Goal: Task Accomplishment & Management: Use online tool/utility

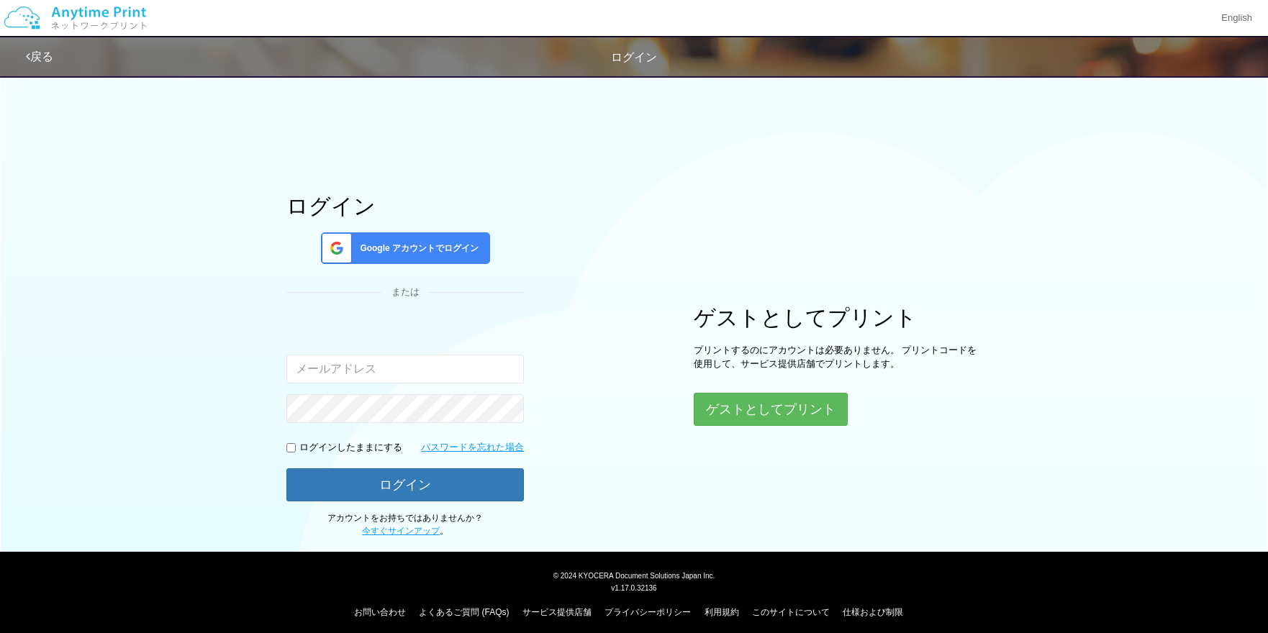
click at [444, 251] on span "Google アカウントでログイン" at bounding box center [416, 248] width 124 height 12
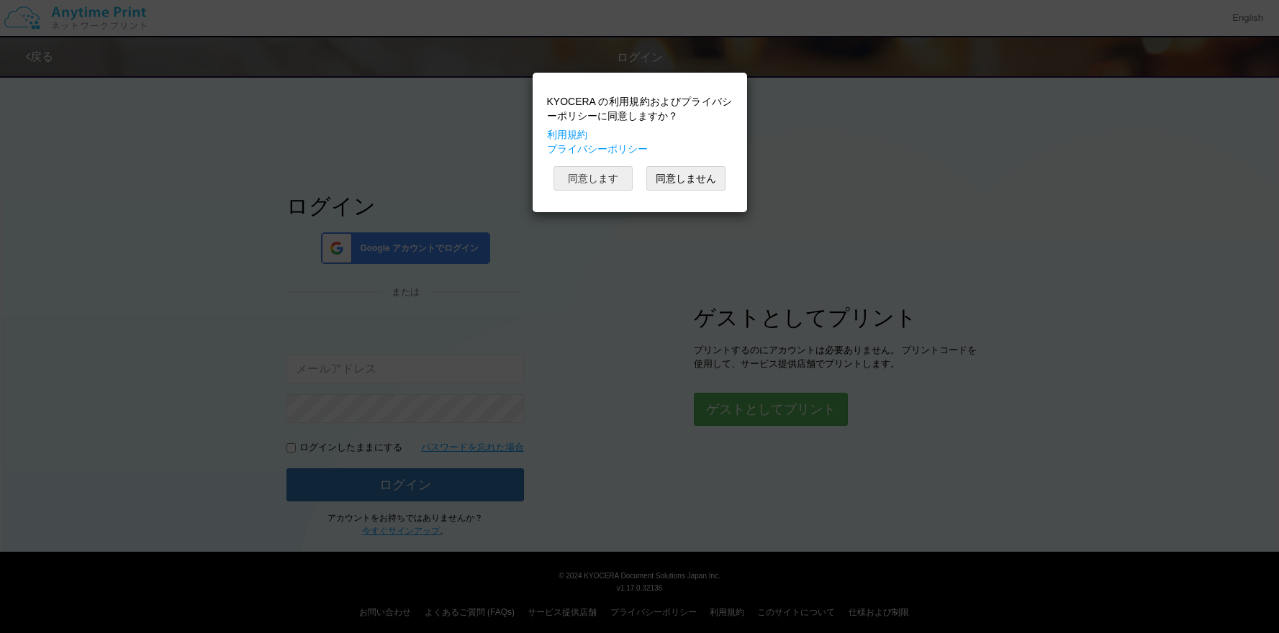
click at [596, 181] on button "同意します" at bounding box center [592, 178] width 79 height 24
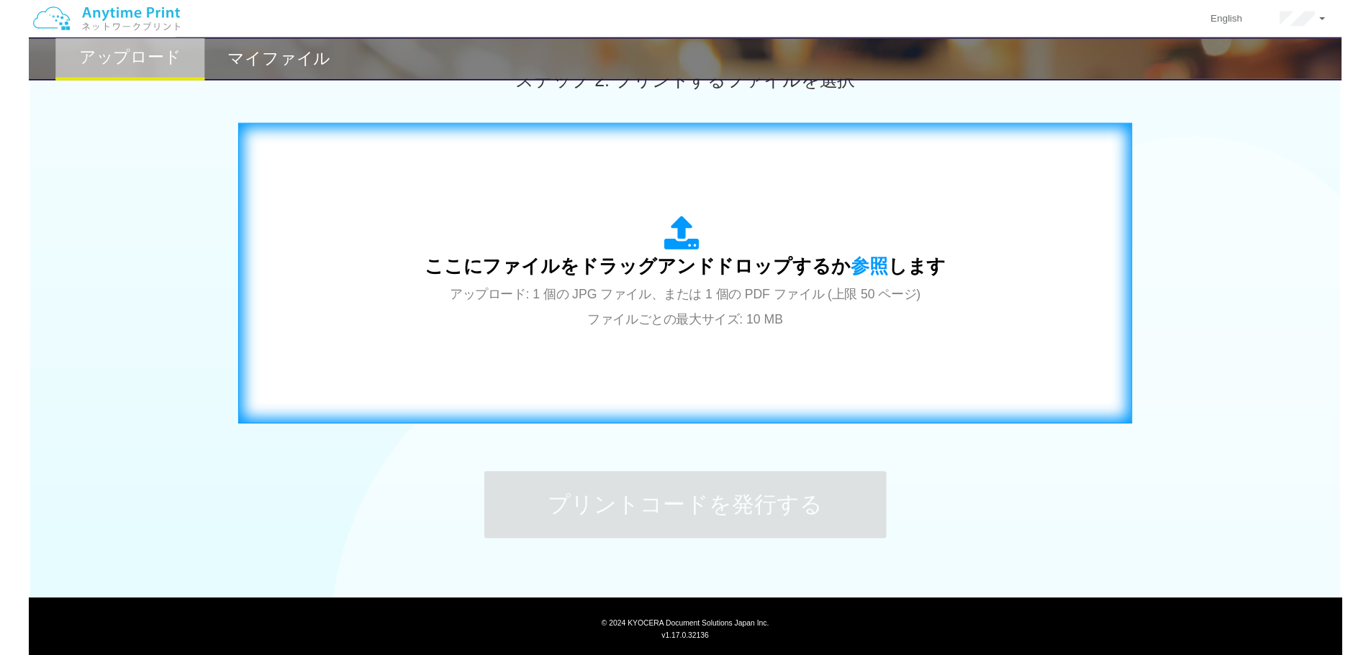
scroll to position [432, 0]
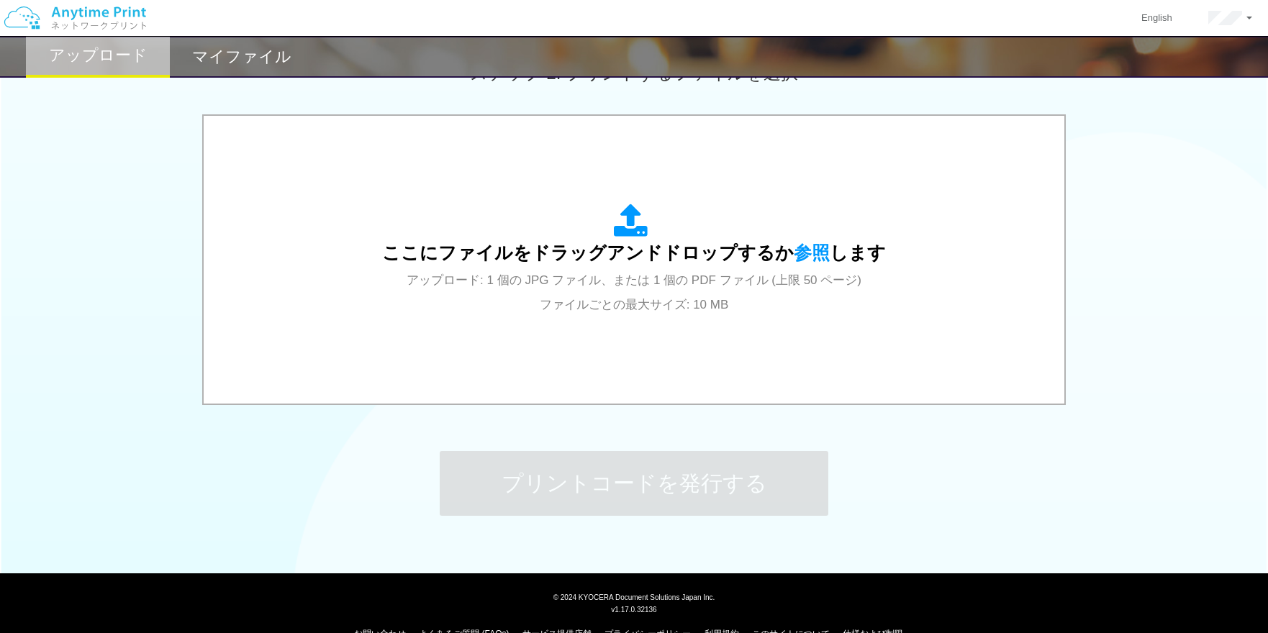
click at [142, 201] on div "ここにファイルをドラッグアンドドロップするか 参照 します アップロード: 1 個の JPG ファイル、または 1 個の PDF ファイル (上限 50 ペー…" at bounding box center [634, 261] width 1268 height 294
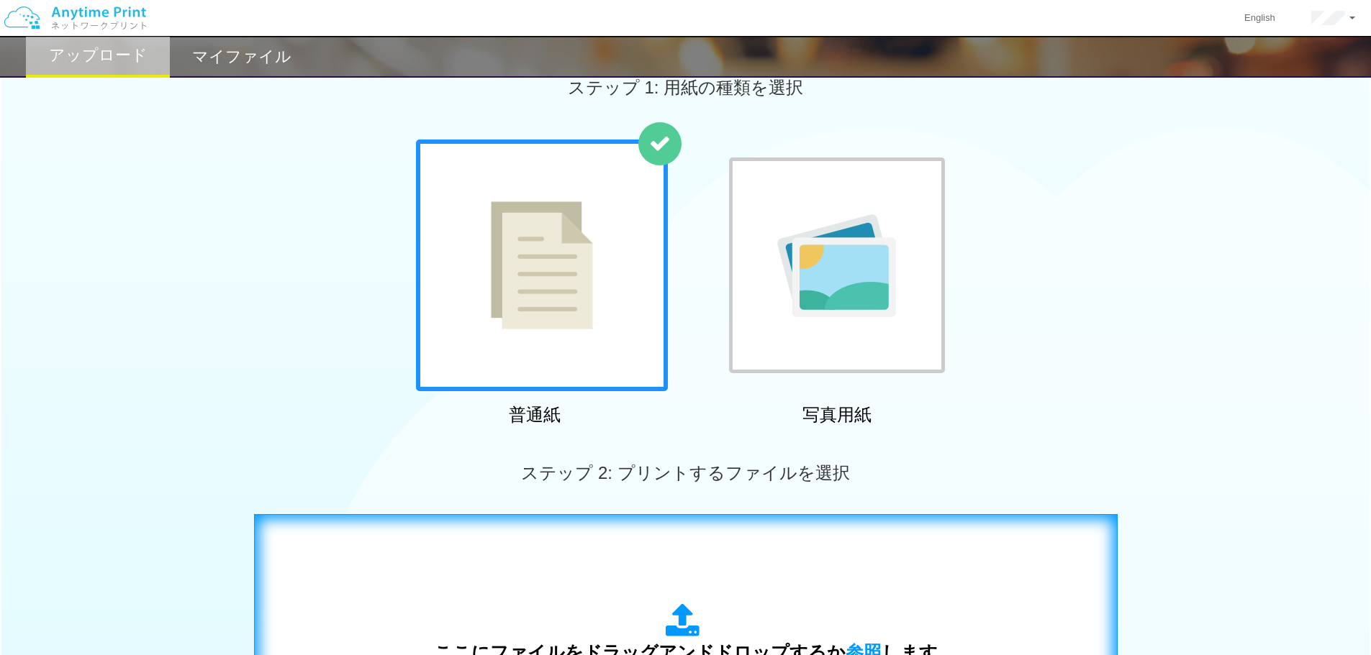
scroll to position [0, 0]
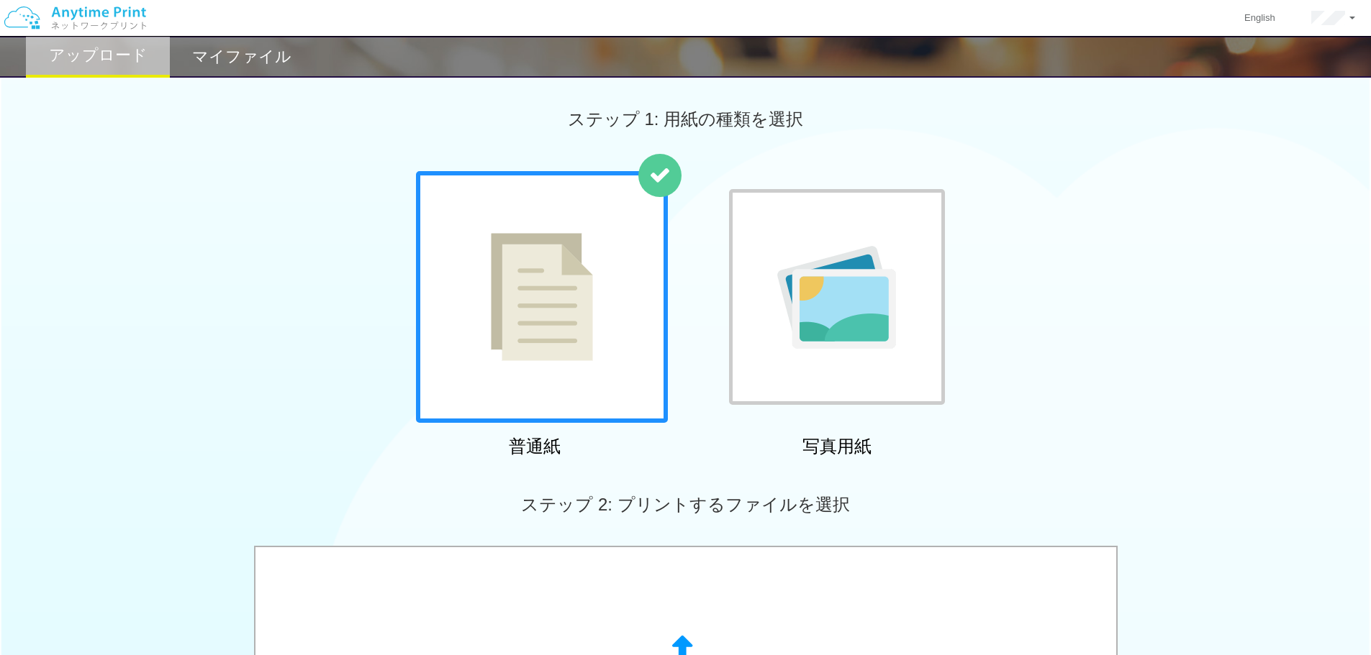
click at [527, 328] on img at bounding box center [542, 297] width 102 height 128
click at [760, 325] on div at bounding box center [837, 297] width 216 height 216
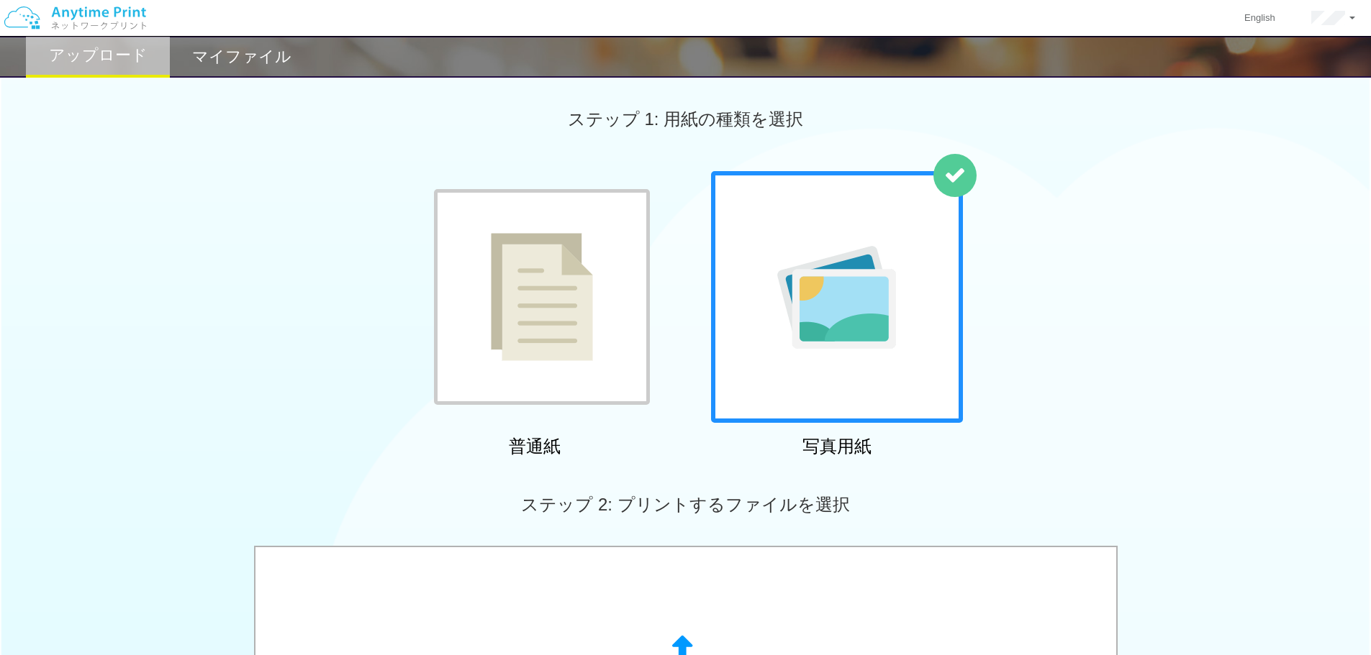
click at [562, 315] on img at bounding box center [542, 297] width 102 height 128
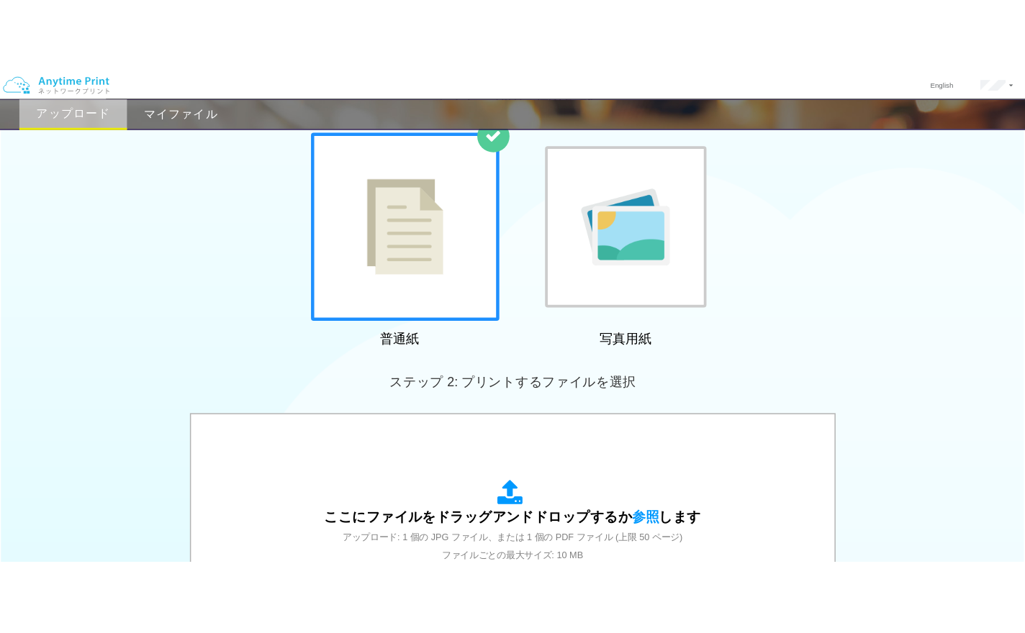
scroll to position [288, 0]
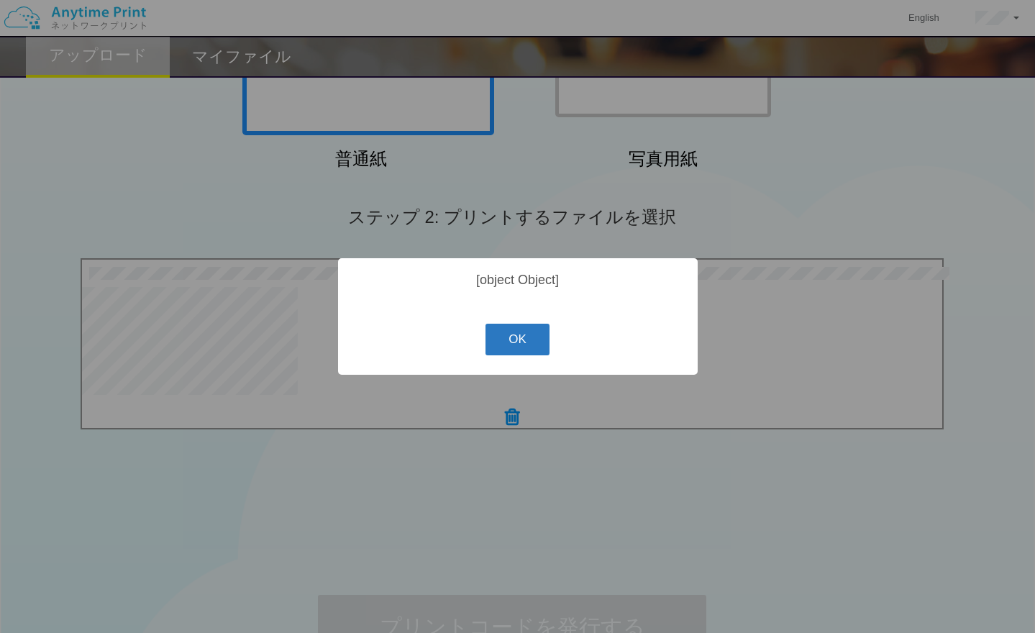
click at [524, 346] on button "OK" at bounding box center [518, 340] width 64 height 32
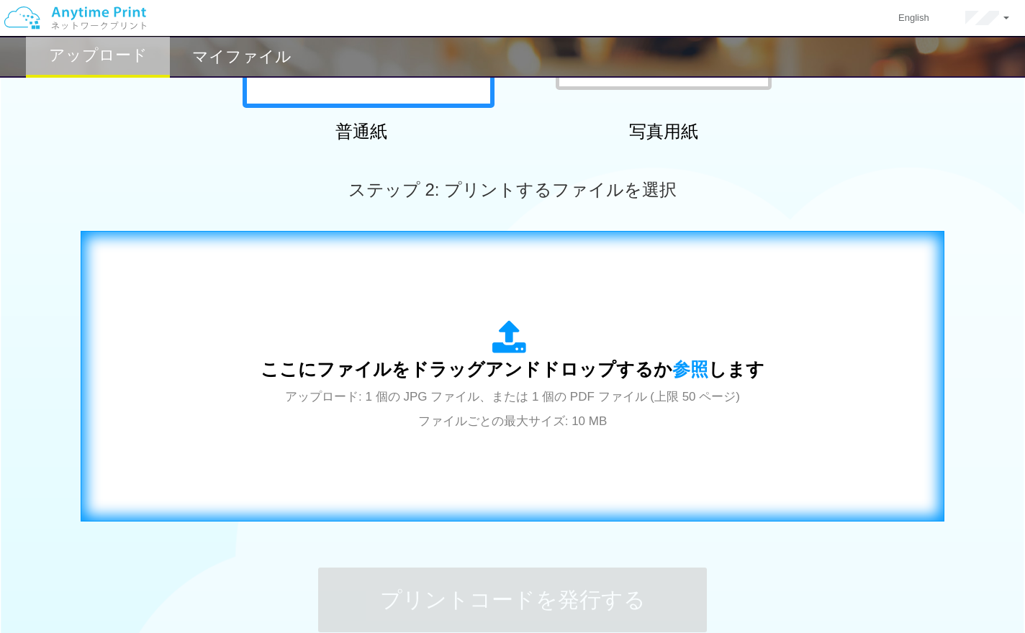
scroll to position [317, 0]
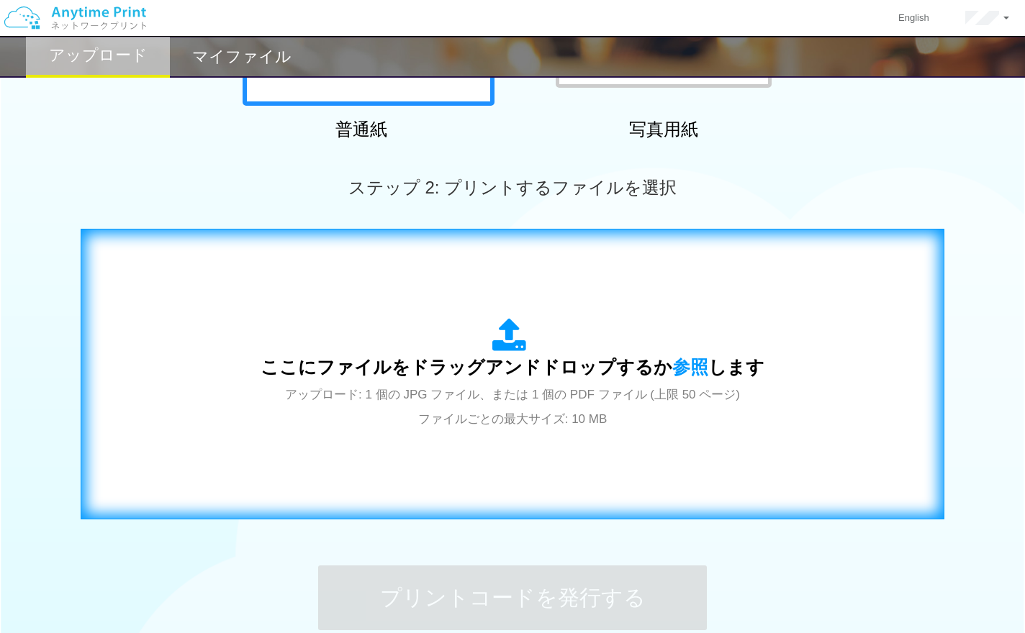
click at [450, 353] on div "ここにファイルをドラッグアンドドロップするか 参照 します アップロード: 1 個の JPG ファイル、または 1 個の PDF ファイル (上限 50 ペー…" at bounding box center [512, 374] width 504 height 112
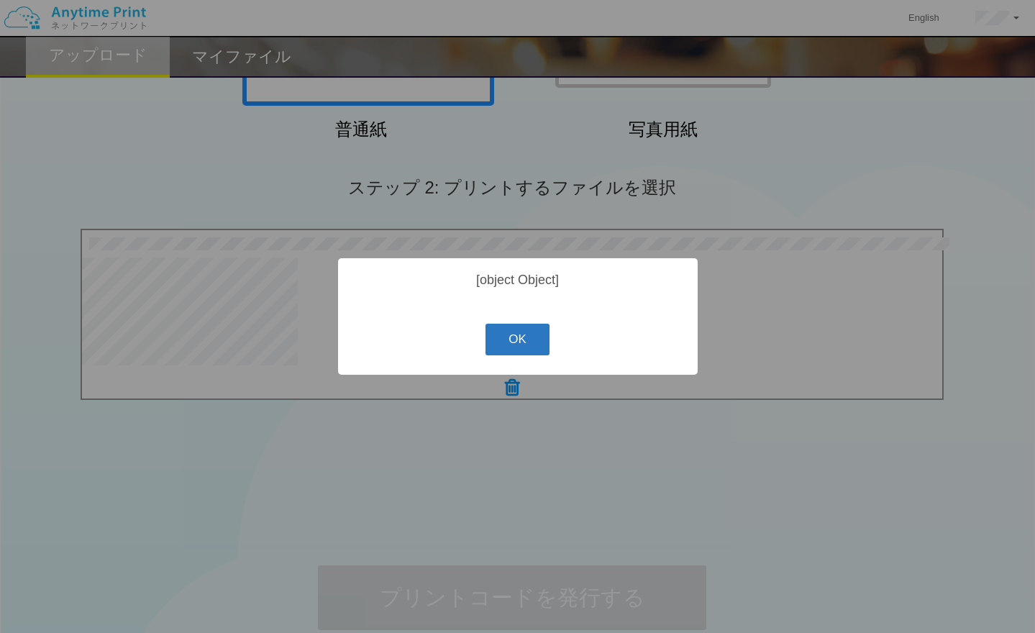
click at [535, 348] on button "OK" at bounding box center [518, 340] width 64 height 32
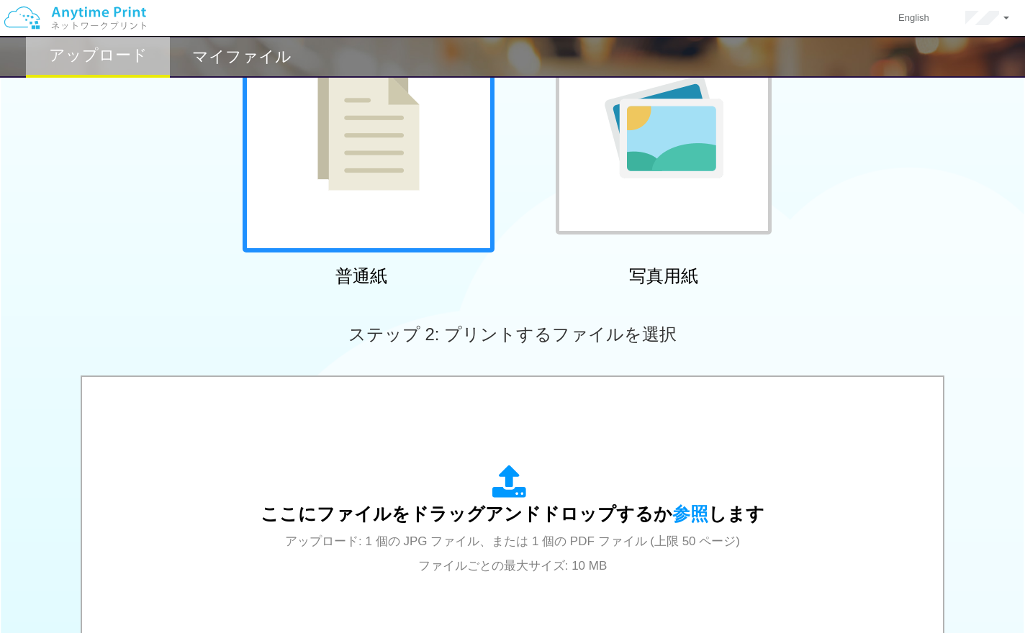
scroll to position [101, 0]
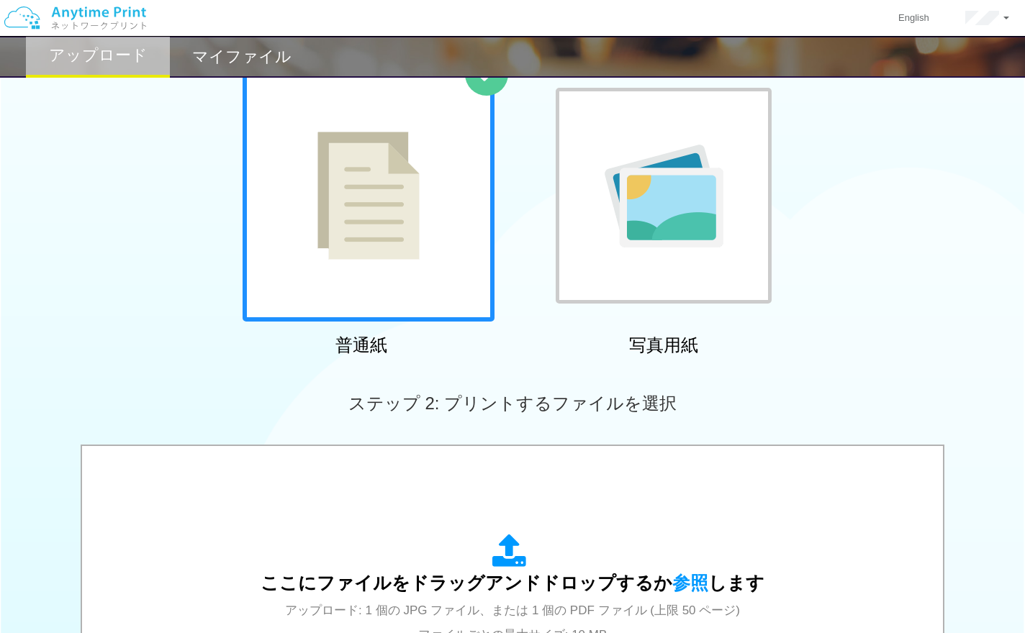
click at [240, 60] on h2 "マイファイル" at bounding box center [241, 56] width 99 height 17
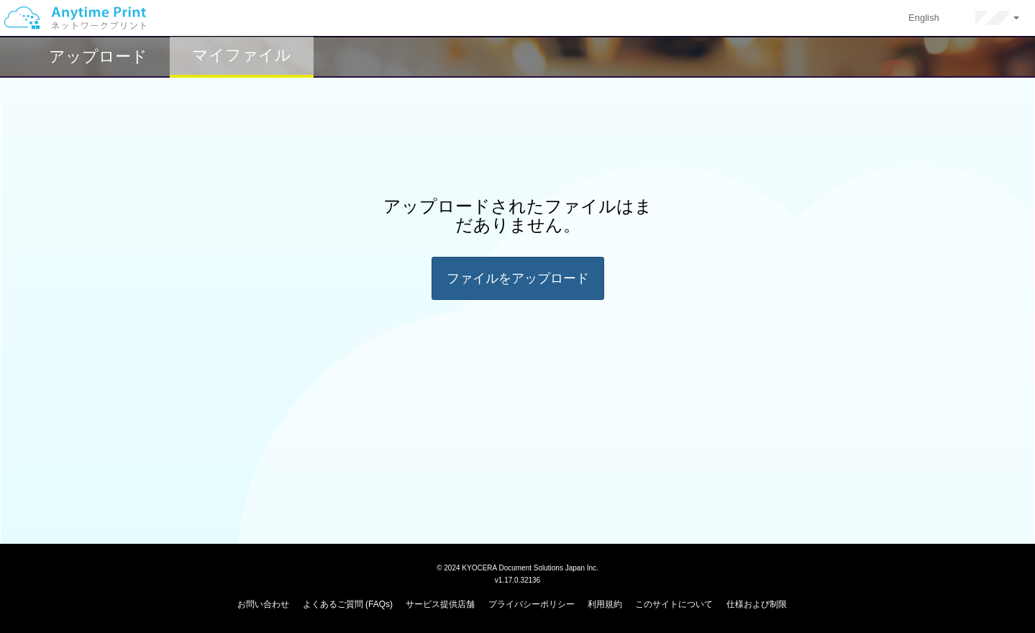
click at [484, 266] on div "ファイルを​​アップロード" at bounding box center [518, 278] width 173 height 43
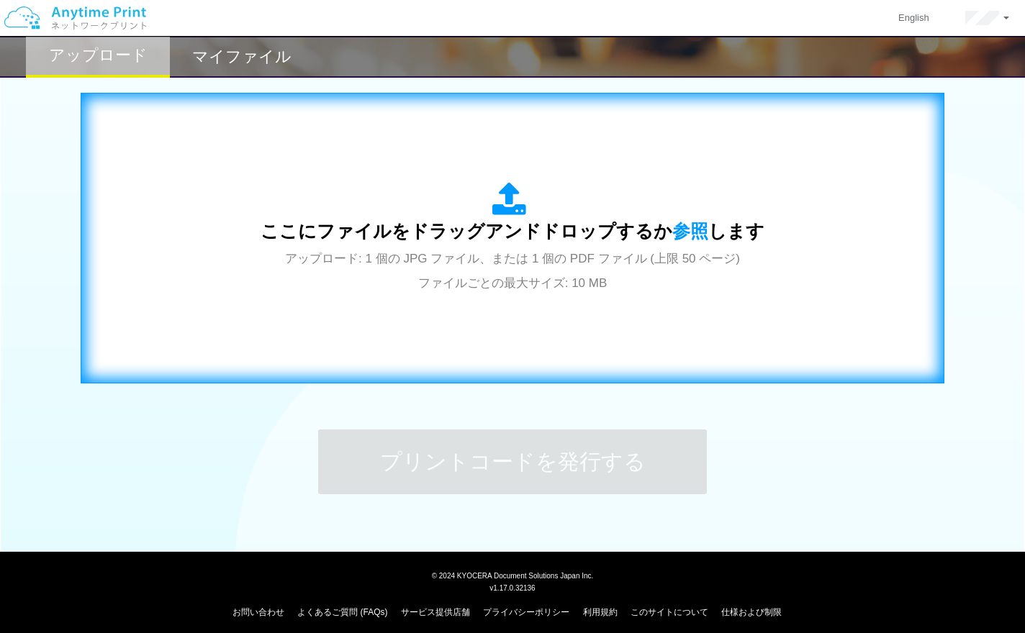
scroll to position [461, 0]
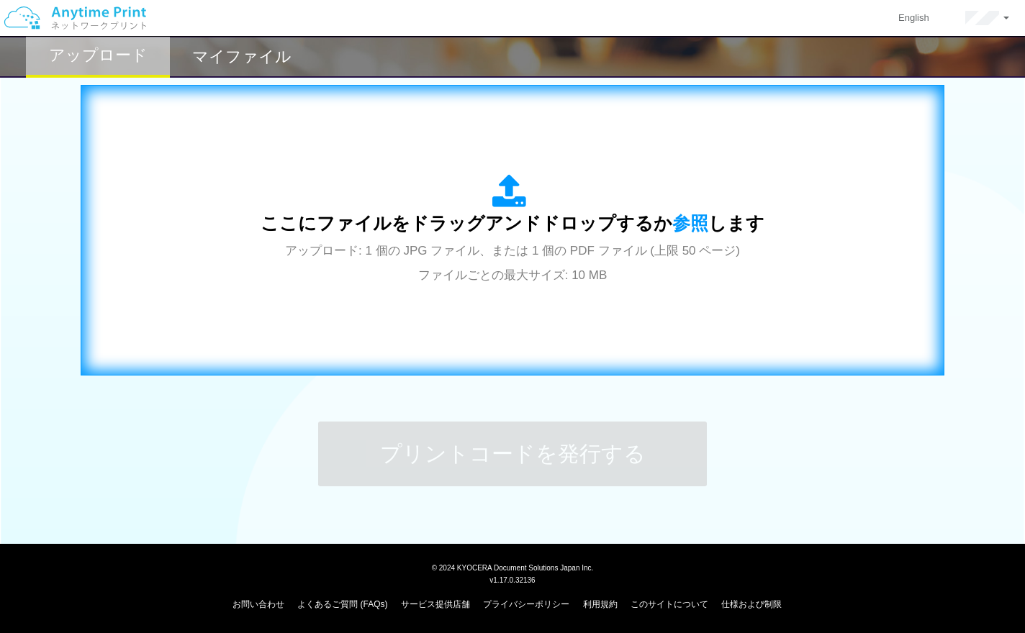
click at [285, 244] on span "アップロード: 1 個の JPG ファイル、または 1 個の PDF ファイル (上限 50 ページ) ファイルごとの最大サイズ: 10 MB" at bounding box center [512, 263] width 455 height 38
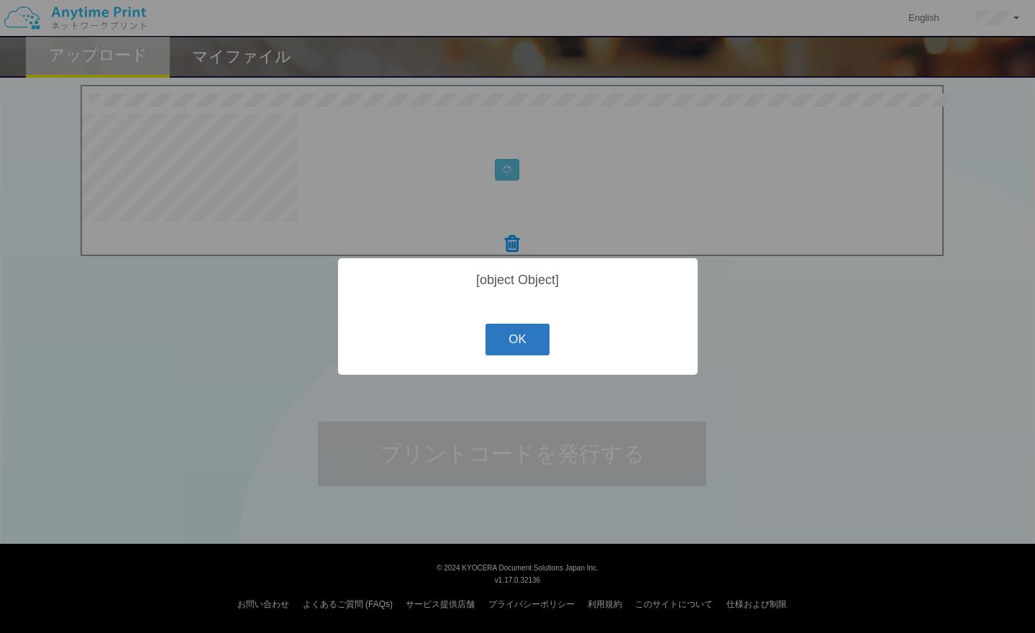
click at [530, 350] on button "OK" at bounding box center [518, 340] width 64 height 32
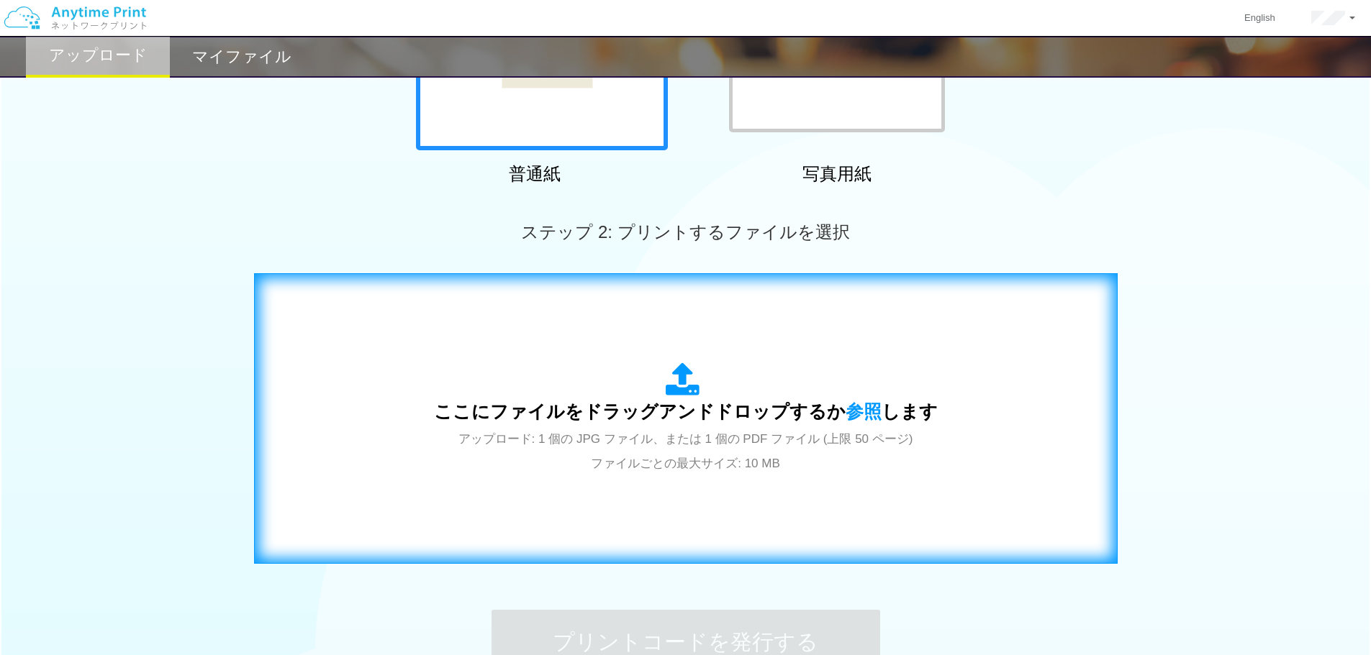
scroll to position [223, 0]
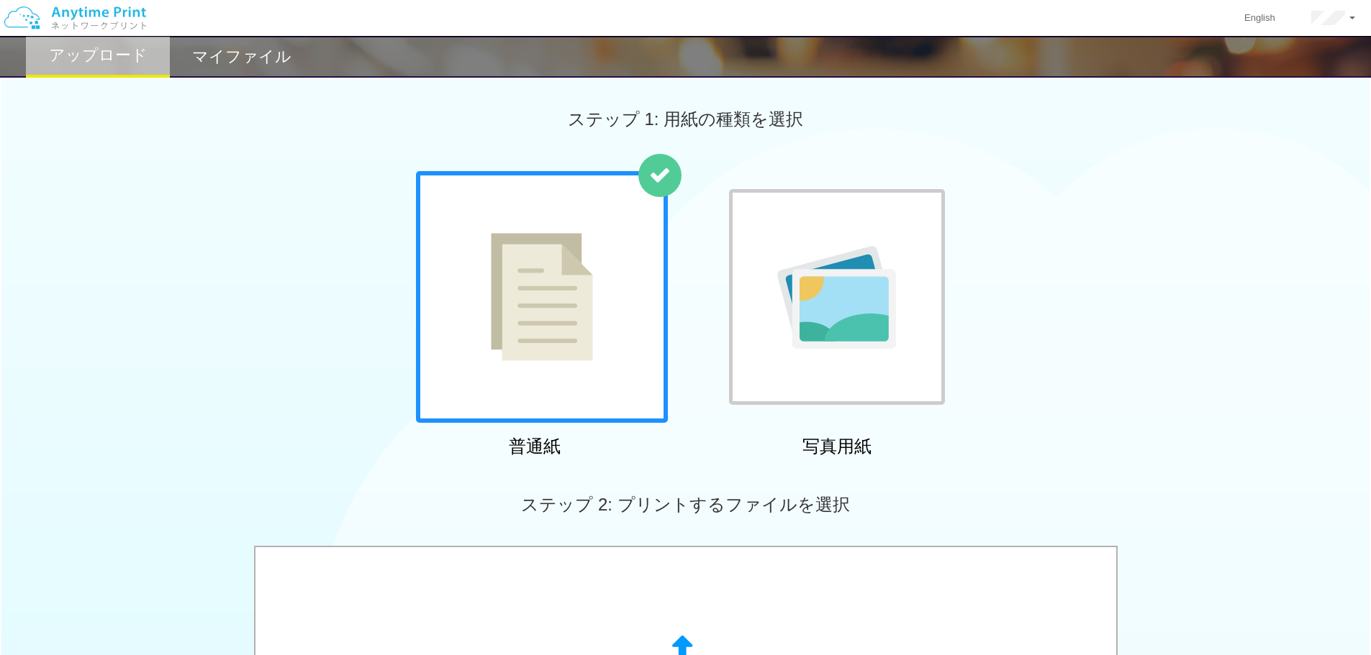
scroll to position [288, 0]
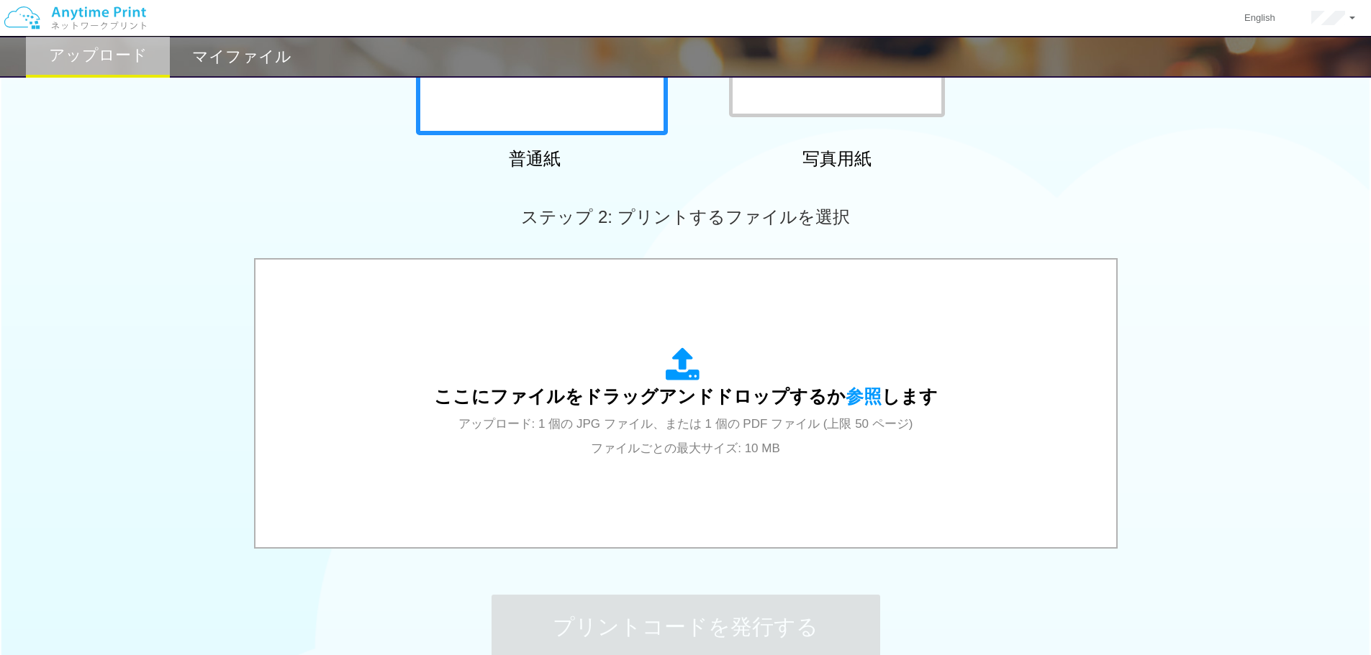
click at [235, 75] on div "マイファイル" at bounding box center [242, 57] width 144 height 42
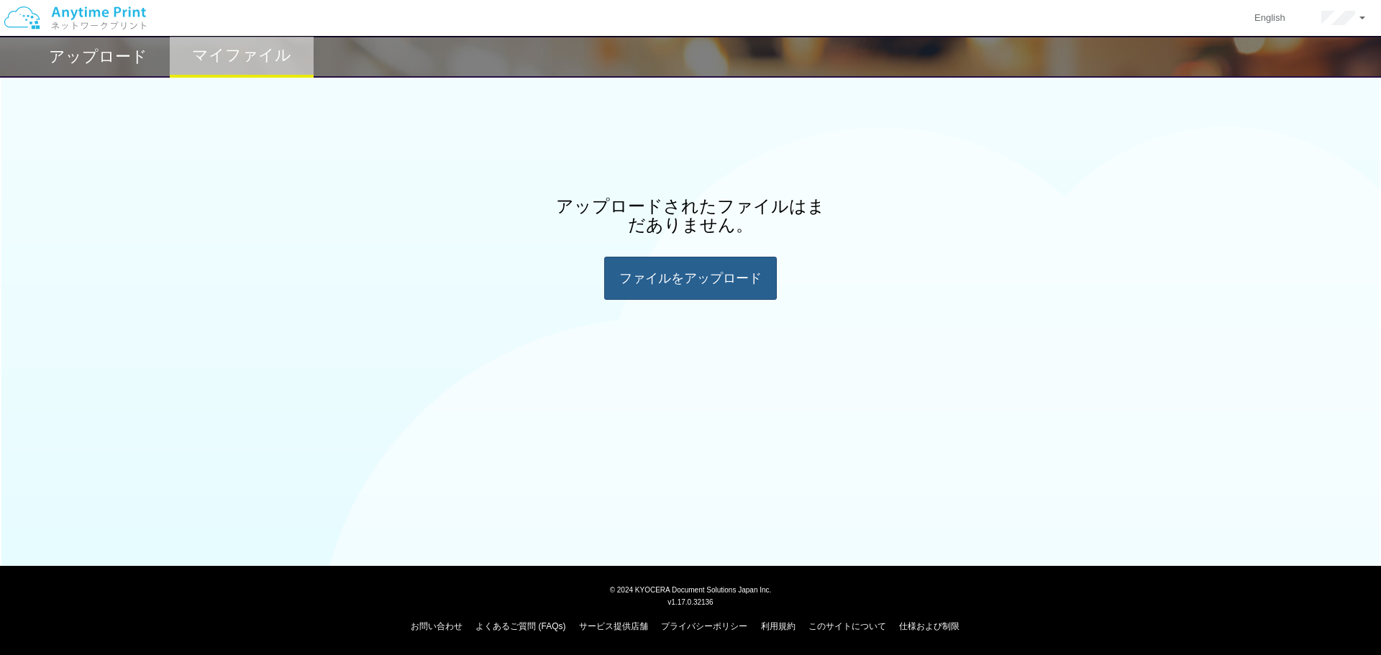
click at [676, 299] on div "ファイルを​​アップロード" at bounding box center [690, 278] width 173 height 43
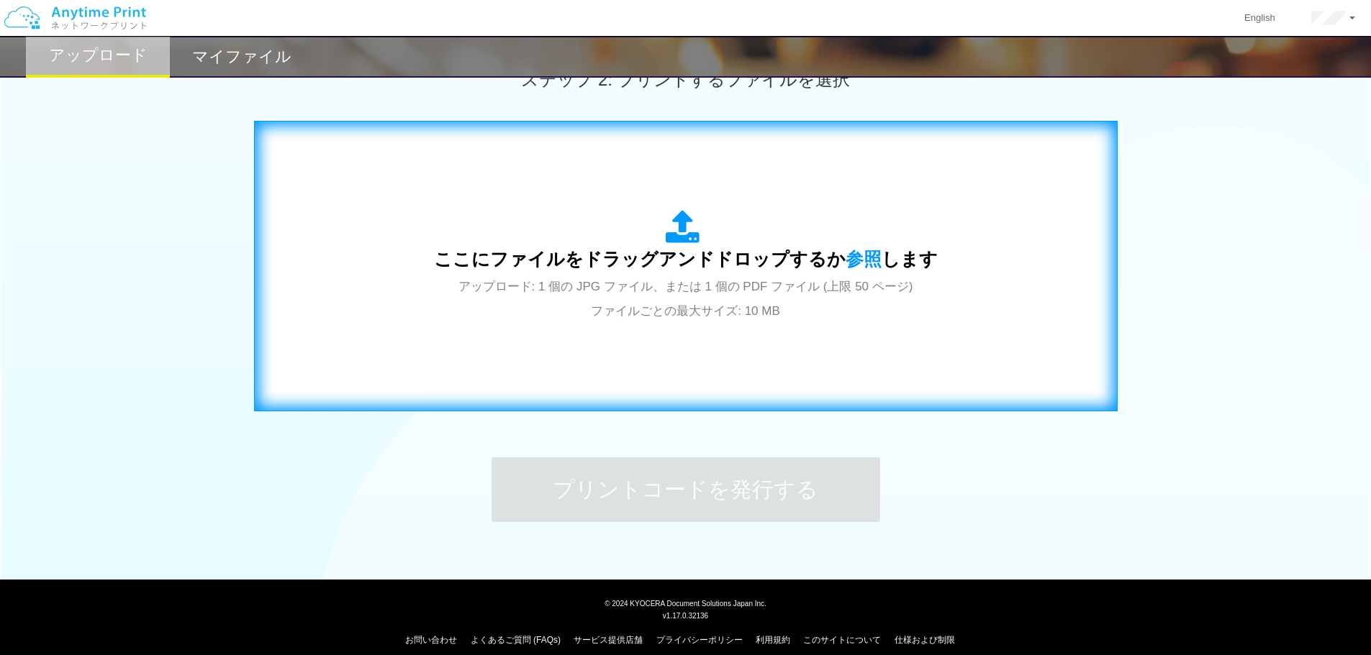
scroll to position [432, 0]
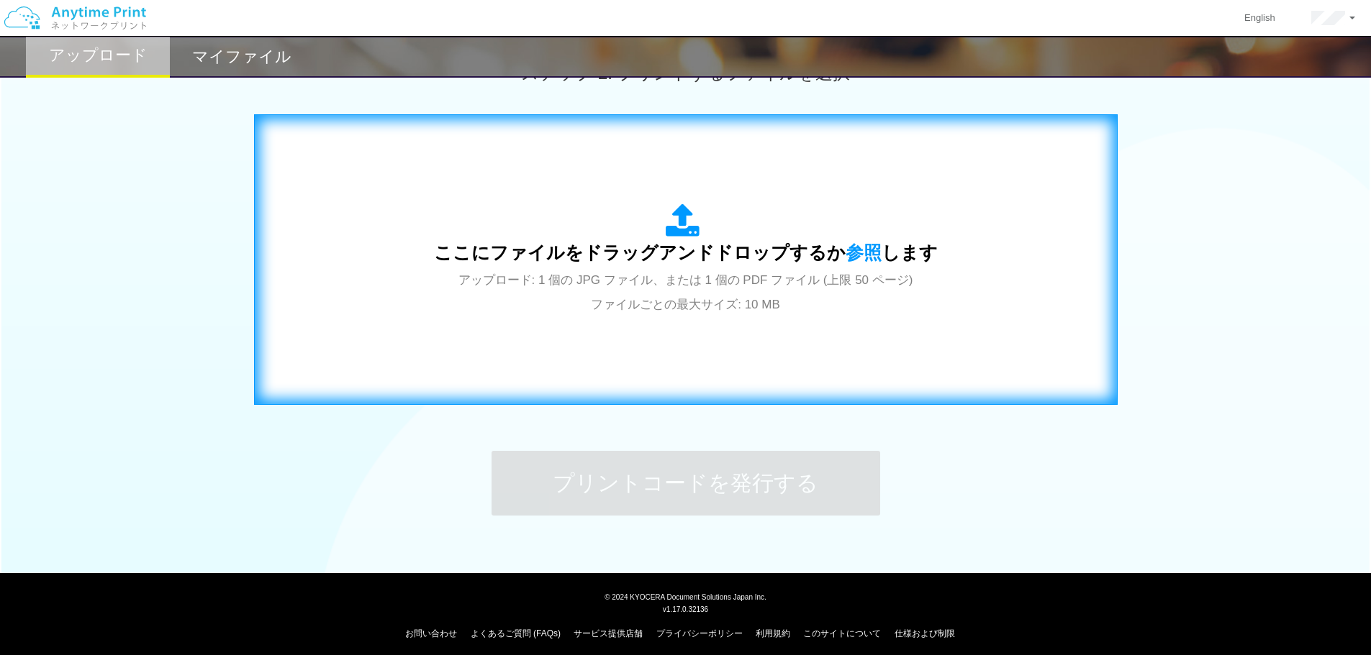
click at [669, 296] on span "アップロード: 1 個の JPG ファイル、または 1 個の PDF ファイル (上限 50 ページ) ファイルごとの最大サイズ: 10 MB" at bounding box center [685, 292] width 455 height 38
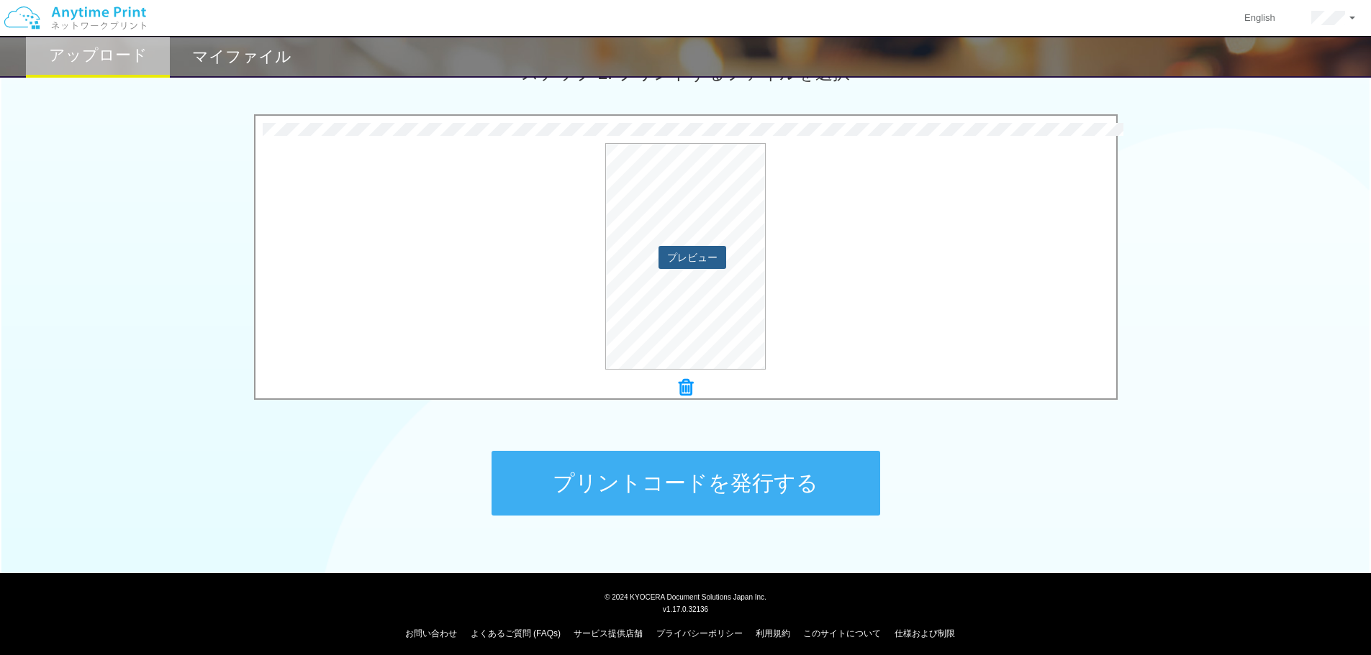
click at [708, 260] on button "プレビュー" at bounding box center [692, 257] width 68 height 23
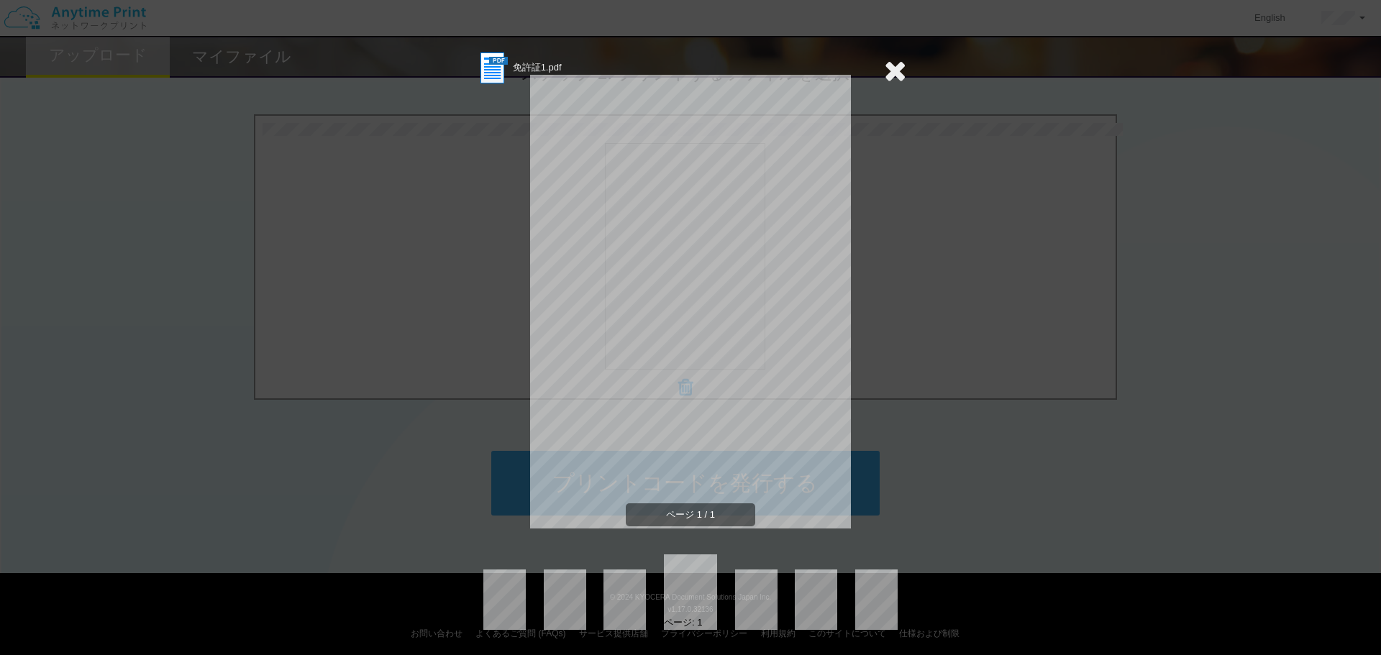
click at [894, 64] on icon at bounding box center [895, 70] width 22 height 29
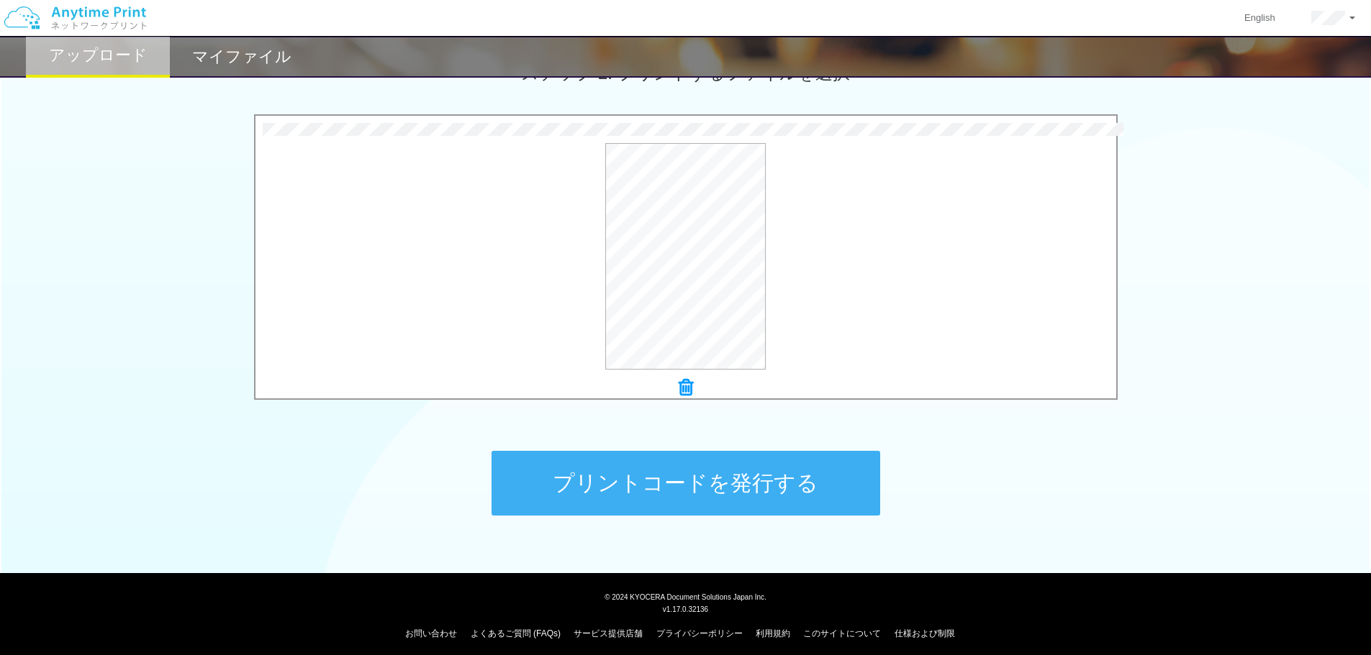
scroll to position [144, 0]
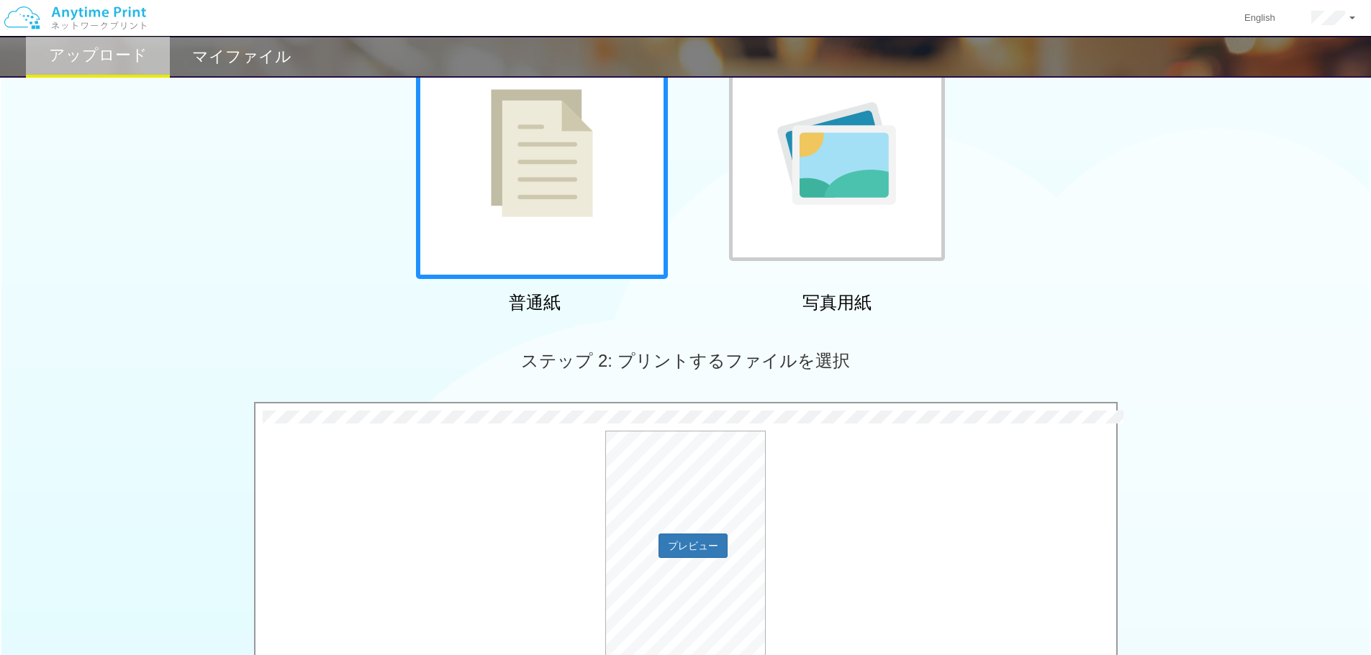
click at [928, 507] on div "プレビュー" at bounding box center [685, 544] width 860 height 227
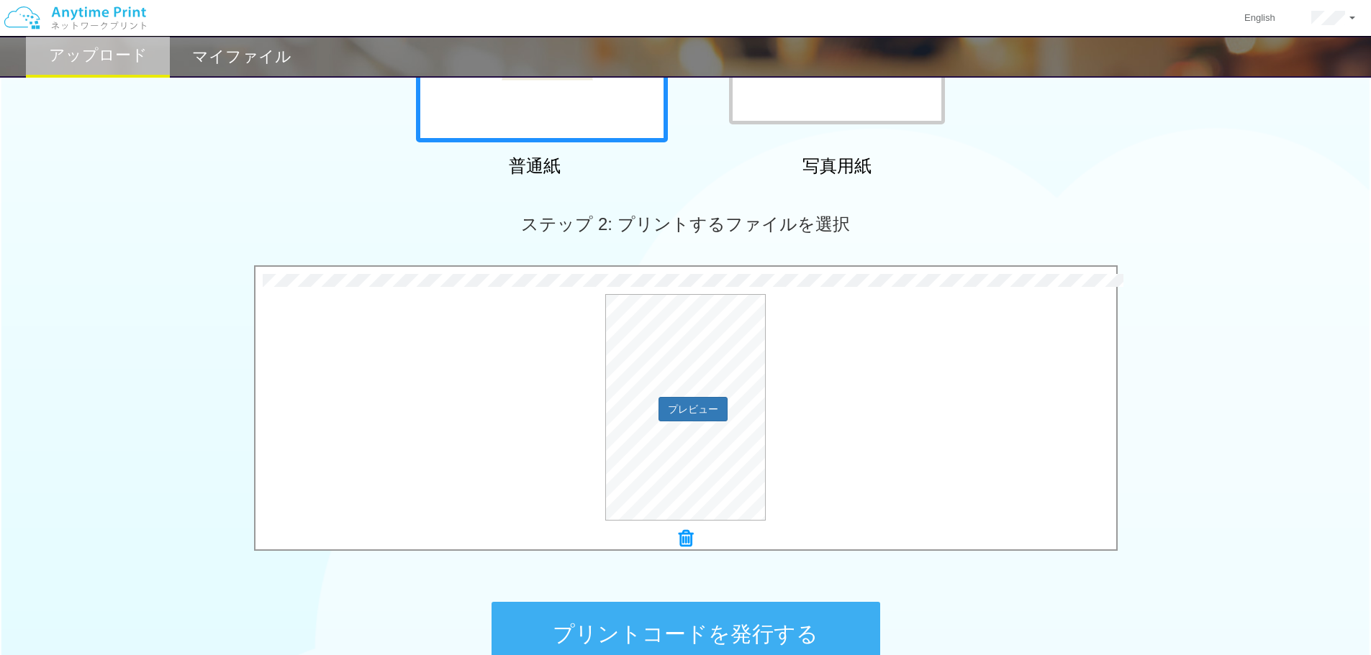
scroll to position [288, 0]
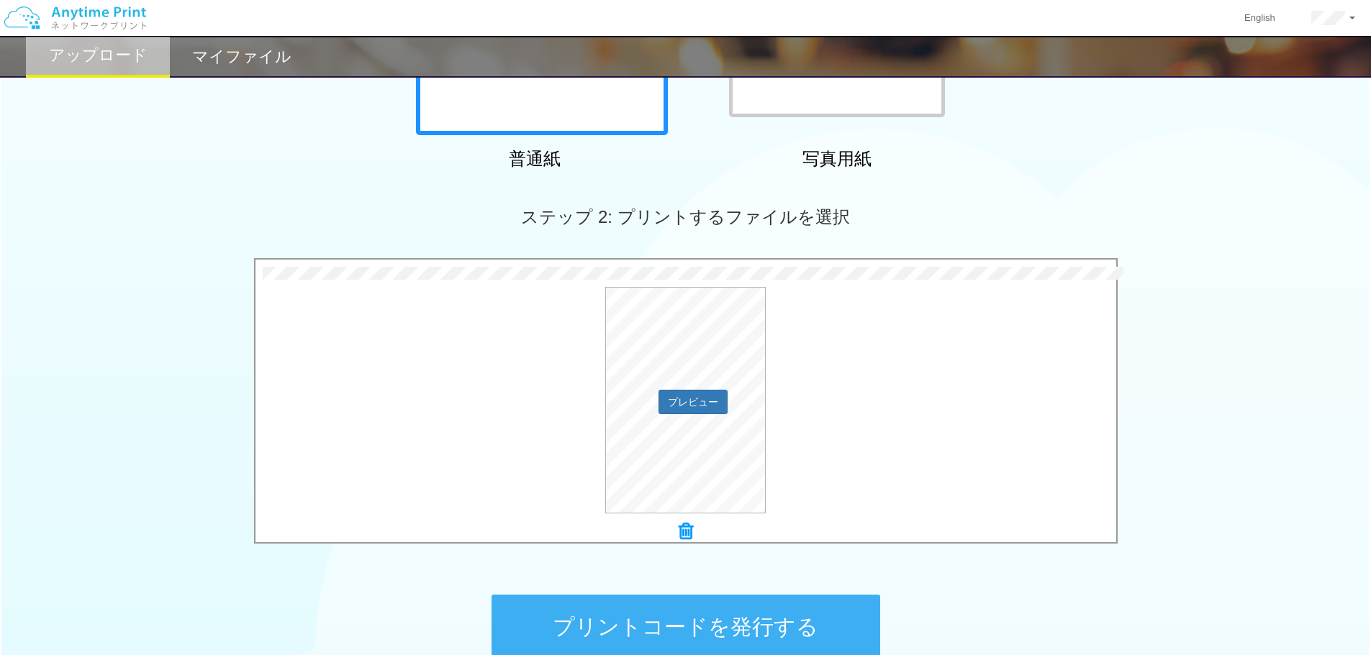
click at [916, 476] on div "プレビュー" at bounding box center [685, 400] width 860 height 227
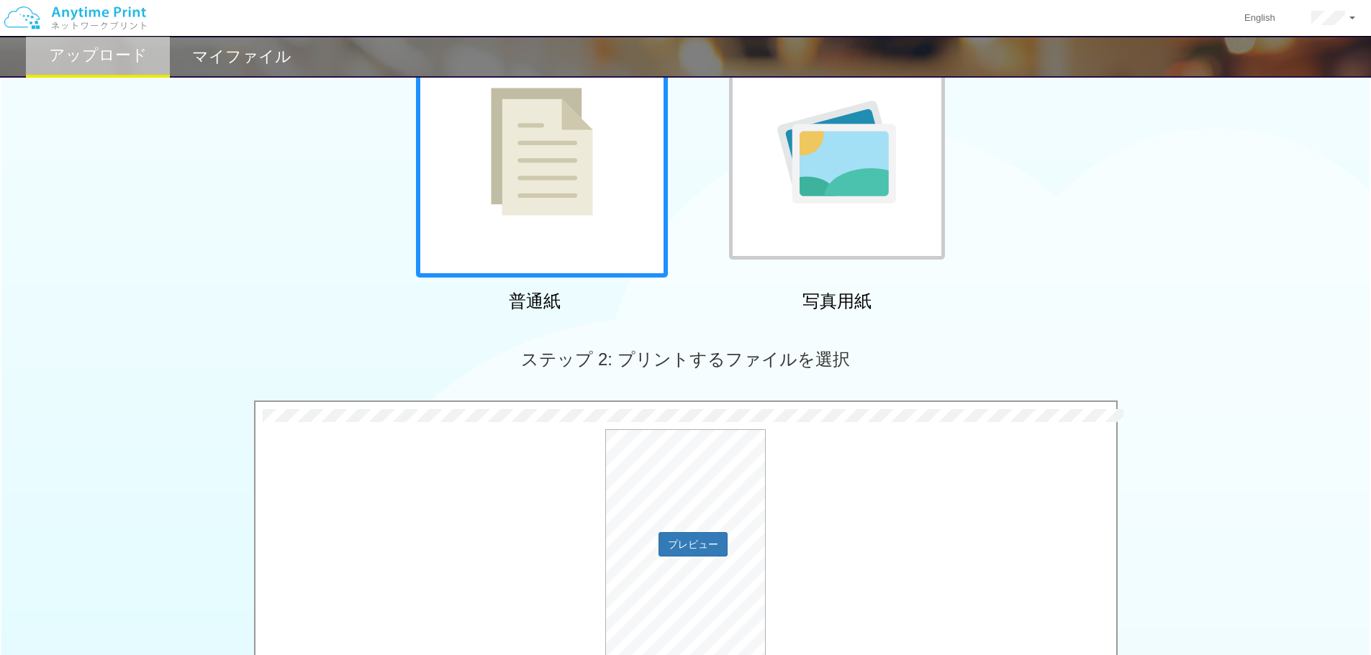
scroll to position [144, 0]
click at [876, 453] on div "プレビュー" at bounding box center [685, 544] width 860 height 227
click at [874, 453] on div "プレビュー" at bounding box center [685, 544] width 860 height 227
drag, startPoint x: 873, startPoint y: 448, endPoint x: 781, endPoint y: 400, distance: 103.0
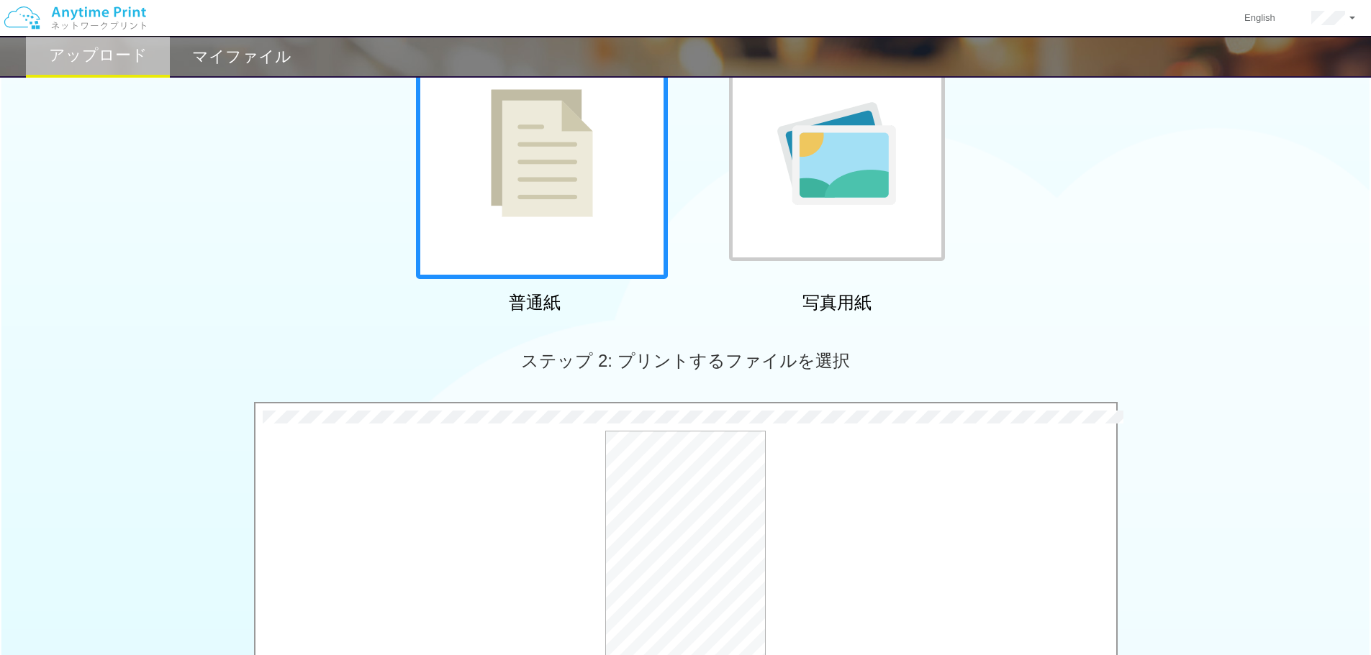
click at [781, 400] on div "ステップ 2: プリントするファイルを選択" at bounding box center [685, 361] width 1371 height 82
click at [743, 365] on span "ステップ 2: プリントするファイルを選択" at bounding box center [685, 360] width 328 height 19
click at [245, 63] on h2 "マイファイル" at bounding box center [241, 56] width 99 height 17
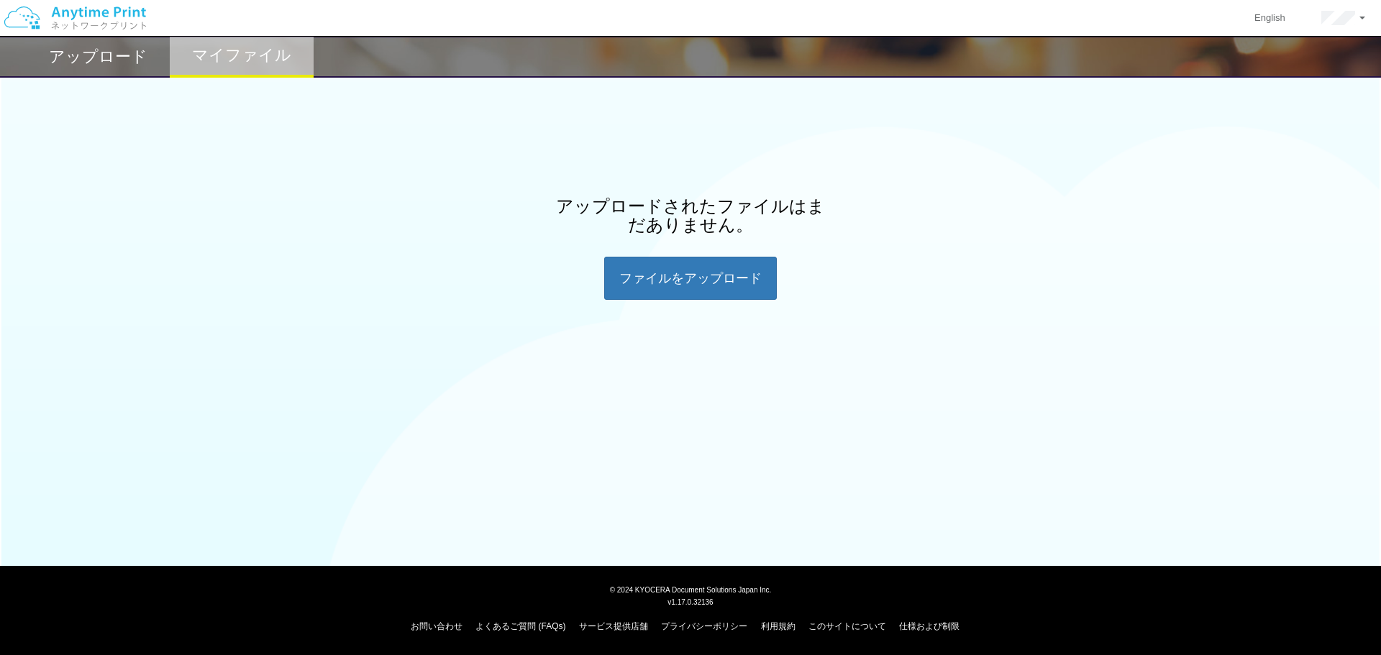
click at [99, 65] on h2 "アップロード" at bounding box center [98, 56] width 99 height 17
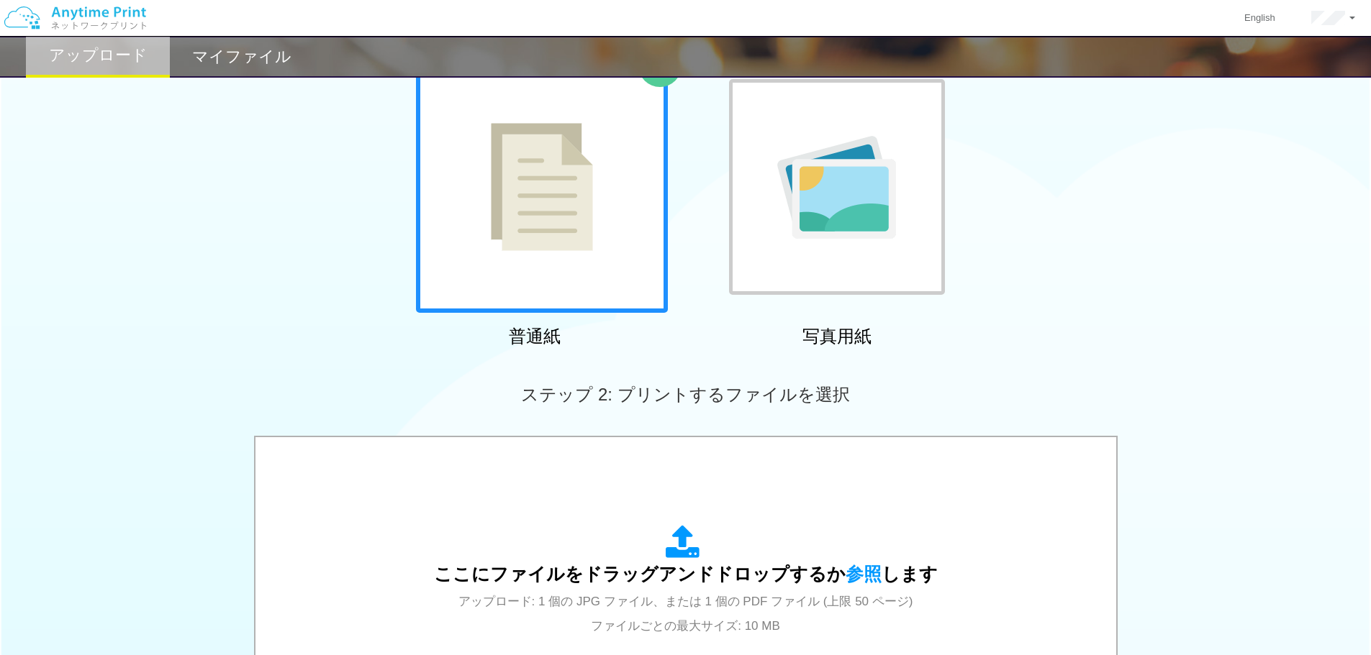
scroll to position [288, 0]
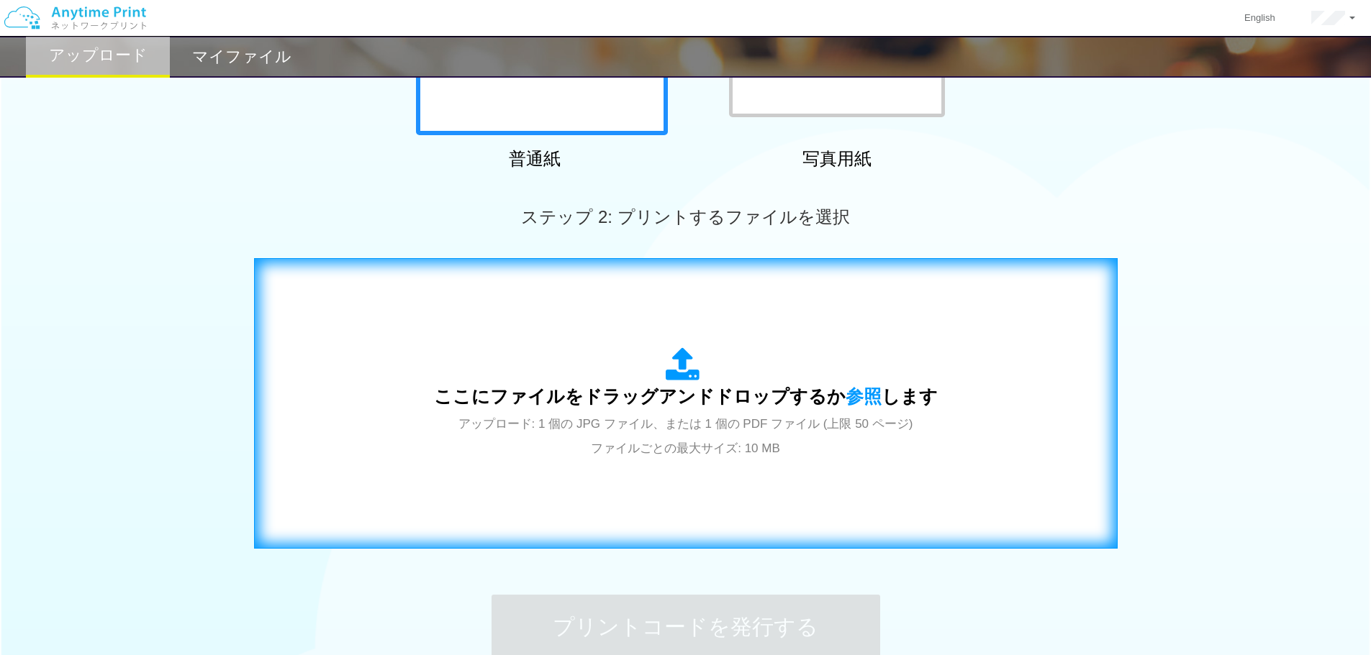
click at [601, 371] on div "ここにファイルをドラッグアンドドロップするか 参照 します アップロード: 1 個の JPG ファイル、または 1 個の PDF ファイル (上限 50 ペー…" at bounding box center [686, 404] width 504 height 112
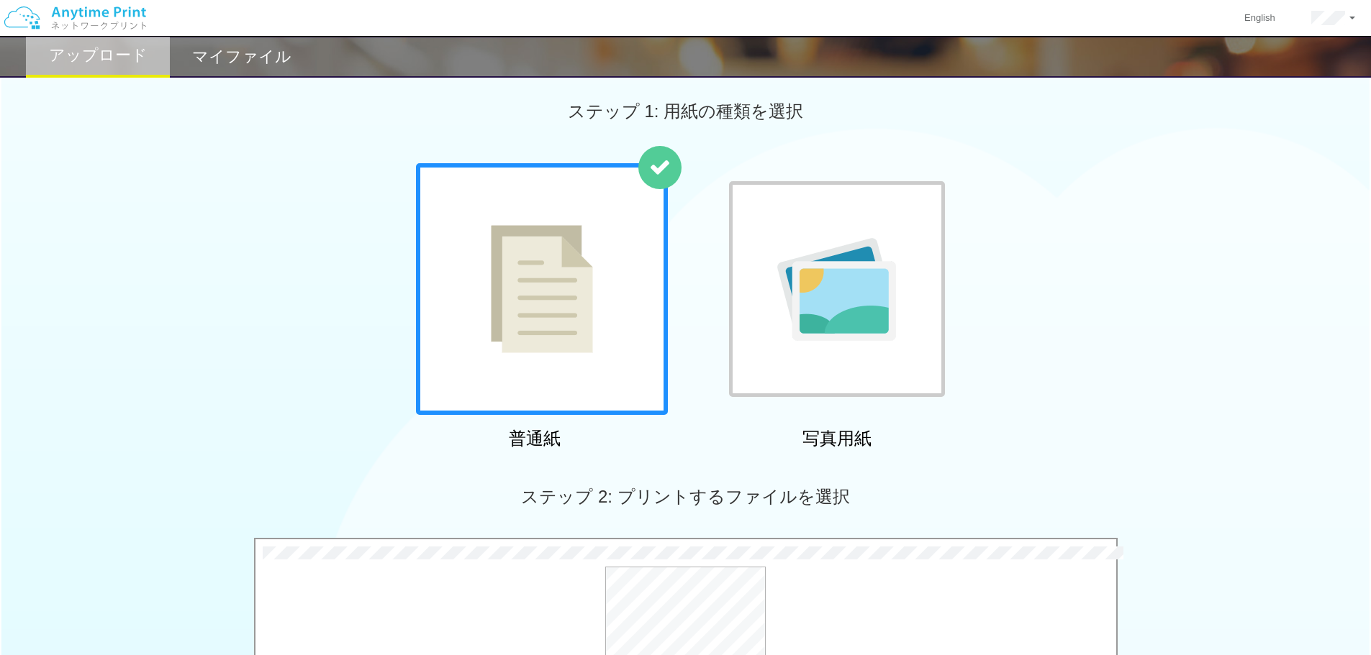
scroll to position [0, 0]
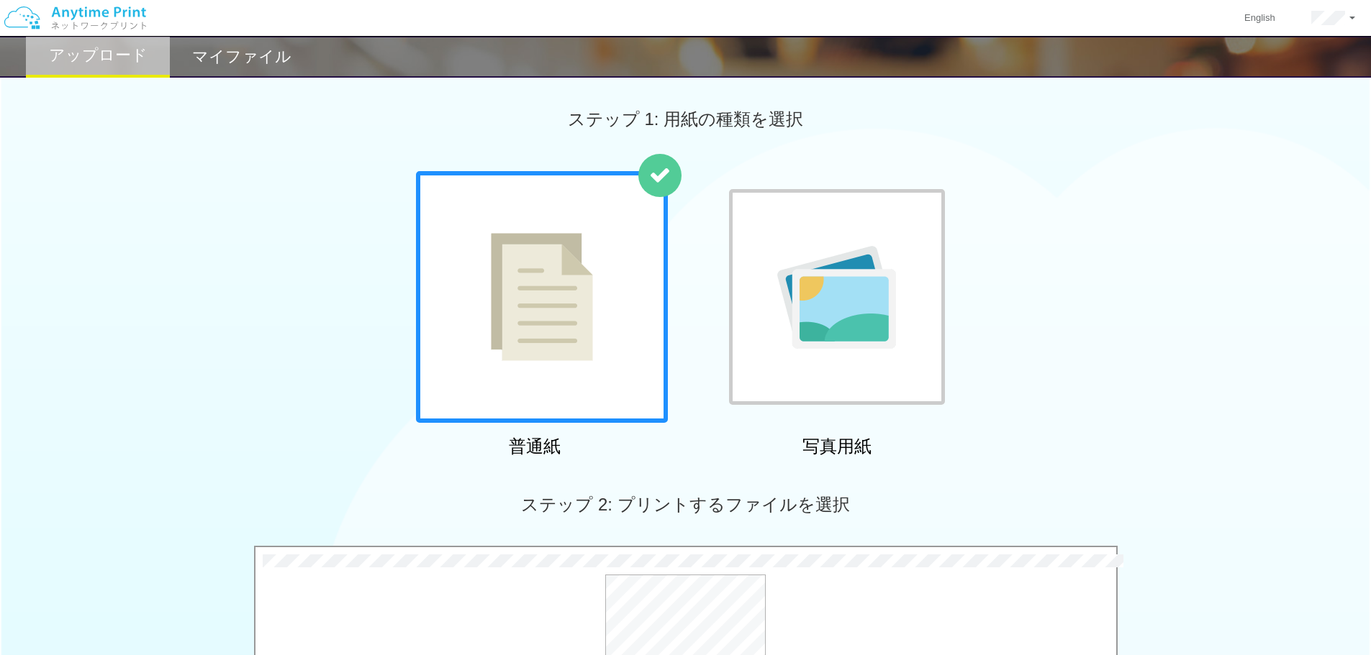
click at [145, 214] on div "普通紙 写真用紙" at bounding box center [685, 317] width 1371 height 292
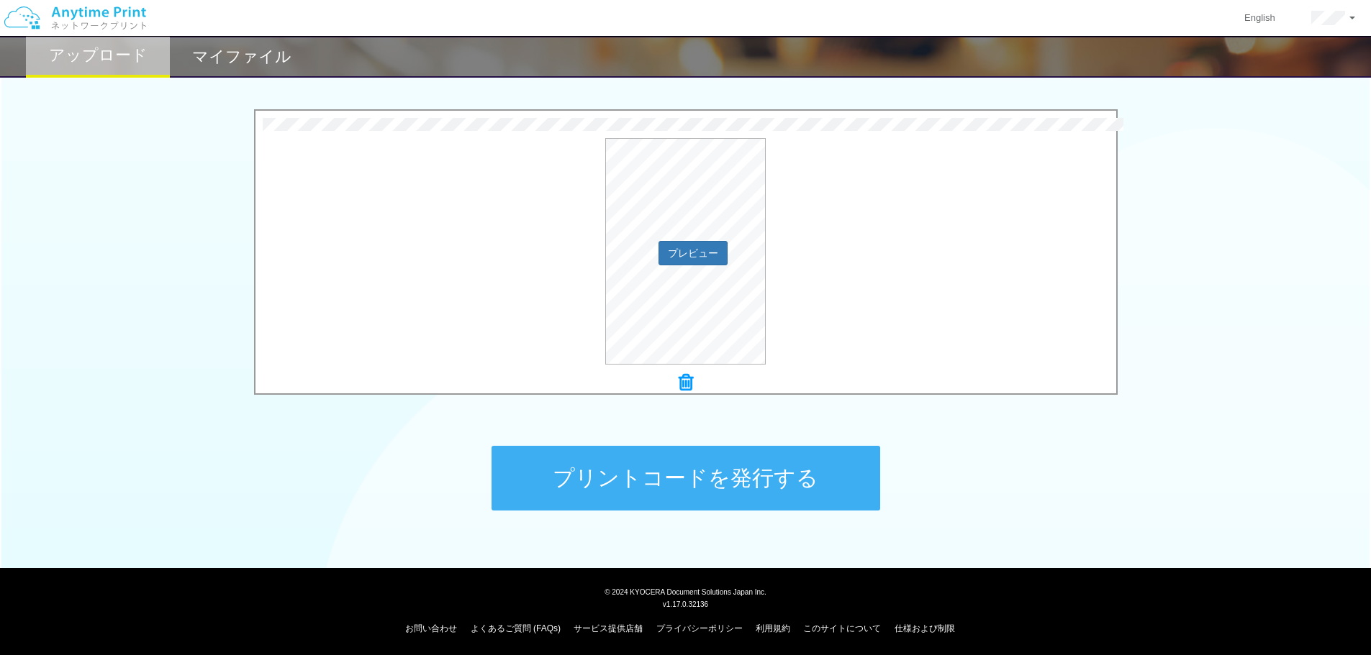
scroll to position [439, 0]
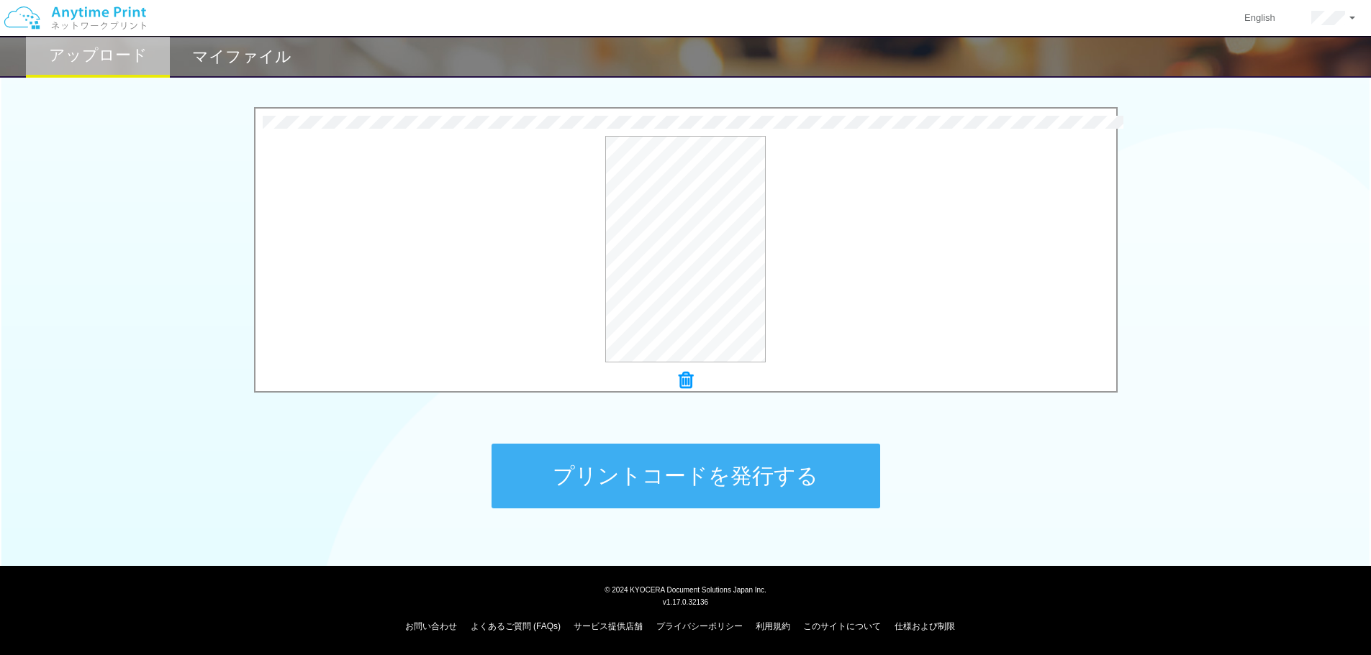
click at [688, 383] on icon at bounding box center [685, 380] width 14 height 19
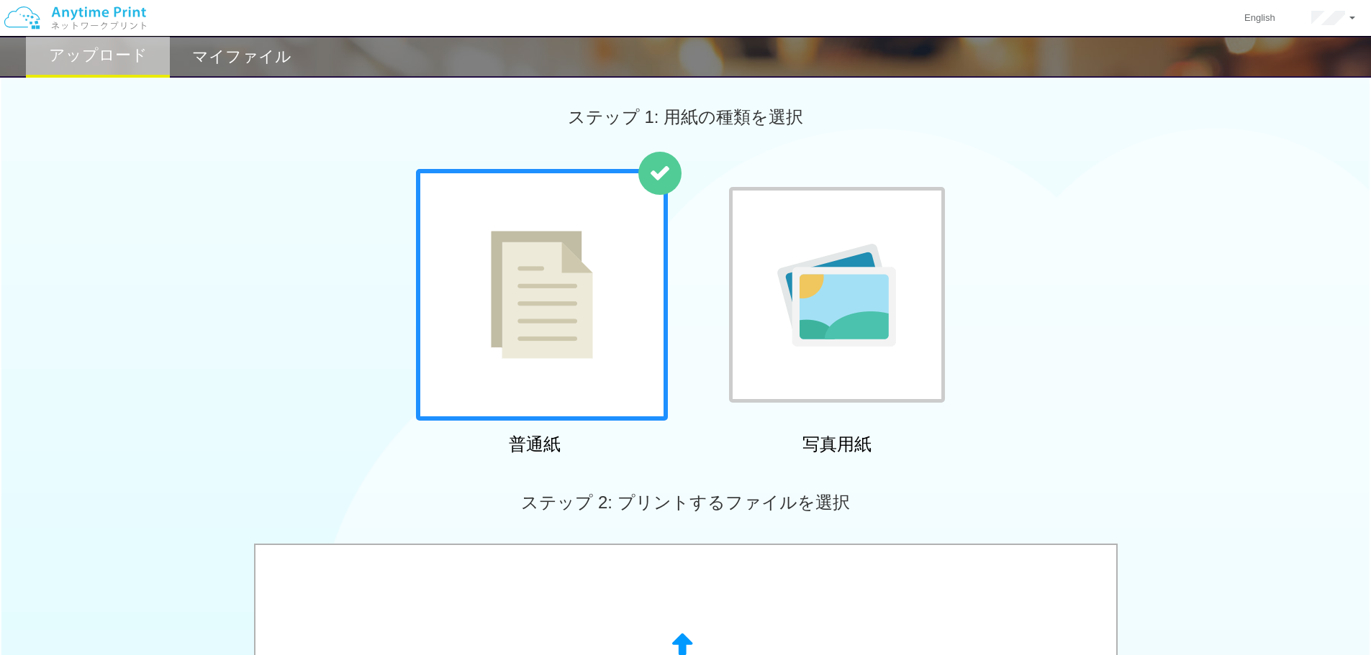
scroll to position [0, 0]
click at [231, 61] on h2 "マイファイル" at bounding box center [241, 56] width 99 height 17
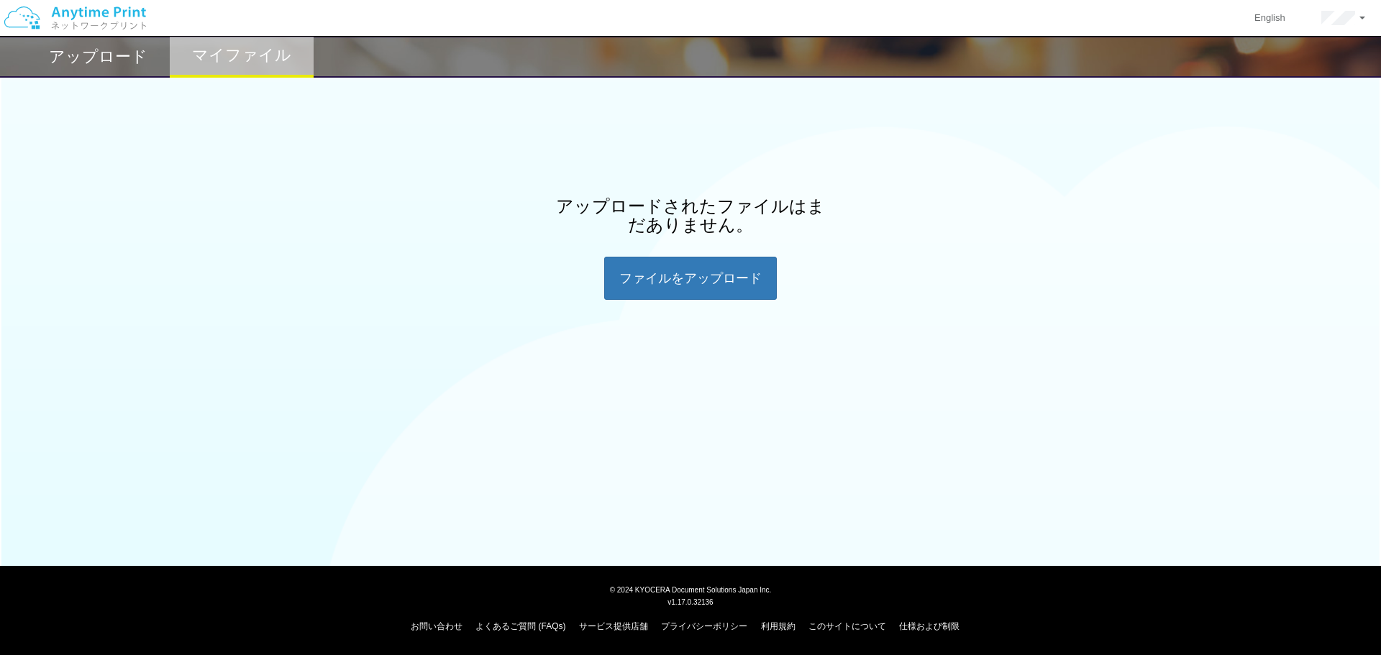
click at [127, 57] on h2 "アップロード" at bounding box center [98, 56] width 99 height 17
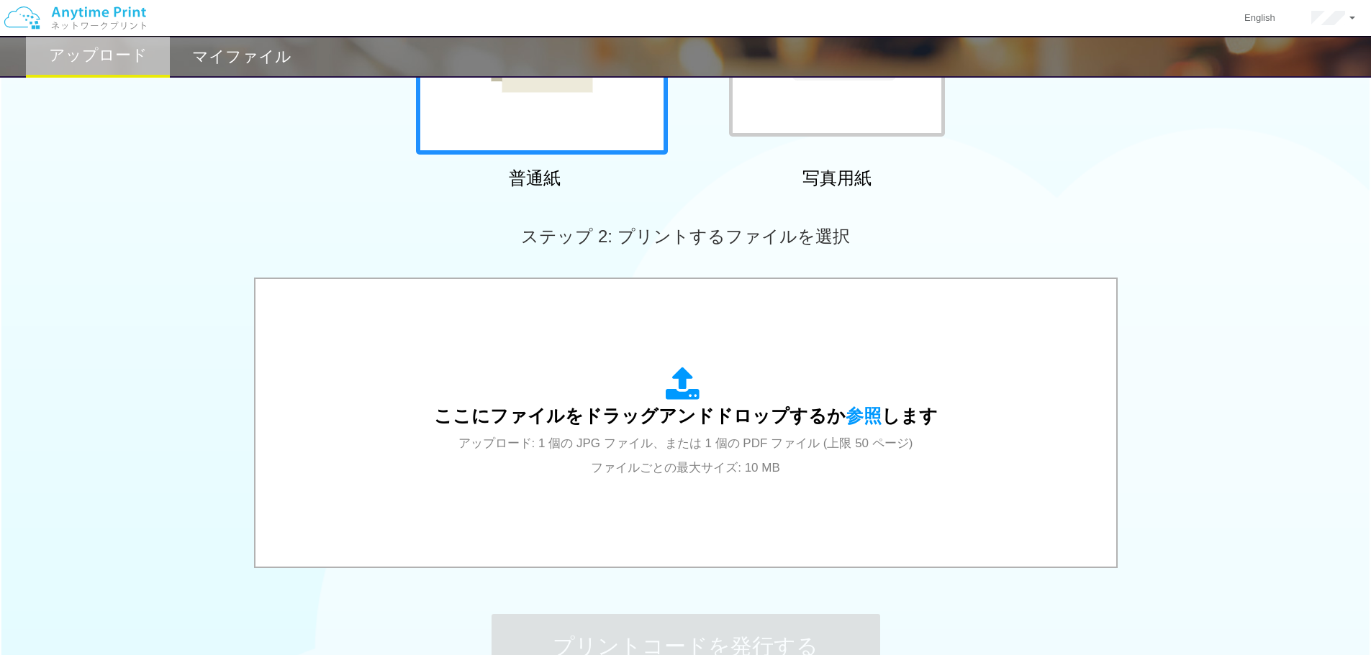
scroll to position [288, 0]
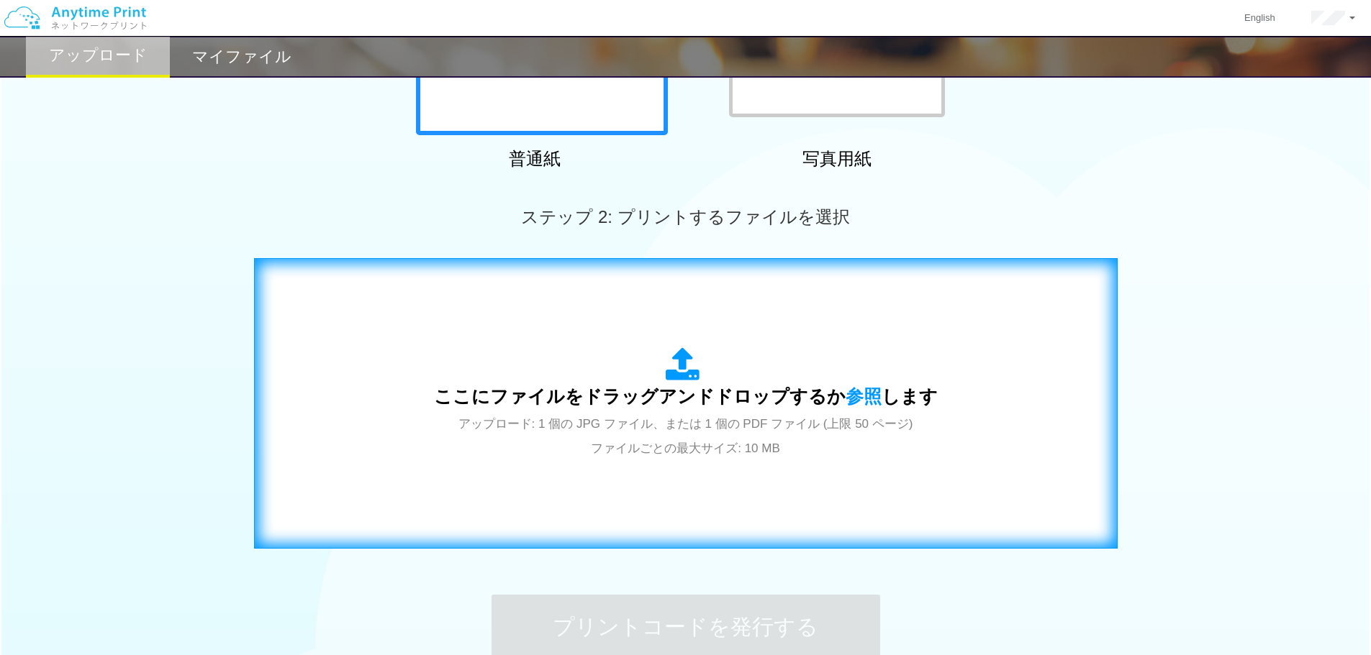
click at [416, 417] on div "ここにファイルをドラッグアンドドロップするか 参照 します アップロード: 1 個の JPG ファイル、または 1 個の PDF ファイル (上限 50 ペー…" at bounding box center [685, 403] width 833 height 260
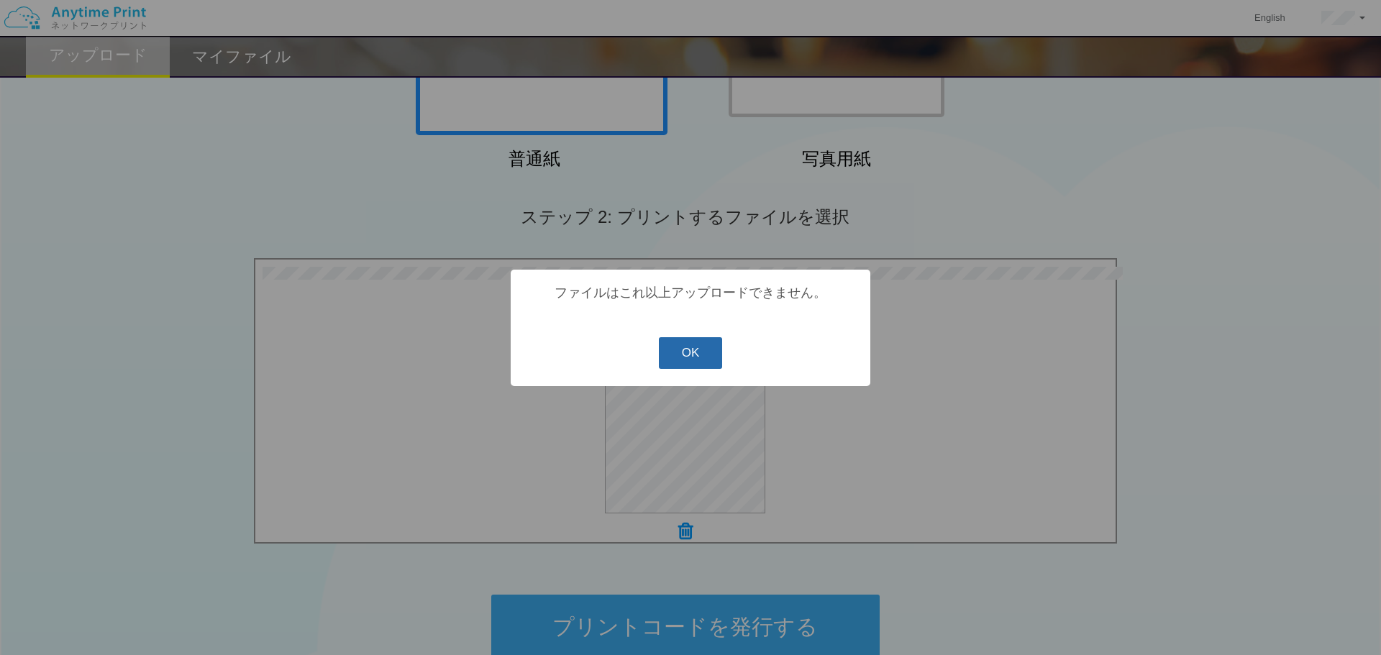
click at [704, 354] on button "OK" at bounding box center [691, 353] width 64 height 32
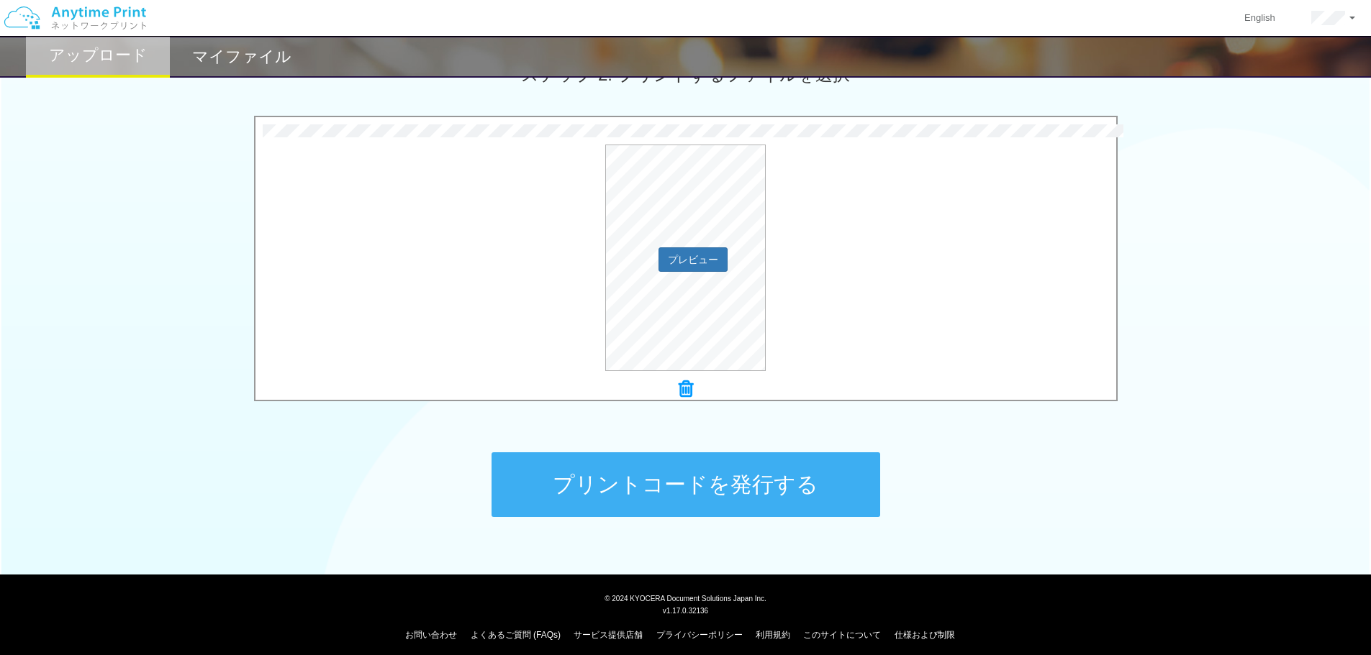
scroll to position [439, 0]
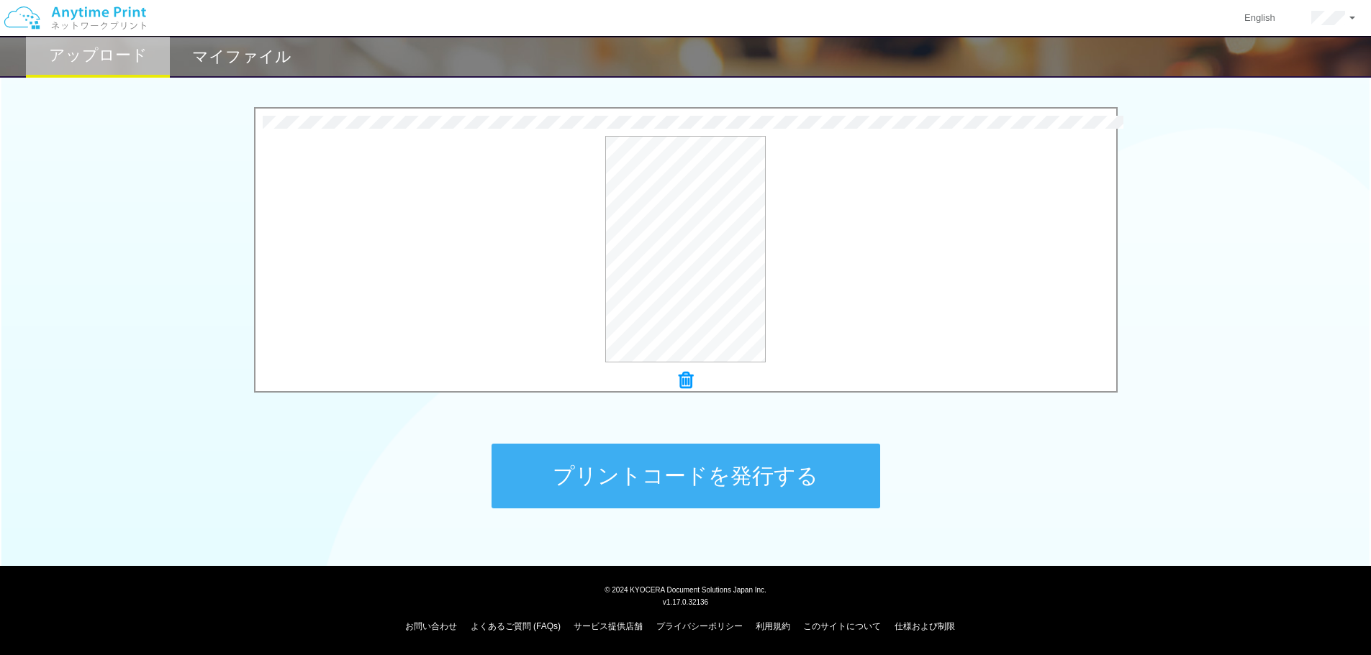
click at [686, 379] on icon at bounding box center [685, 380] width 14 height 19
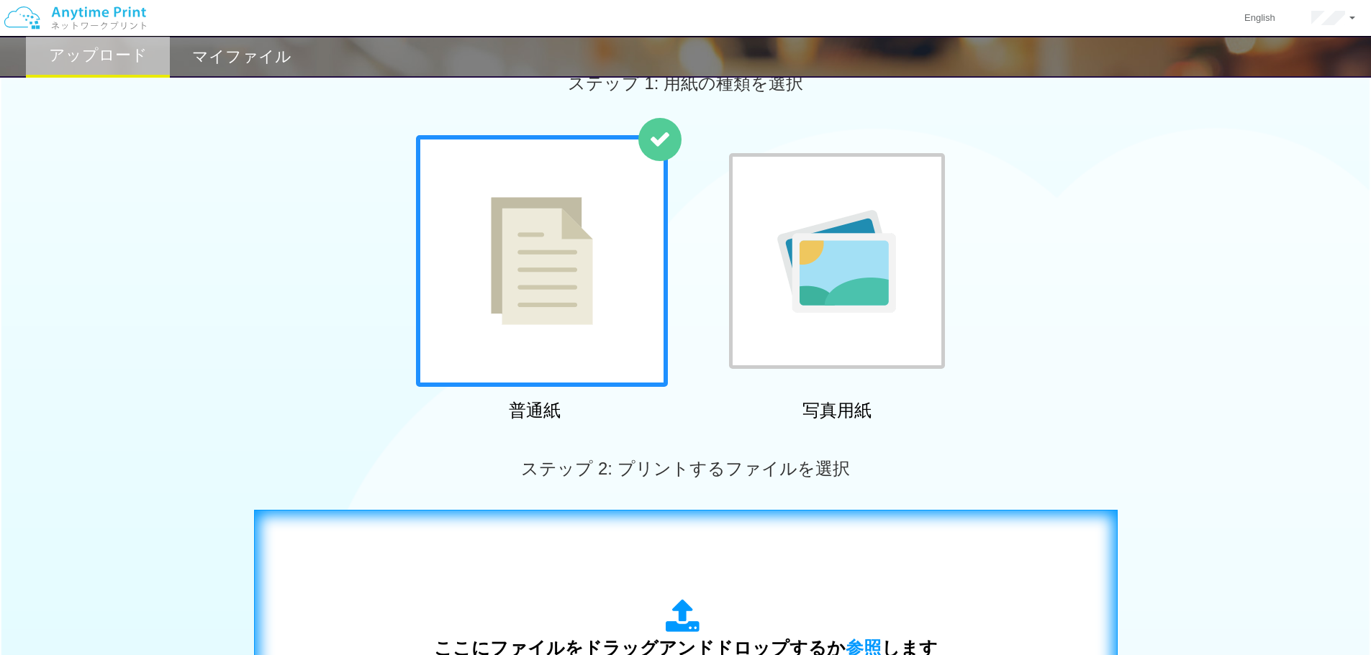
scroll to position [7, 0]
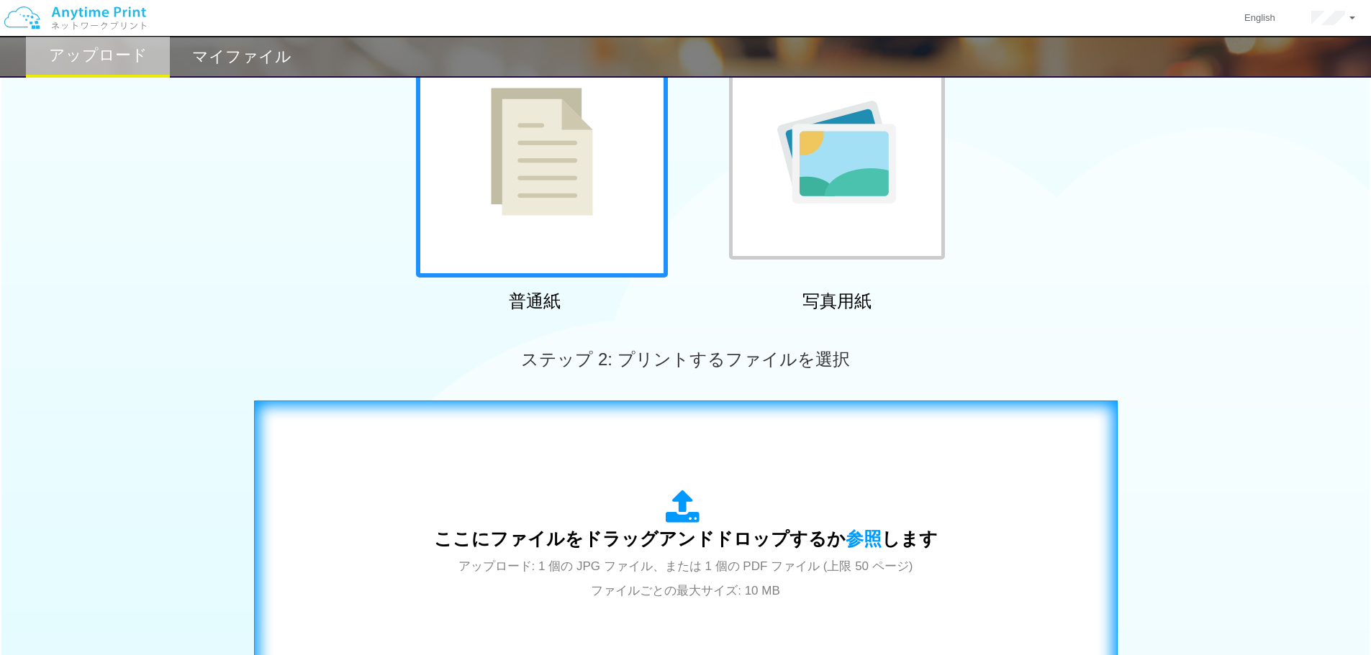
scroll to position [151, 0]
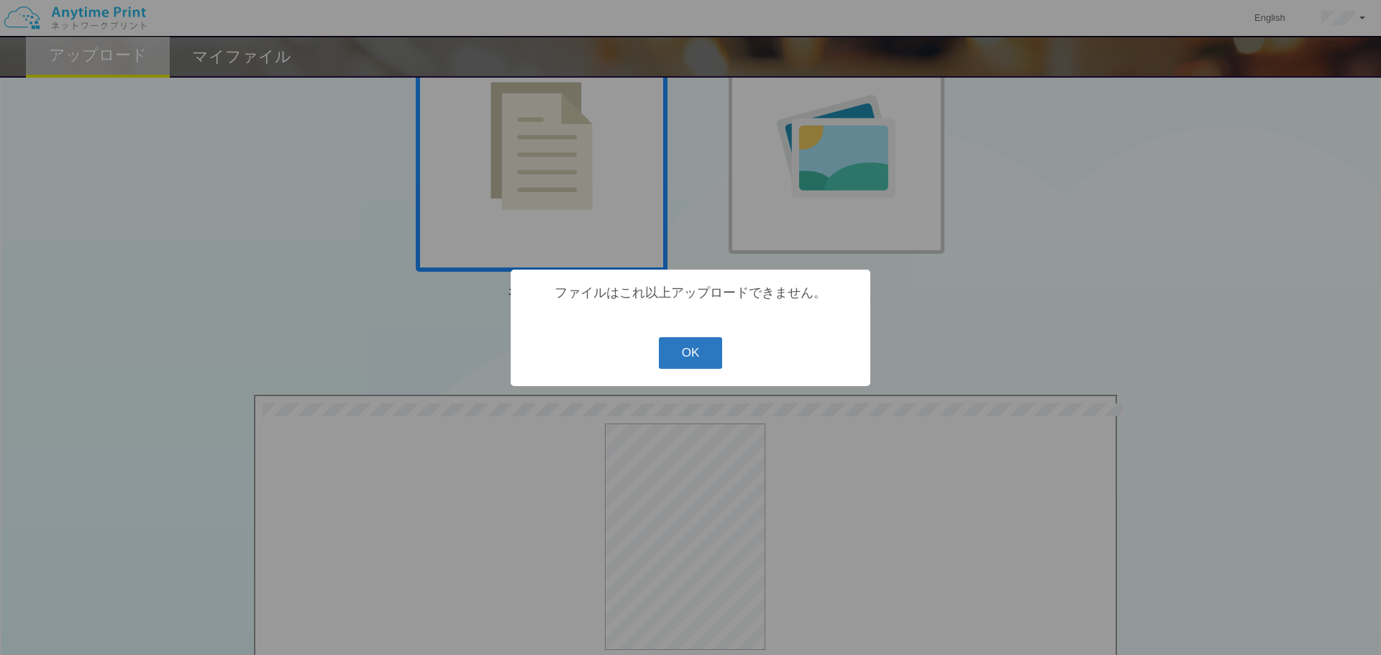
click at [698, 361] on button "OK" at bounding box center [691, 353] width 64 height 32
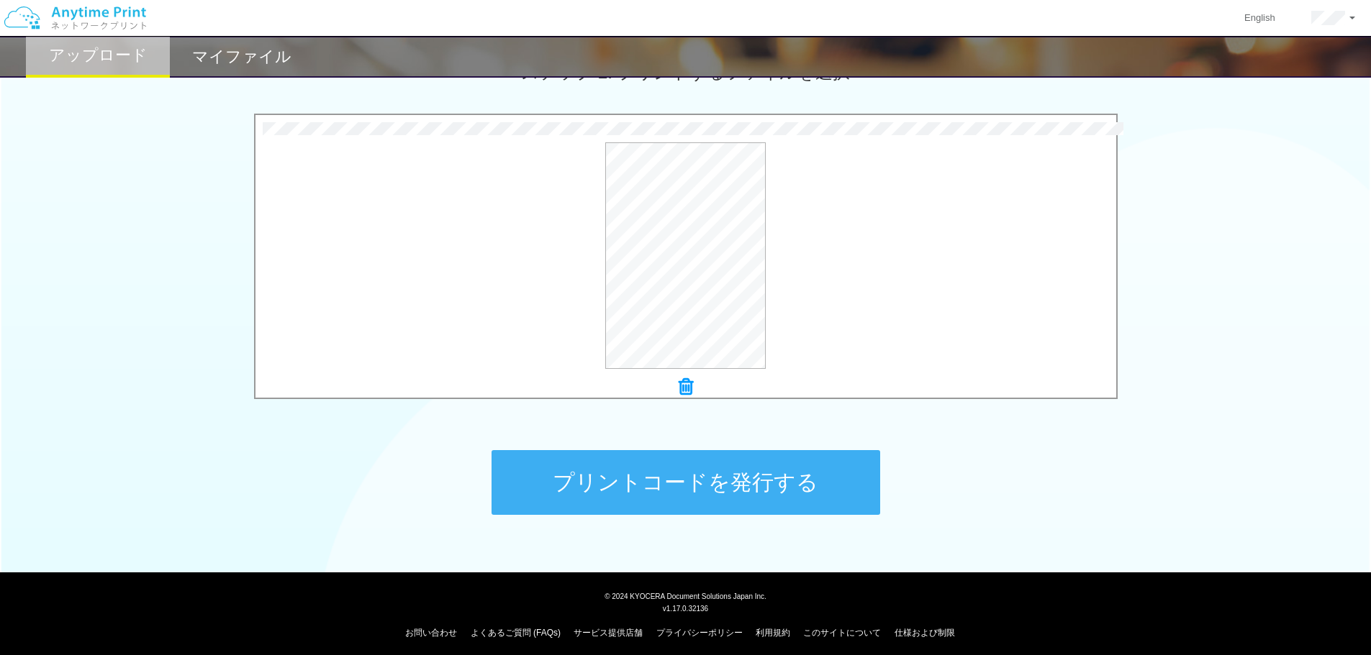
scroll to position [439, 0]
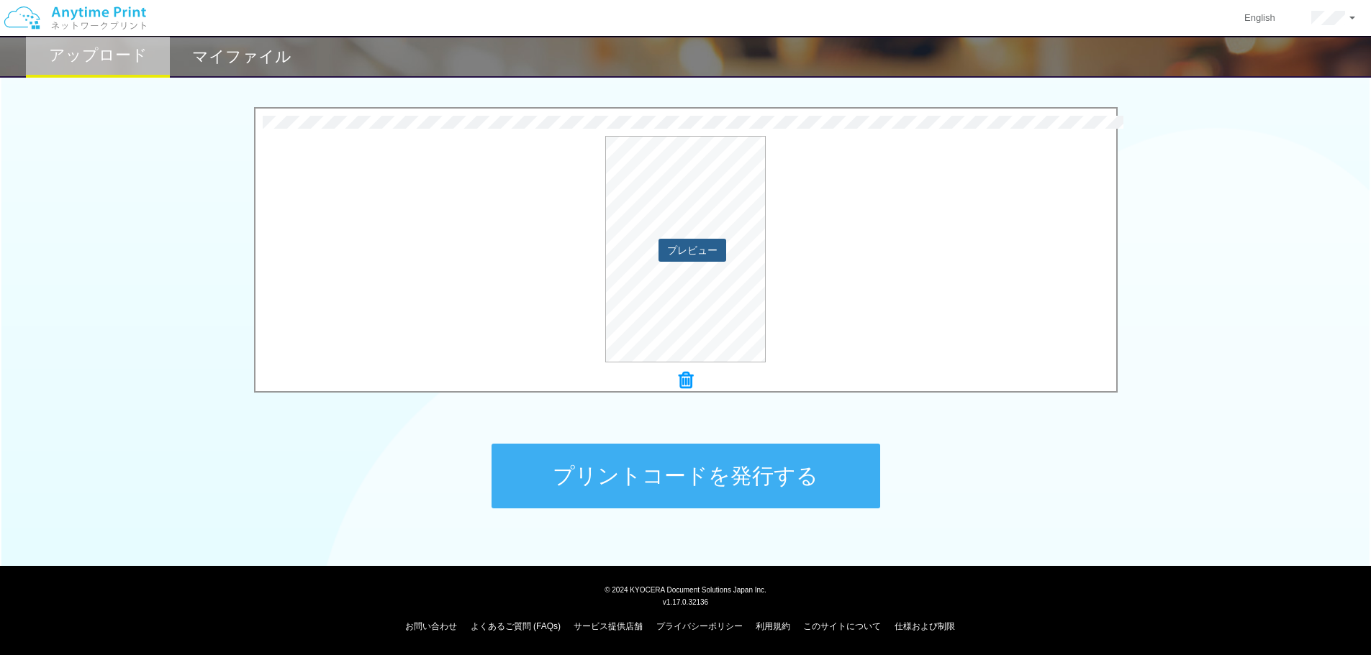
click at [698, 246] on button "プレビュー" at bounding box center [692, 250] width 68 height 23
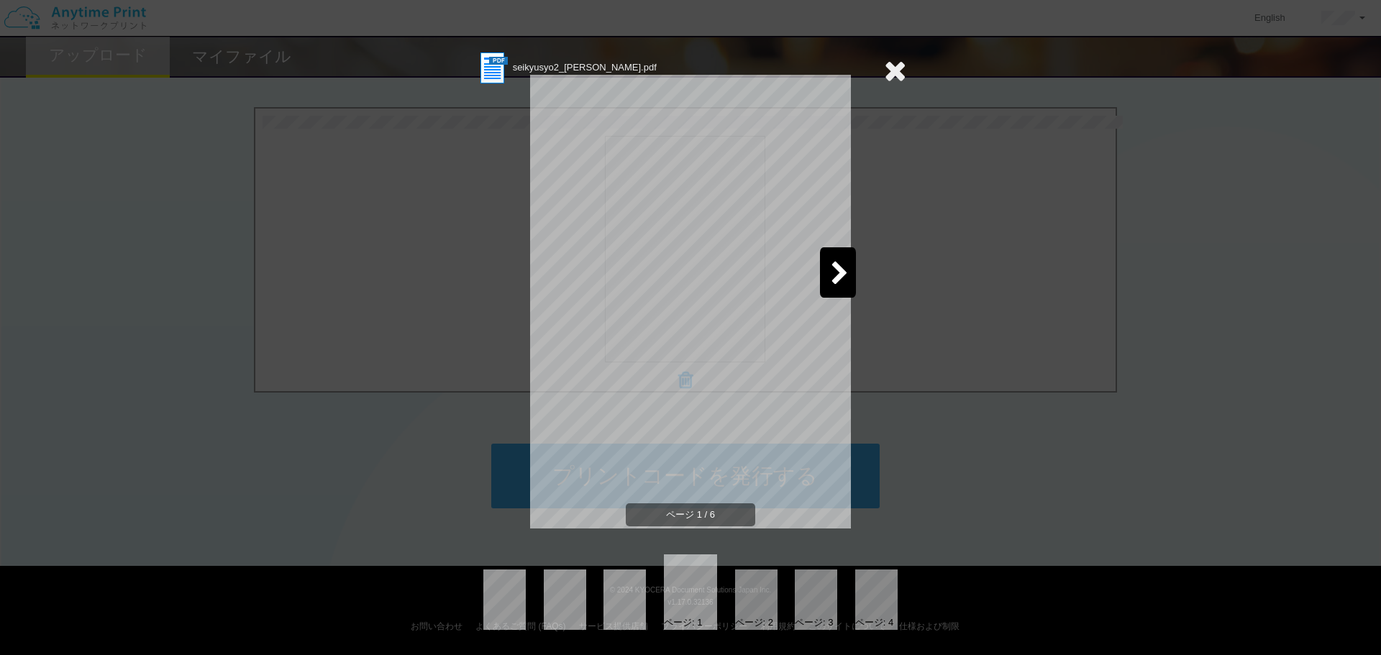
click at [848, 288] on div at bounding box center [838, 272] width 36 height 50
click at [832, 275] on icon at bounding box center [840, 274] width 18 height 25
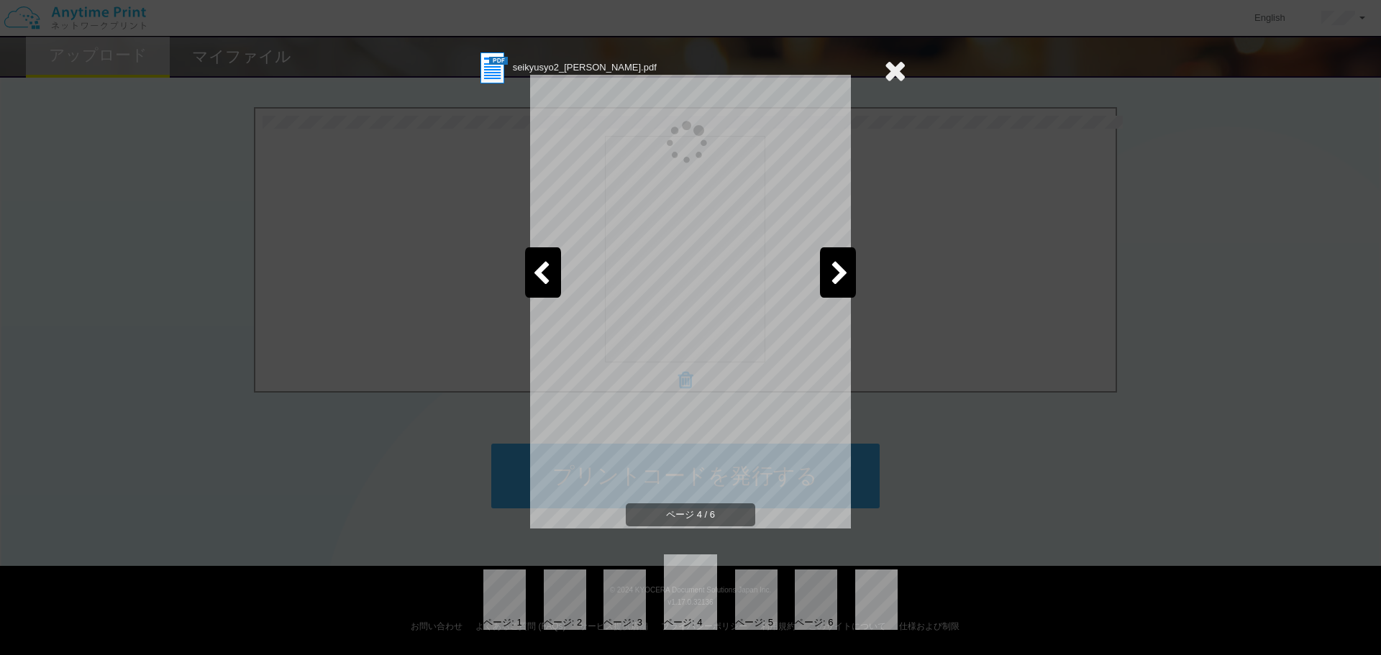
click at [832, 275] on icon at bounding box center [840, 274] width 18 height 25
click at [894, 65] on icon at bounding box center [895, 70] width 22 height 29
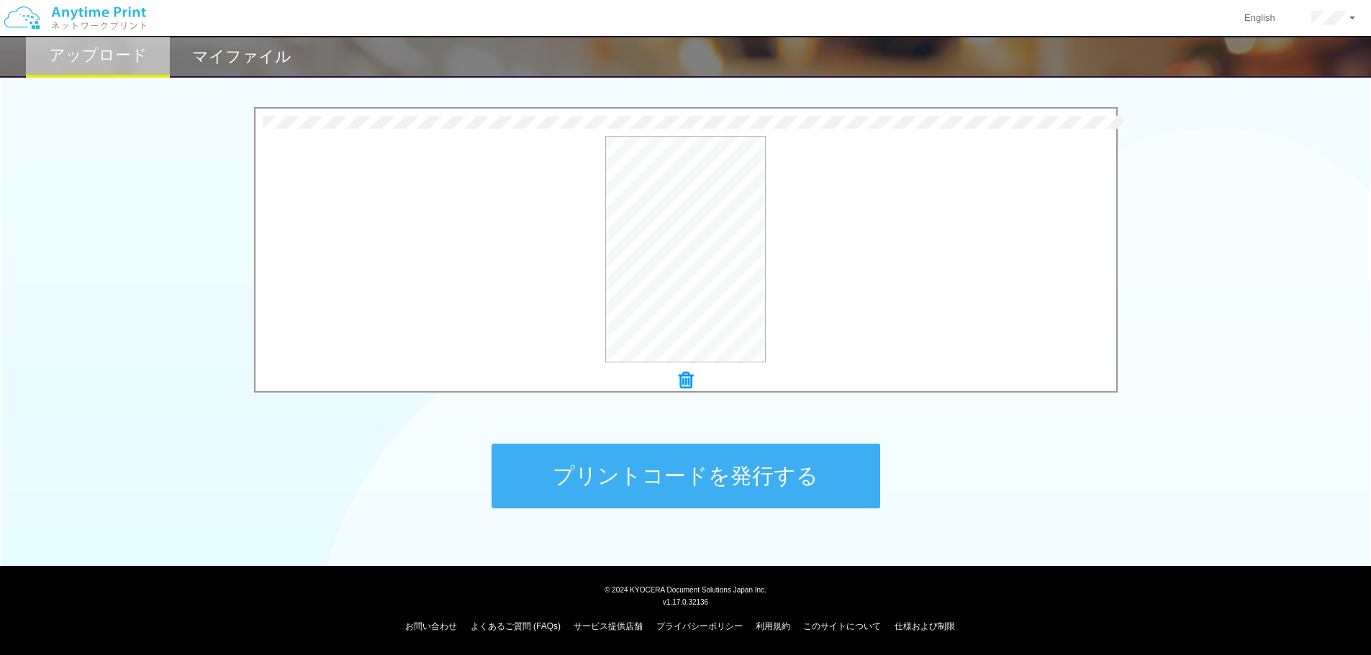
click at [676, 376] on div at bounding box center [685, 381] width 860 height 20
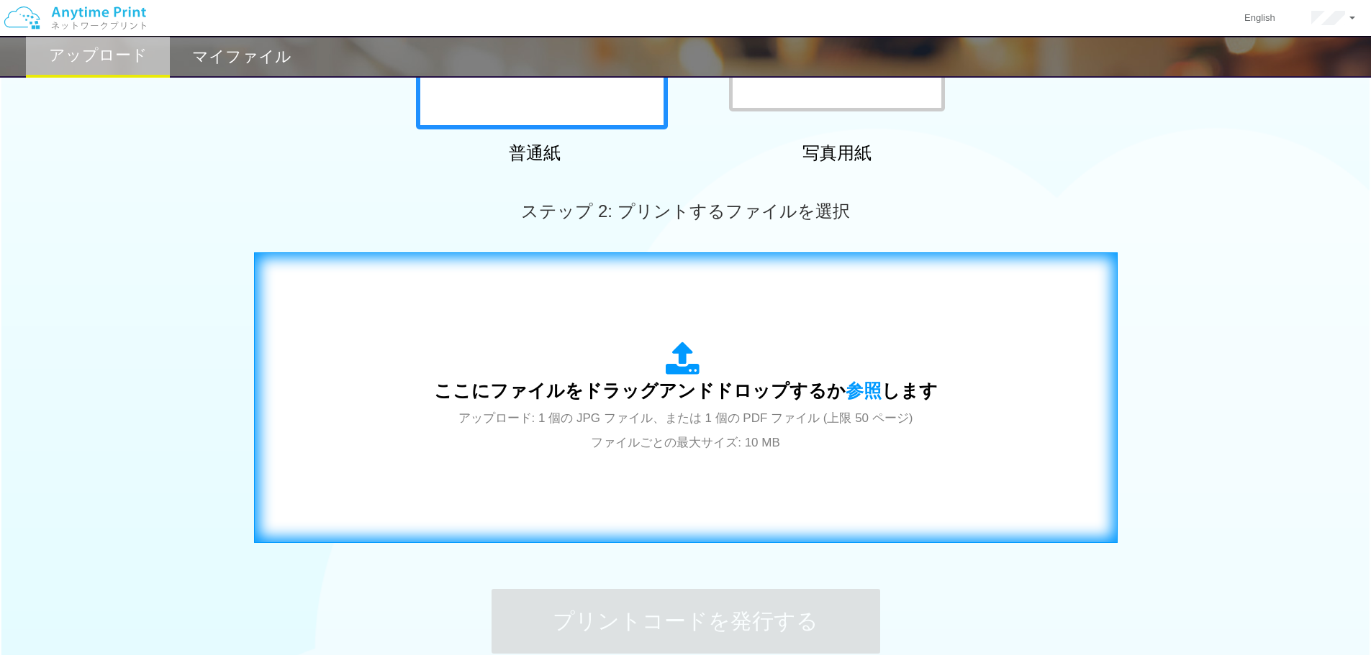
scroll to position [295, 0]
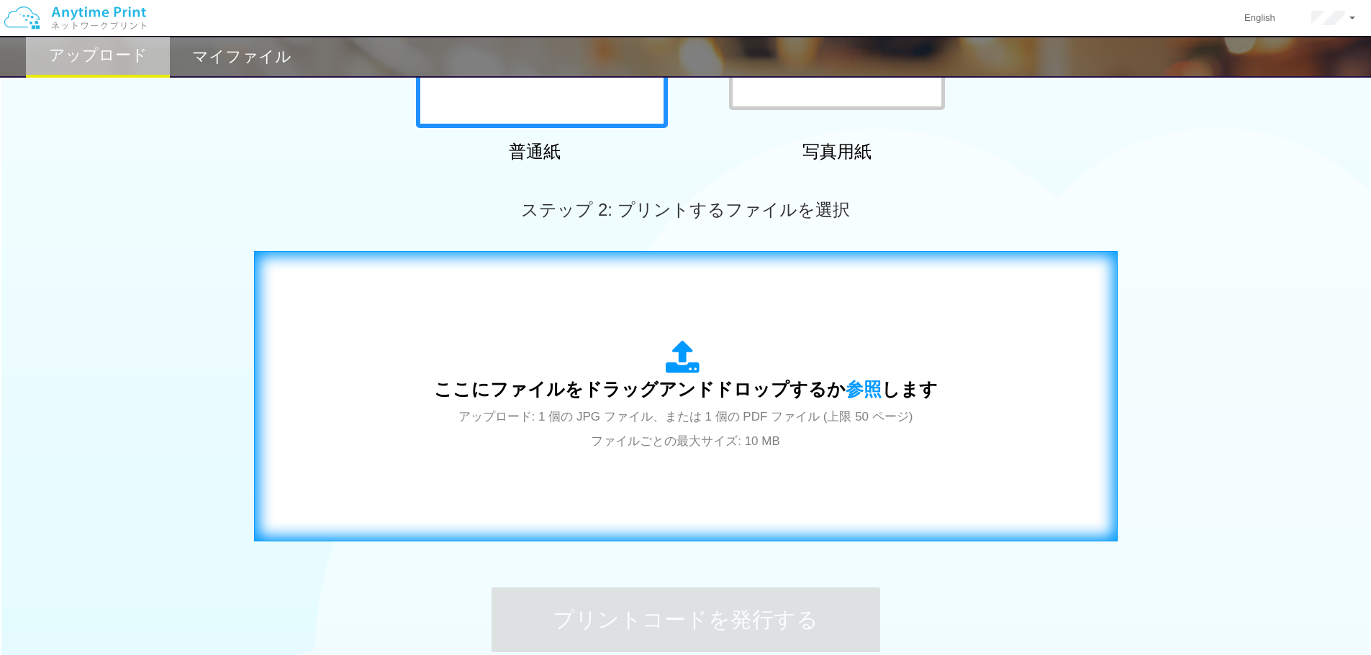
click at [543, 350] on div "ここにファイルをドラッグアンドドロップするか 参照 します アップロード: 1 個の JPG ファイル、または 1 個の PDF ファイル (上限 50 ペー…" at bounding box center [686, 396] width 504 height 112
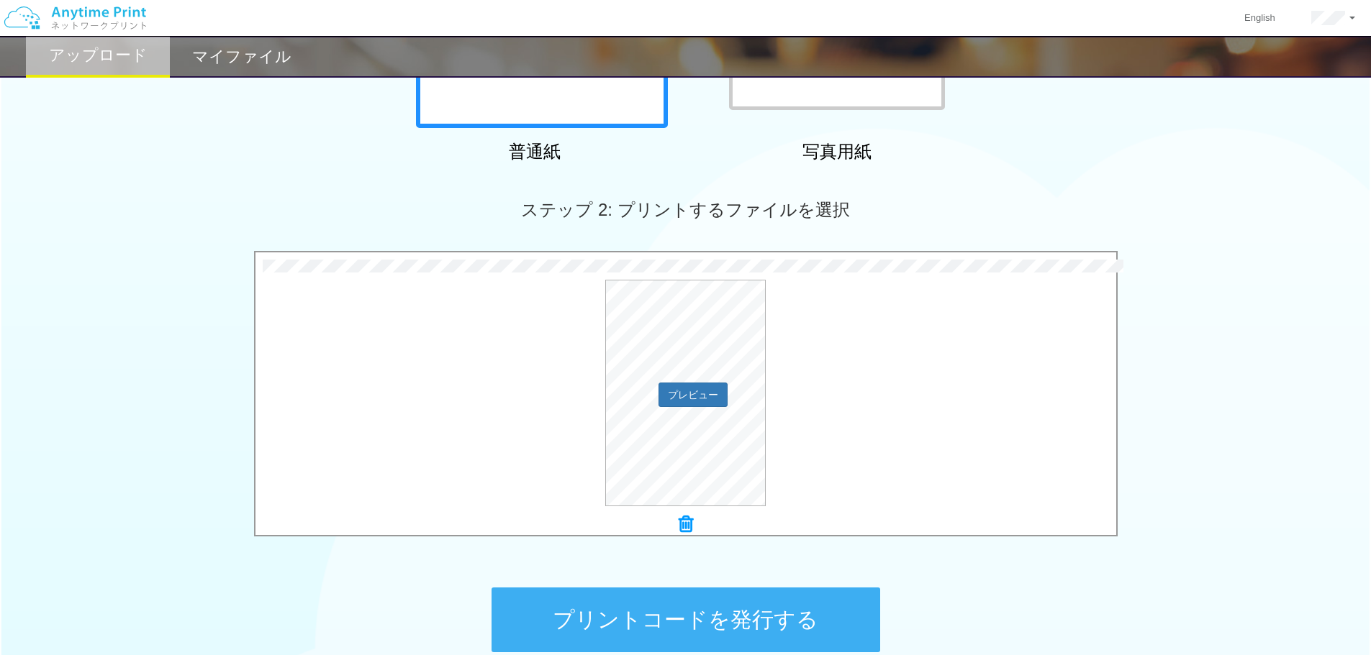
click at [522, 440] on div "プレビュー" at bounding box center [685, 393] width 860 height 227
click at [872, 412] on div "プレビュー" at bounding box center [685, 393] width 860 height 227
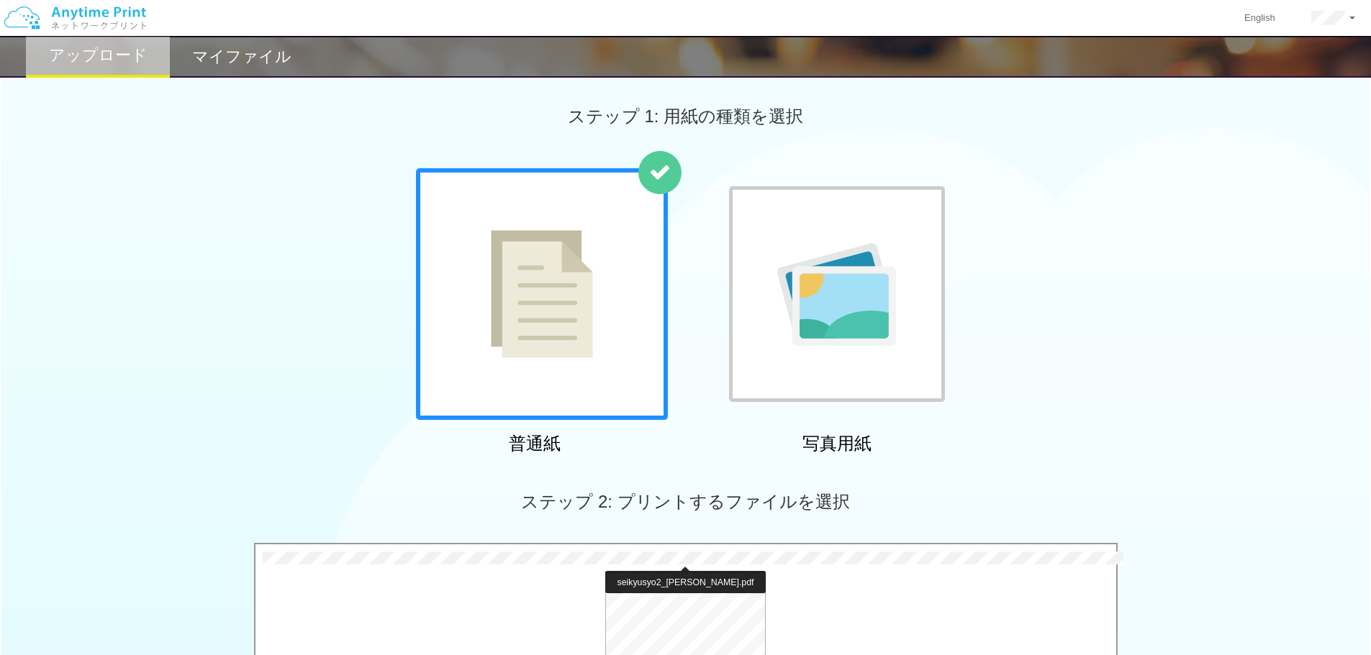
scroll to position [0, 0]
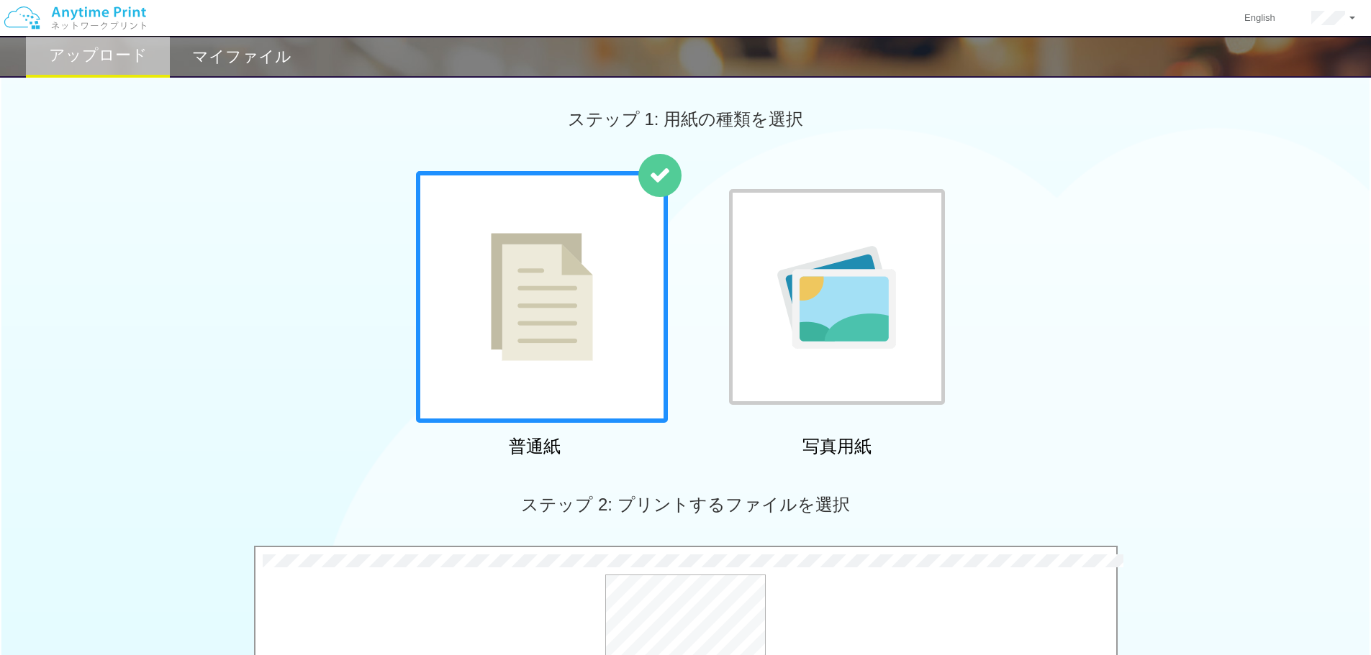
click at [260, 53] on h2 "マイファイル" at bounding box center [241, 56] width 99 height 17
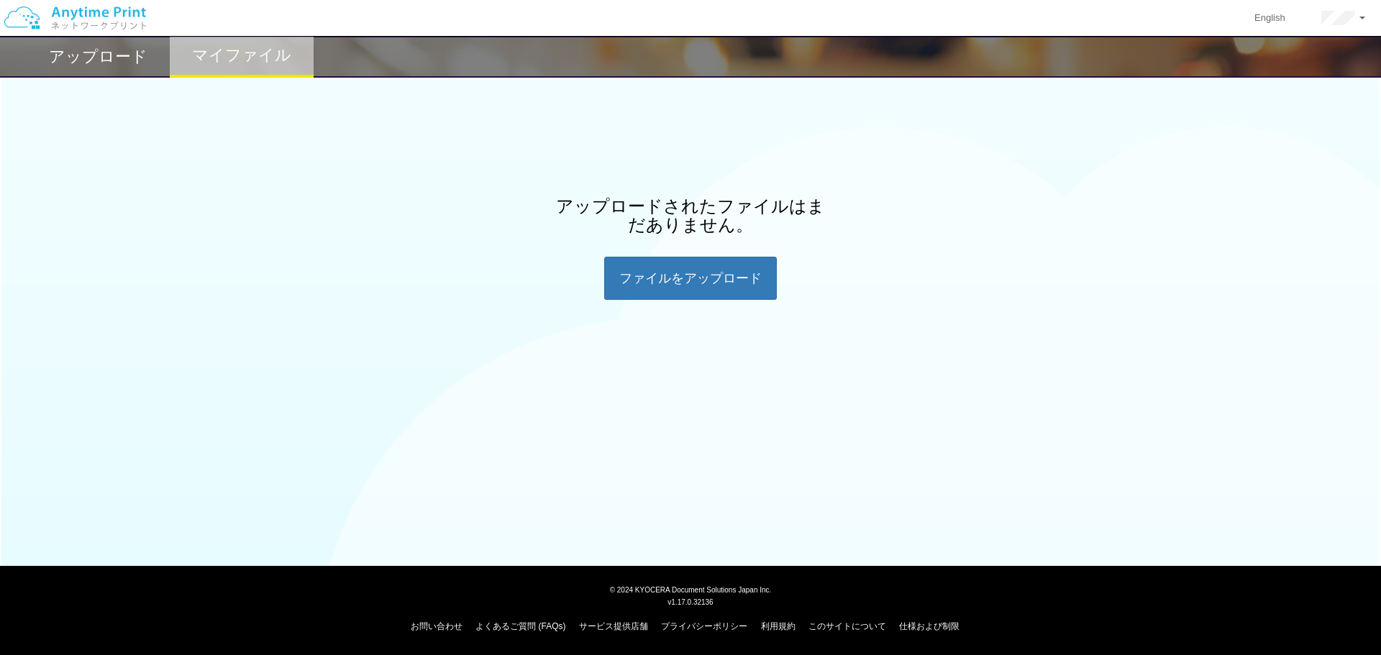
click at [715, 301] on div "アップロード マイファイル アップロードされたファイルはまだありません。 ファイルを​​アップロード" at bounding box center [690, 204] width 1381 height 409
click at [697, 281] on div "ファイルを​​アップロード" at bounding box center [690, 278] width 173 height 43
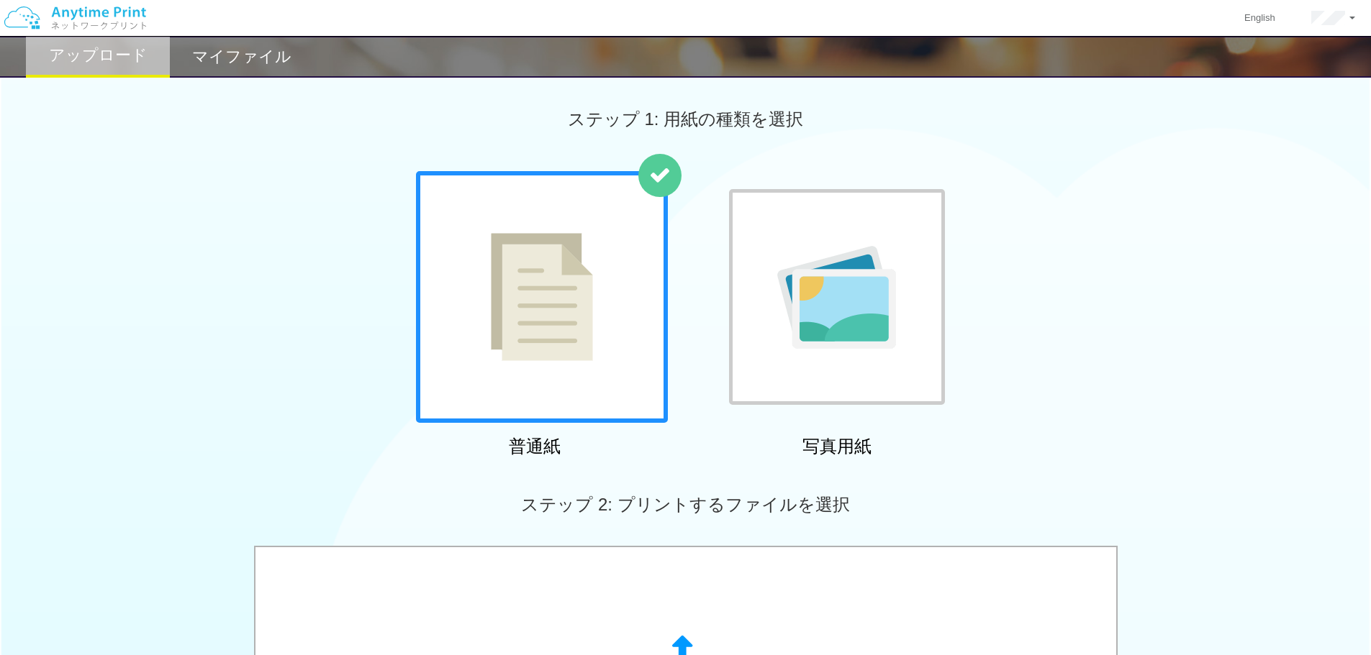
click at [96, 11] on img at bounding box center [75, 18] width 153 height 50
click at [116, 14] on img at bounding box center [75, 18] width 153 height 50
click at [1358, 18] on link at bounding box center [1333, 18] width 80 height 36
click at [1317, 62] on link "アカウント設定" at bounding box center [1305, 56] width 114 height 24
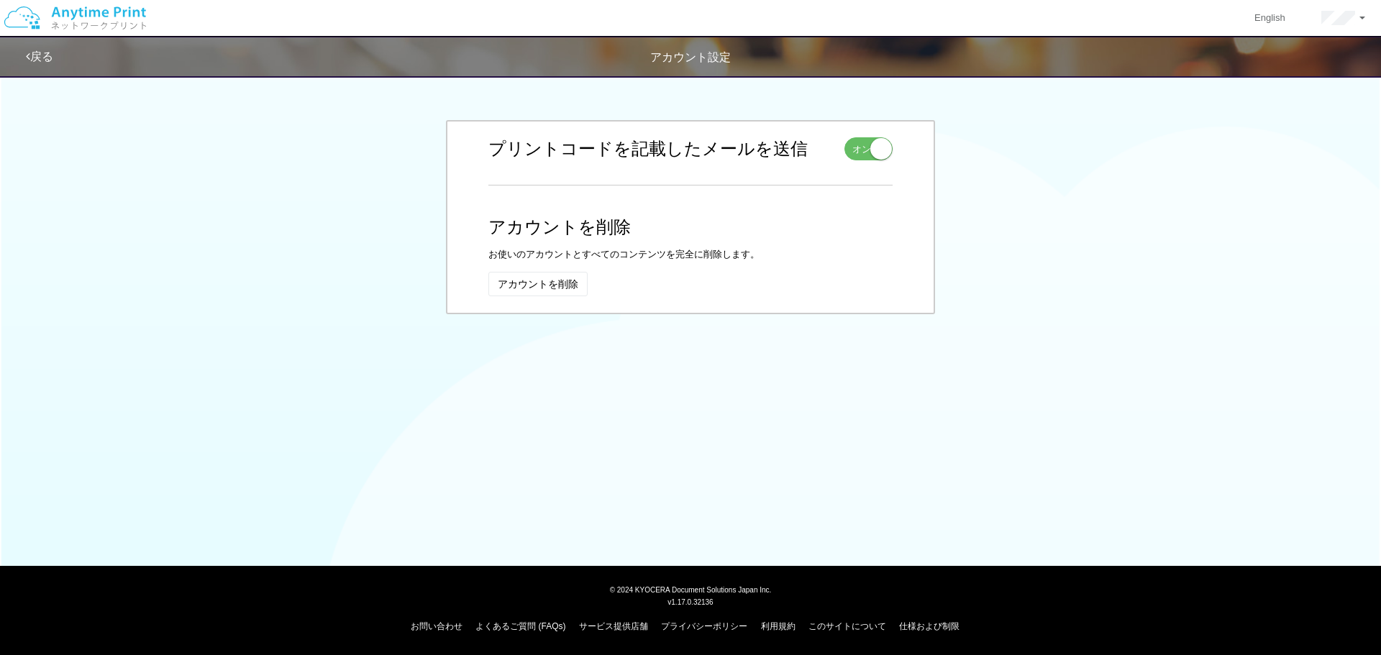
click at [1057, 258] on div "お名前 編集 キャンセル 姓 Sky 入力できるのは文字のみです。 名 23 入力できるのは文字のみです。 保存 Sky 23 メールアドレス 編集 キャンセ…" at bounding box center [691, 217] width 842 height 227
click at [1153, 206] on edit-profile "お名前 編集 キャンセル 姓 Sky 入力できるのは文字のみです。 名 23 入力できるのは文字のみです。 保存 Sky 23 メールアドレス 編集 キャンセ…" at bounding box center [690, 217] width 1381 height 227
click at [904, 368] on div "戻る アカウント設定 お名前 編集 キャンセル 姓 Sky 入力できるのは文字のみです。 名 23 入力できるのは文字のみです。 保存 Sky 23 メールア…" at bounding box center [690, 204] width 1381 height 409
click at [36, 61] on link "戻る" at bounding box center [39, 56] width 27 height 12
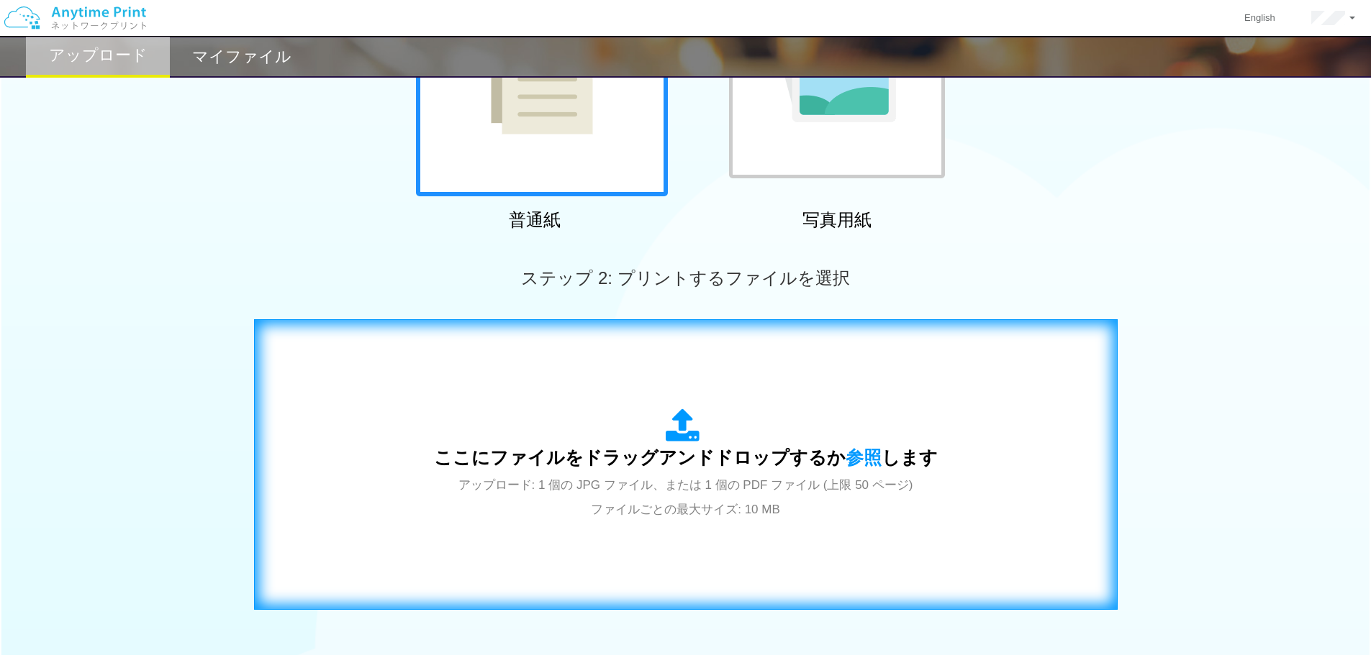
scroll to position [360, 0]
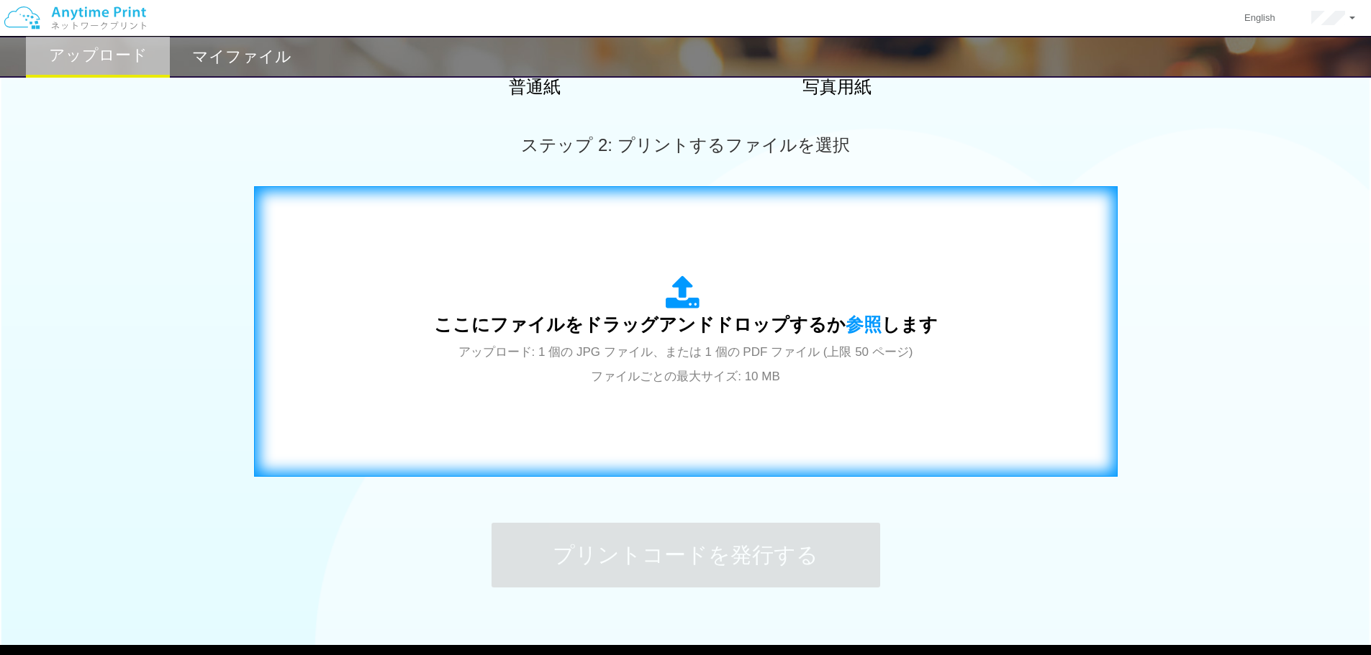
click at [667, 324] on span "ここにファイルをドラッグアンドドロップするか 参照 します" at bounding box center [686, 324] width 504 height 20
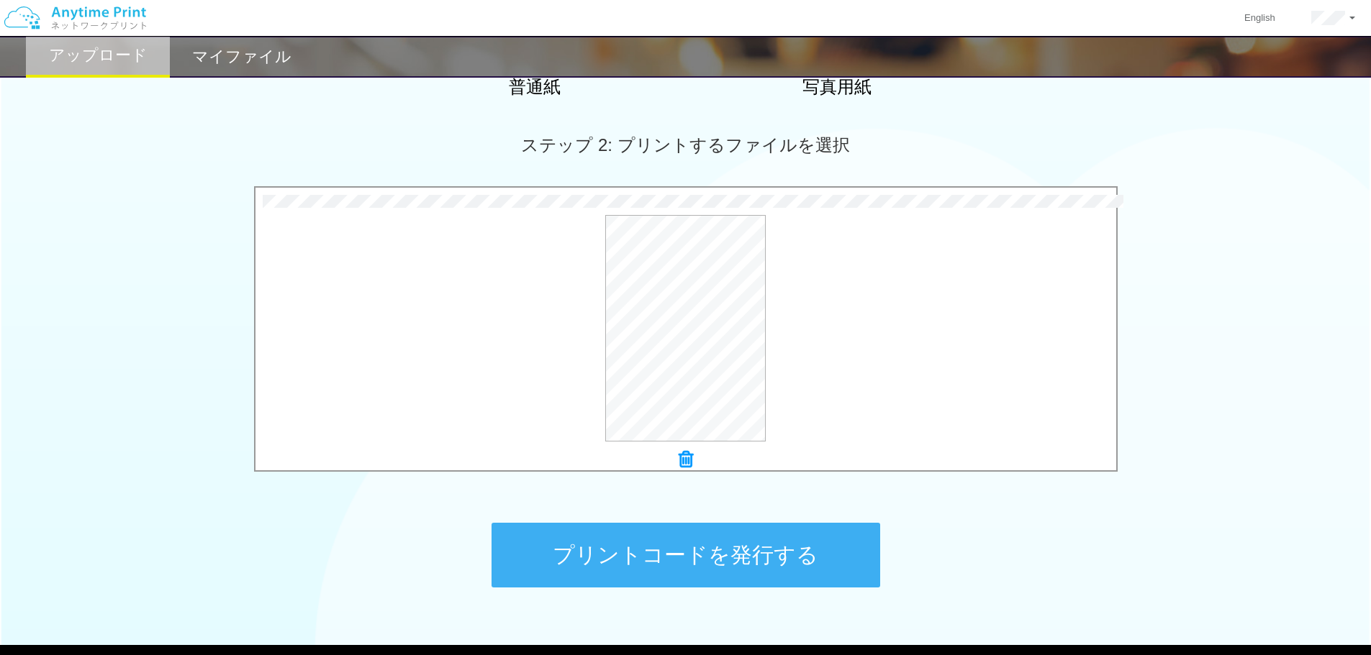
click at [813, 563] on button "プリントコードを発行する" at bounding box center [685, 555] width 389 height 65
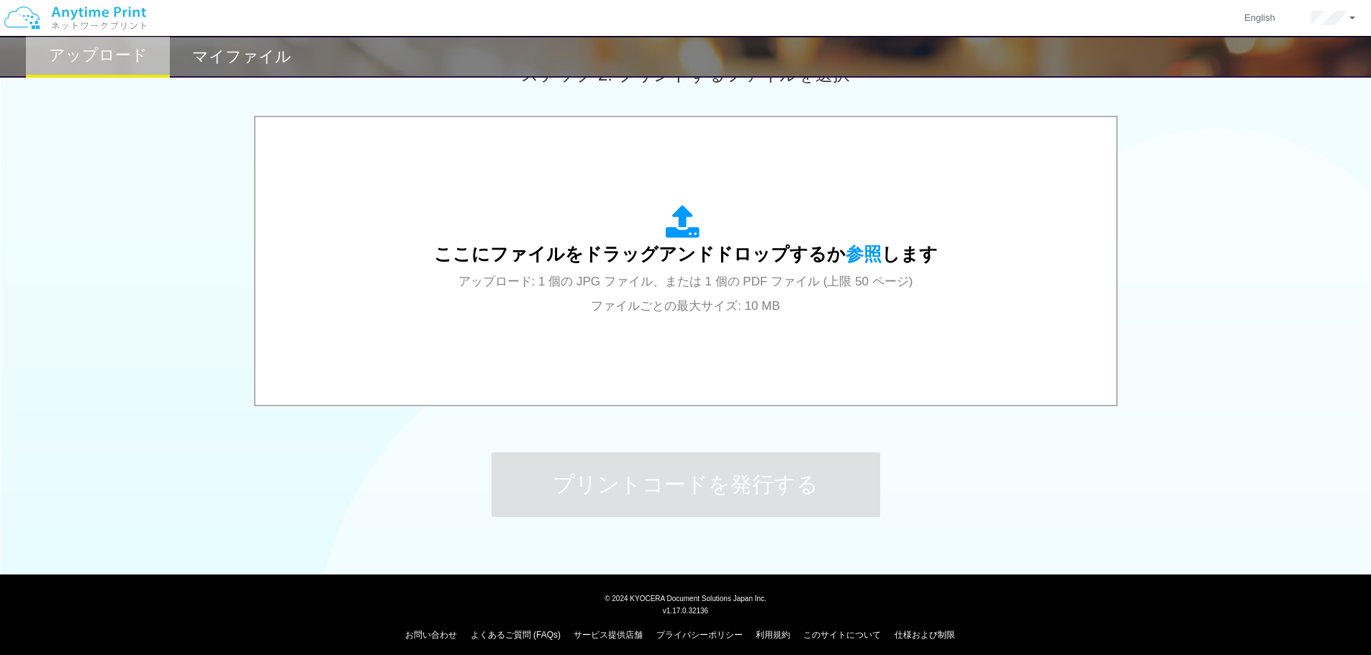
scroll to position [439, 0]
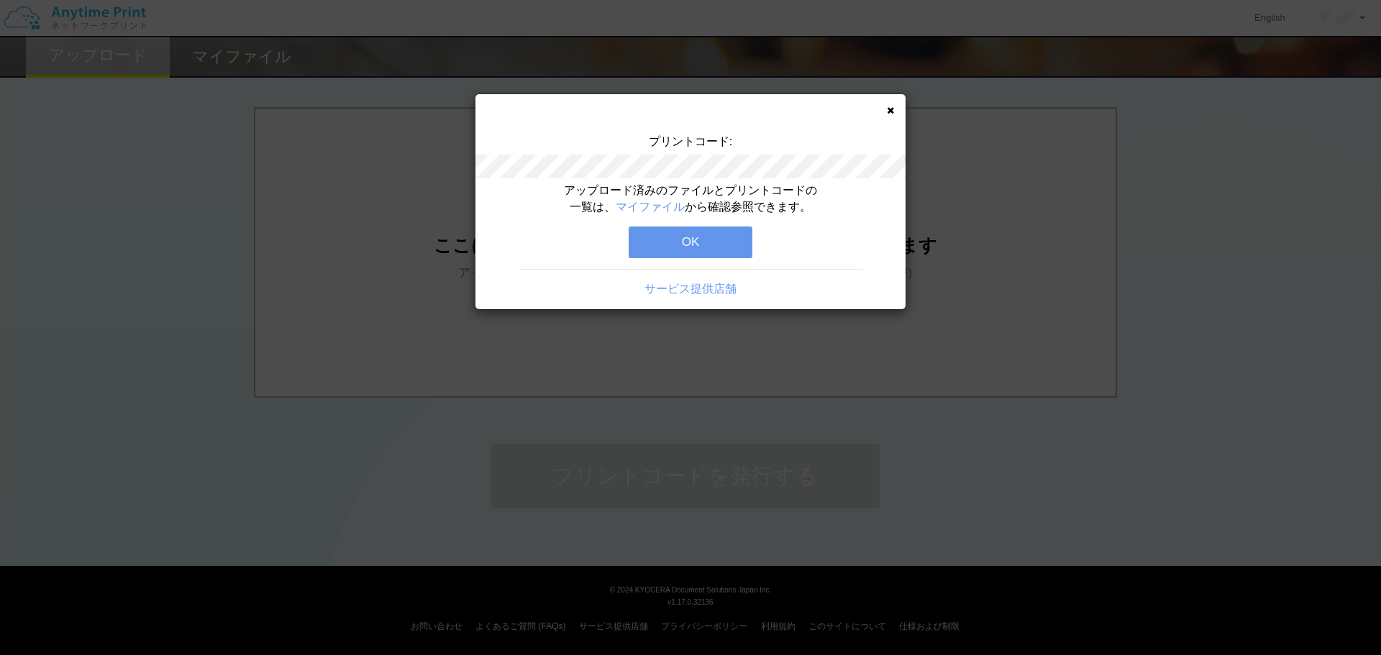
click at [702, 239] on button "OK" at bounding box center [691, 243] width 124 height 32
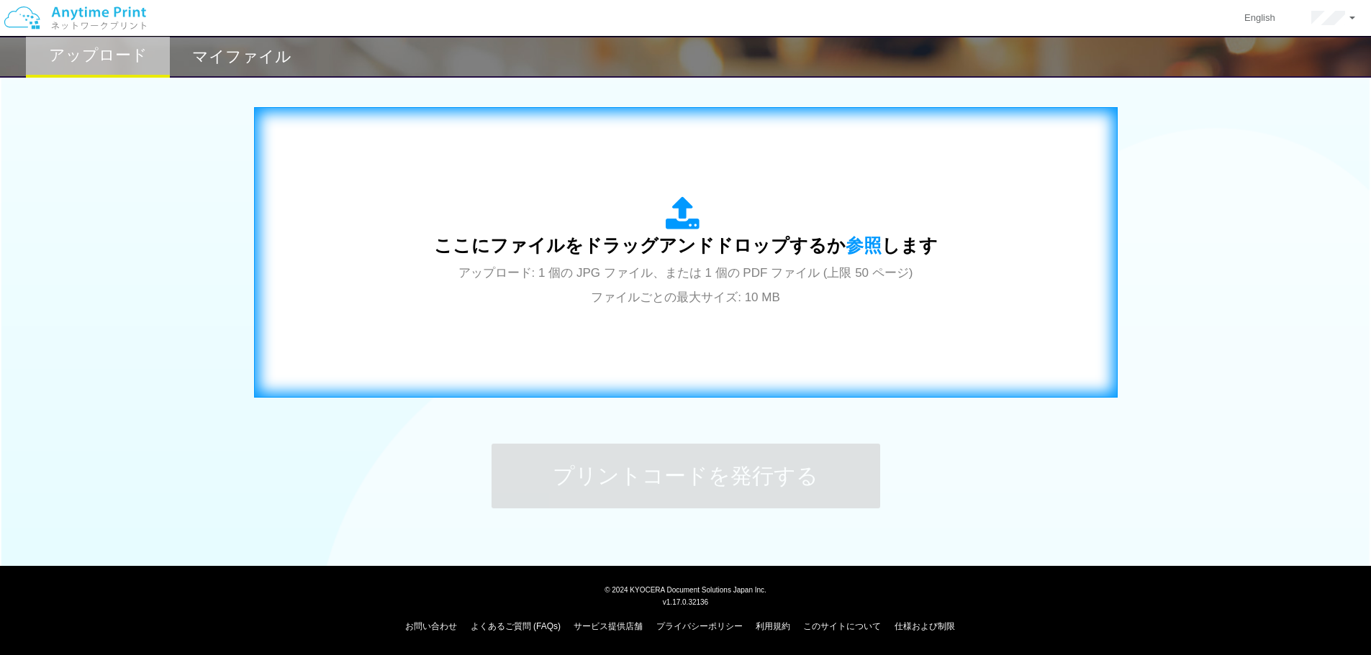
click at [684, 267] on span "アップロード: 1 個の JPG ファイル、または 1 個の PDF ファイル (上限 50 ページ) ファイルごとの最大サイズ: 10 MB" at bounding box center [685, 285] width 455 height 38
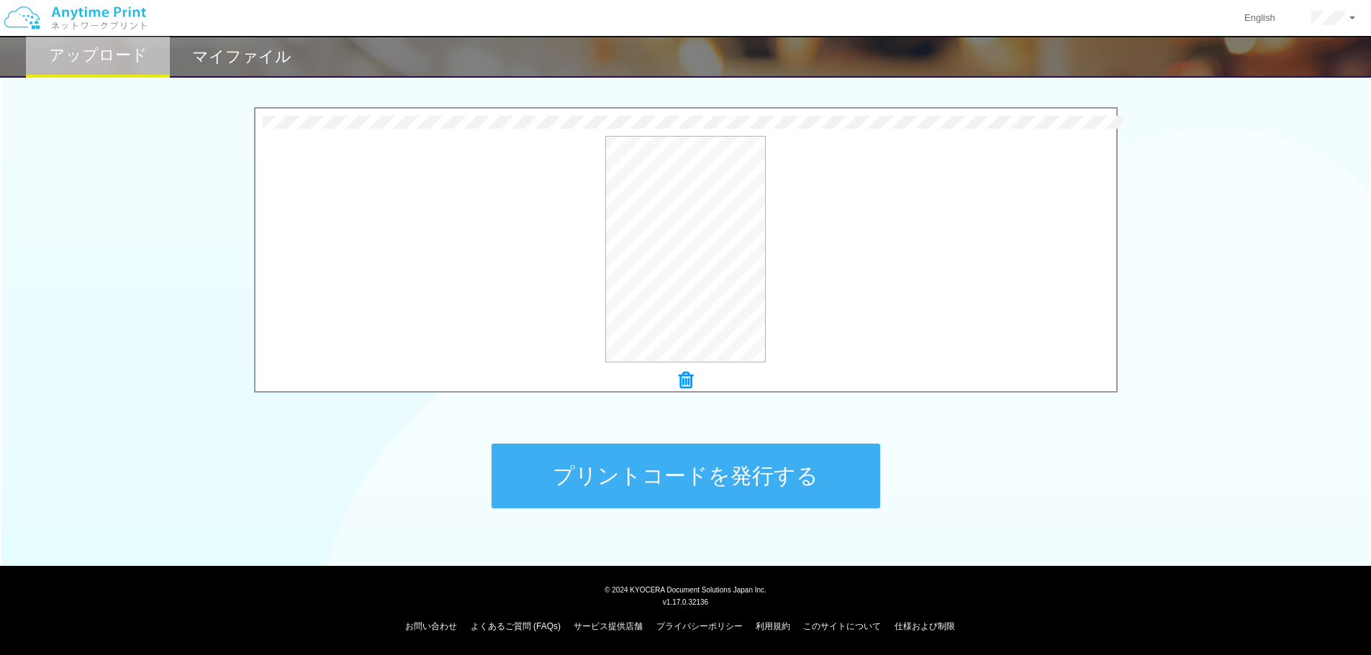
click at [751, 478] on button "プリントコードを発行する" at bounding box center [685, 476] width 389 height 65
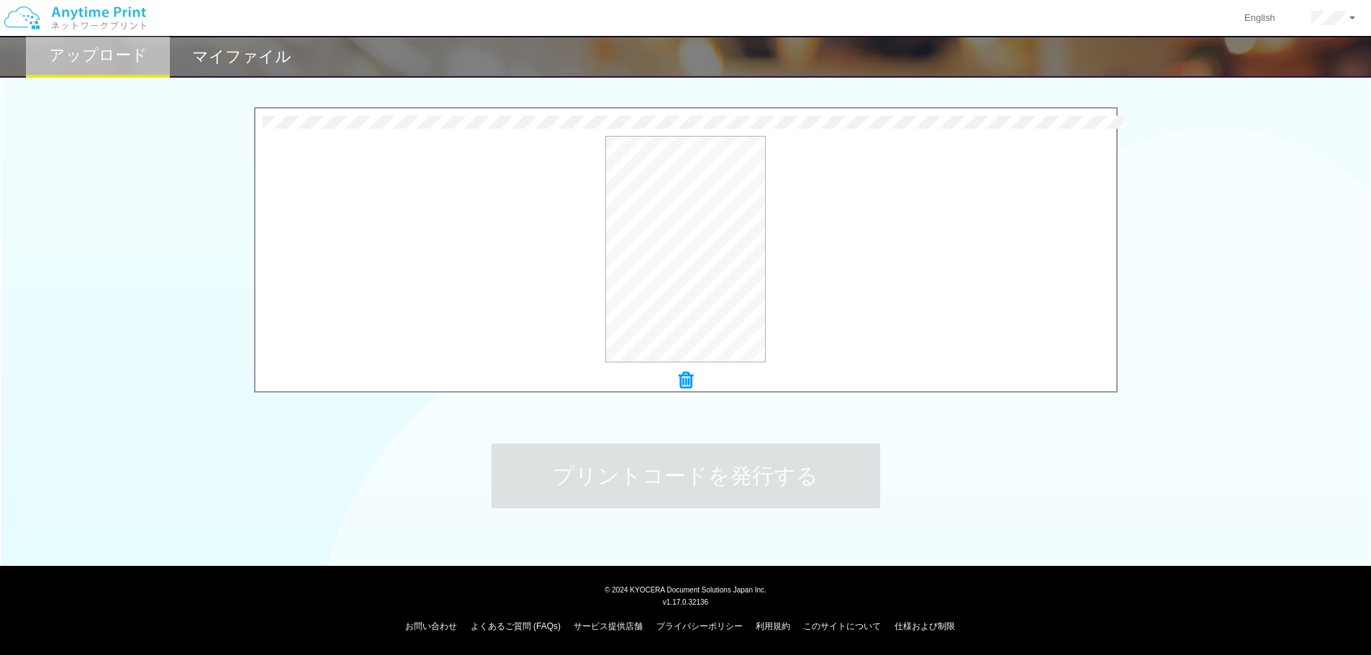
scroll to position [0, 0]
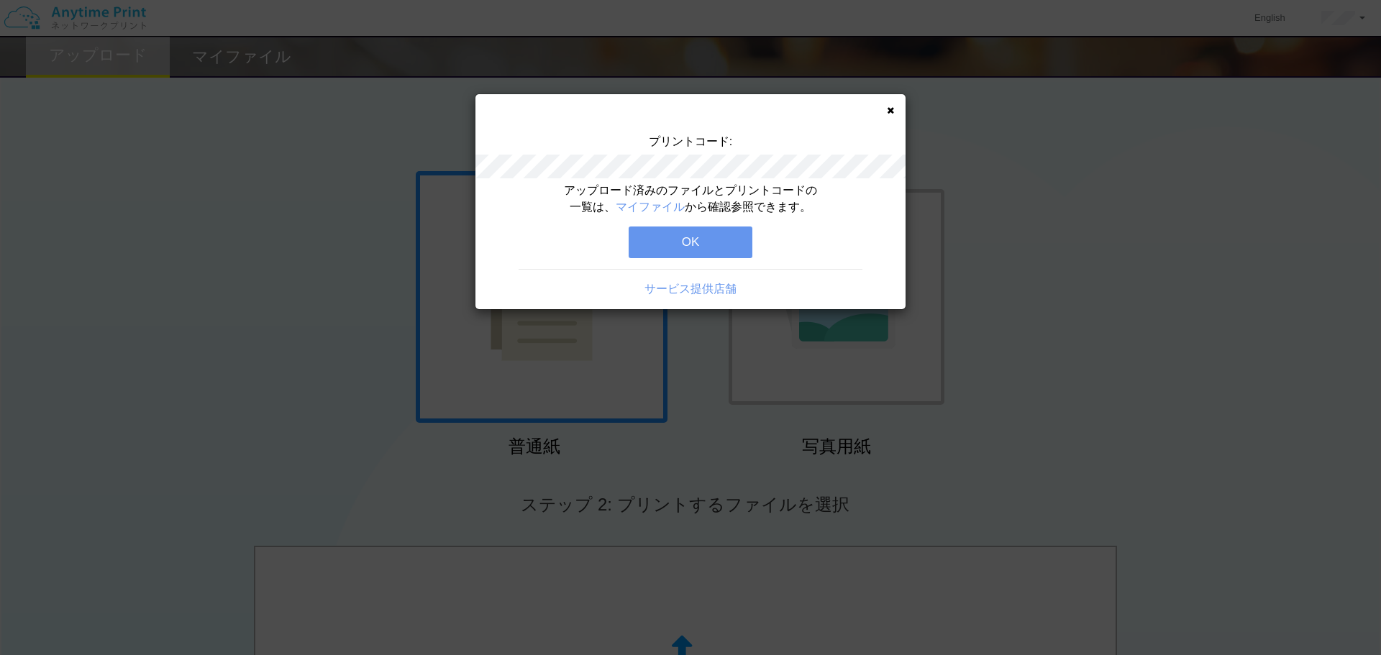
click at [732, 245] on button "OK" at bounding box center [691, 243] width 124 height 32
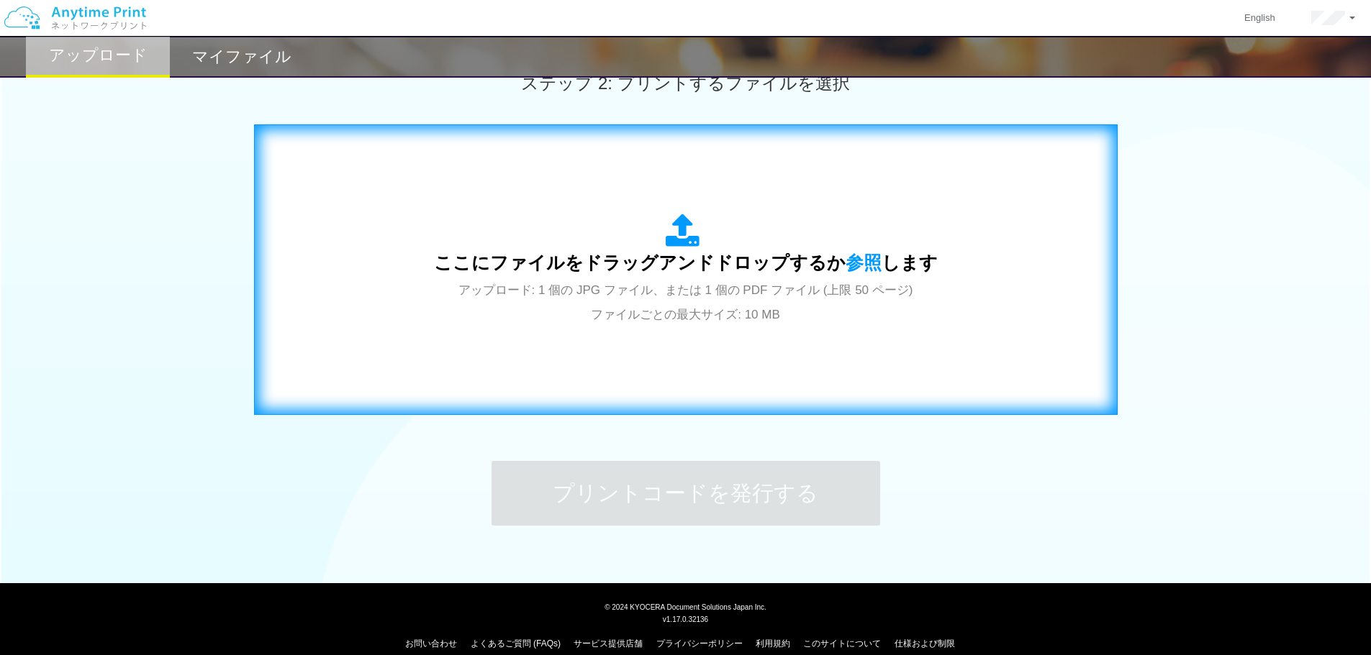
scroll to position [439, 0]
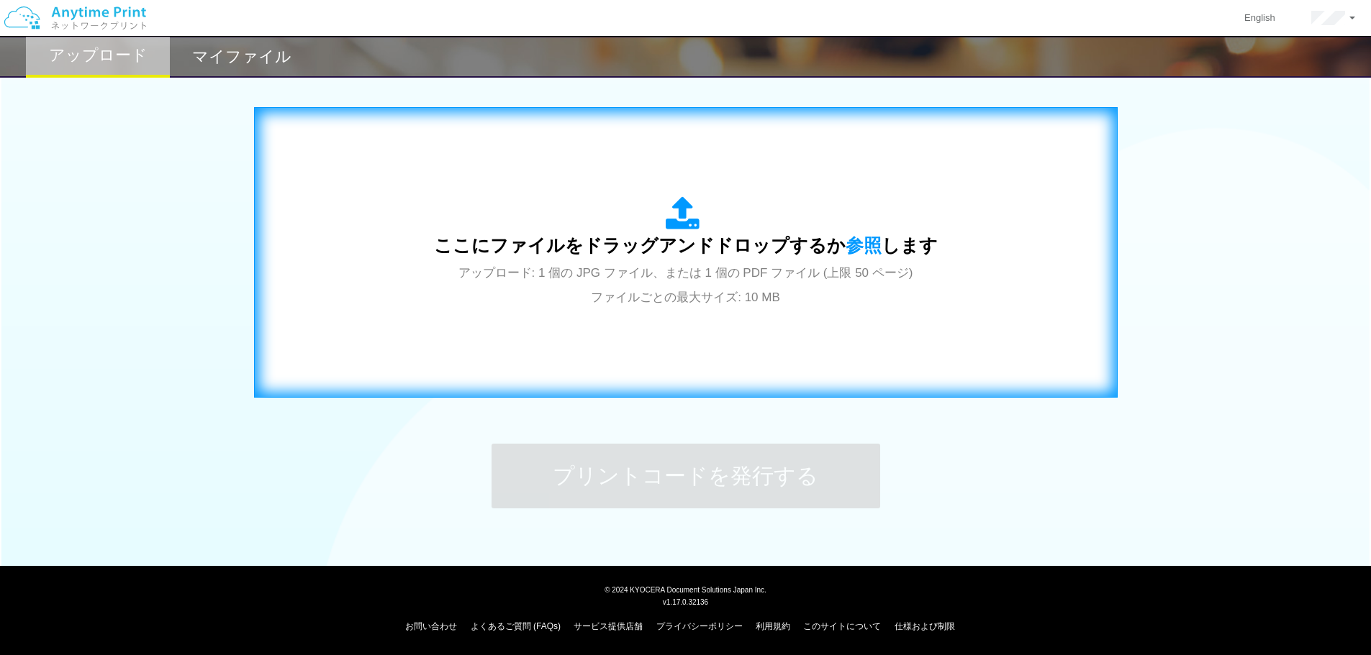
click at [699, 276] on span "アップロード: 1 個の JPG ファイル、または 1 個の PDF ファイル (上限 50 ページ) ファイルごとの最大サイズ: 10 MB" at bounding box center [685, 285] width 455 height 38
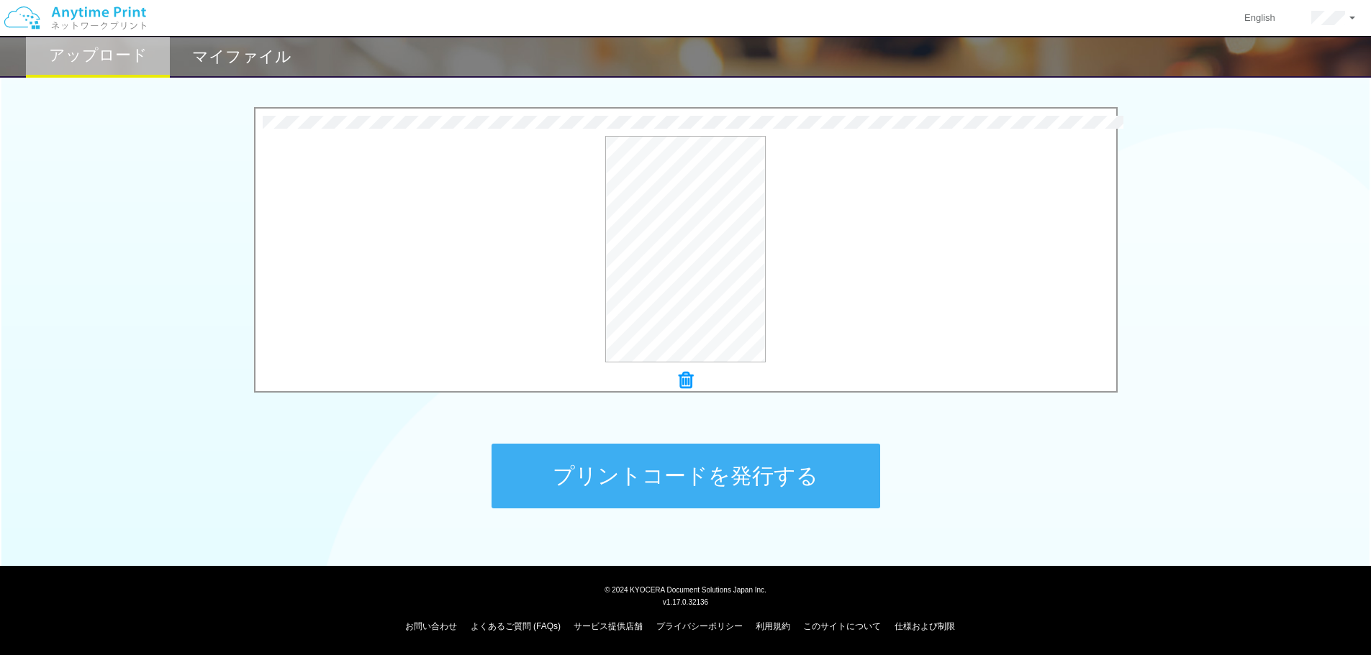
click at [684, 380] on icon at bounding box center [685, 380] width 14 height 19
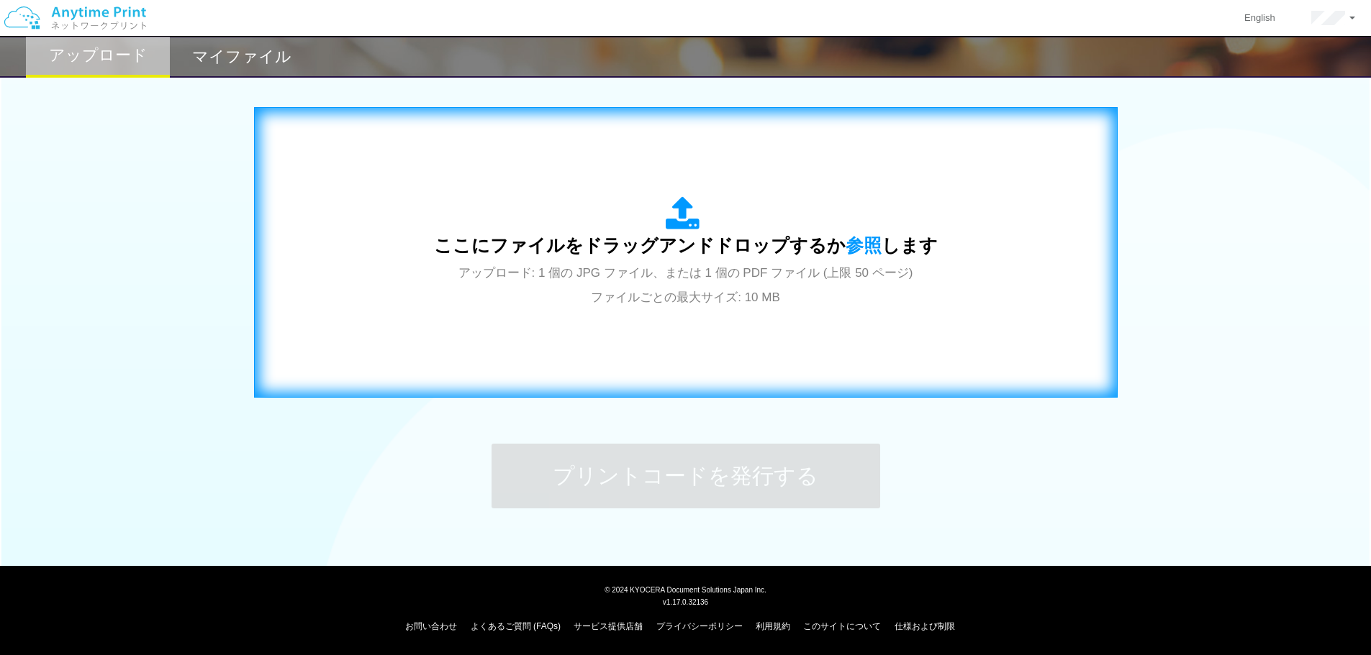
click at [661, 287] on div "ここにファイルをドラッグアンドドロップするか 参照 します アップロード: 1 個の JPG ファイル、または 1 個の PDF ファイル (上限 50 ペー…" at bounding box center [686, 252] width 504 height 112
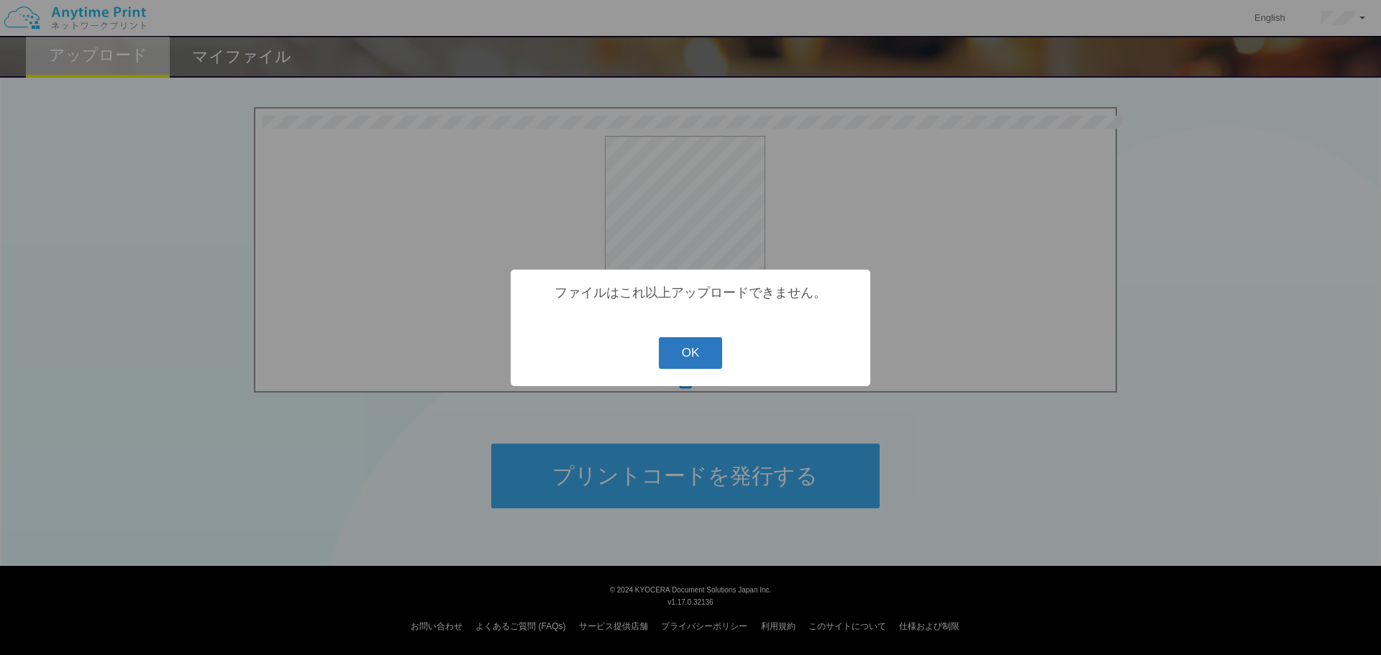
click at [695, 359] on button "OK" at bounding box center [691, 353] width 64 height 32
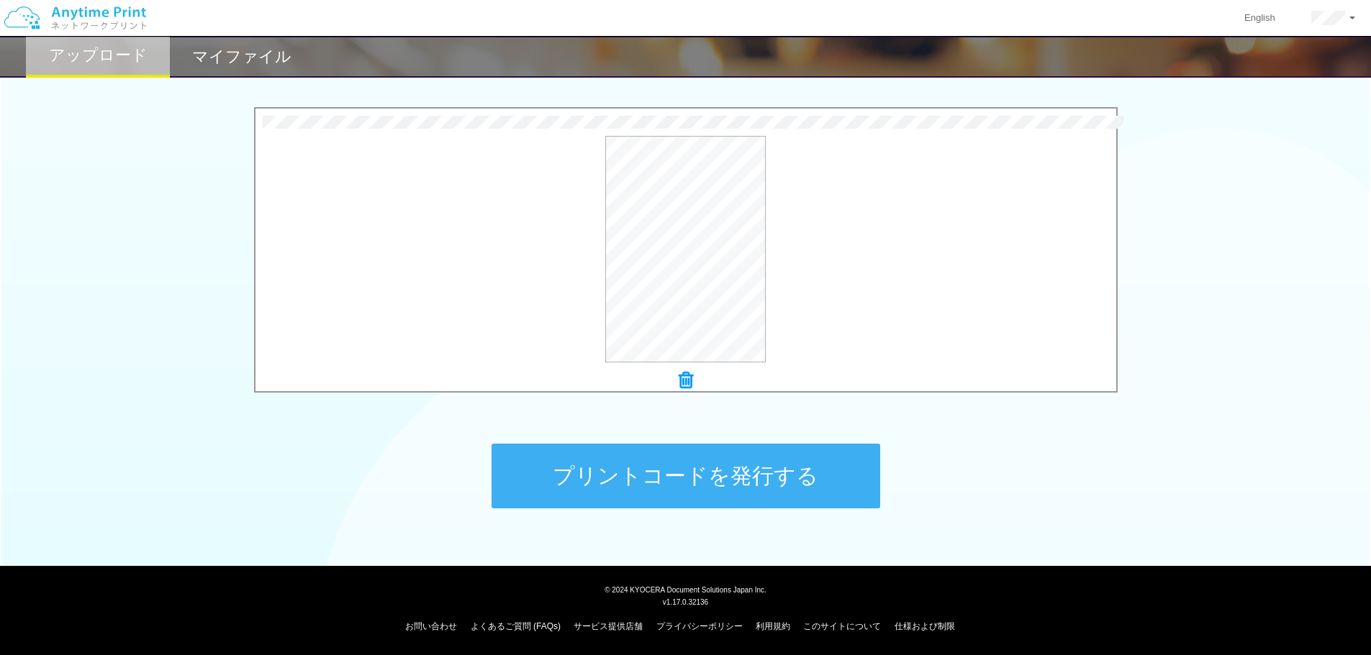
click at [689, 381] on icon at bounding box center [685, 380] width 14 height 19
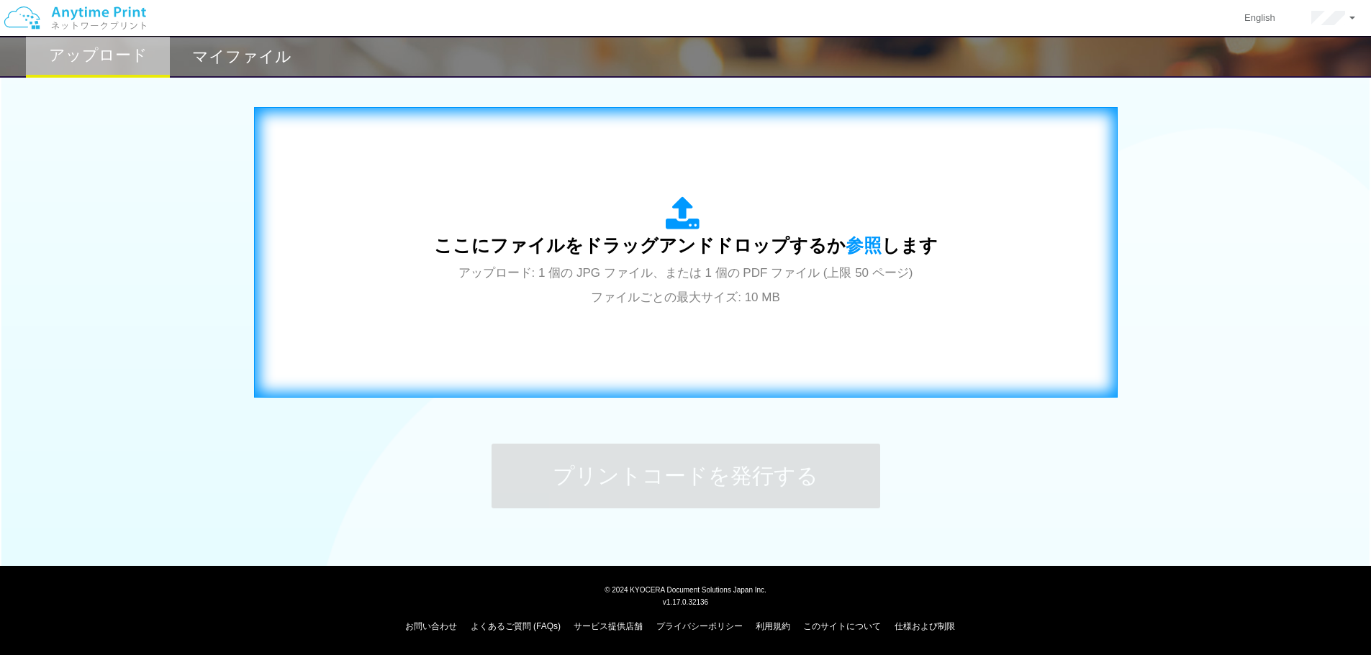
click at [621, 286] on div "ここにファイルをドラッグアンドドロップするか 参照 します アップロード: 1 個の JPG ファイル、または 1 個の PDF ファイル (上限 50 ペー…" at bounding box center [686, 252] width 504 height 112
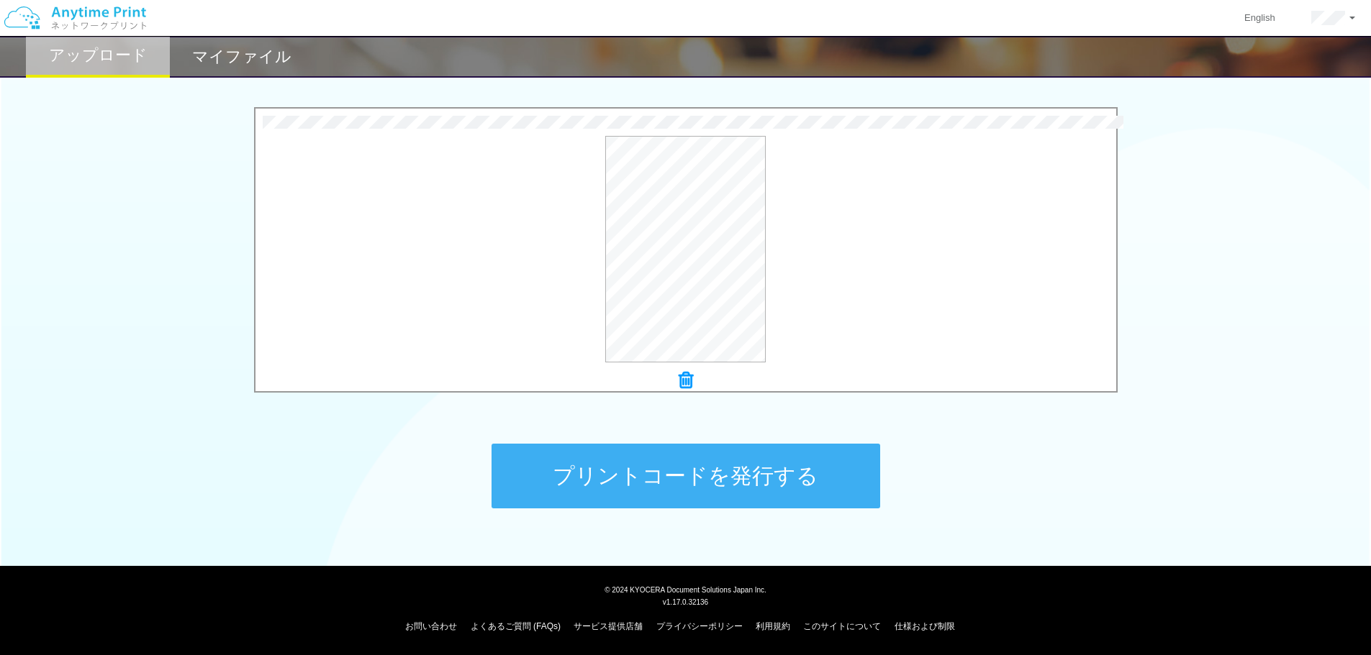
click at [747, 474] on button "プリントコードを発行する" at bounding box center [685, 476] width 389 height 65
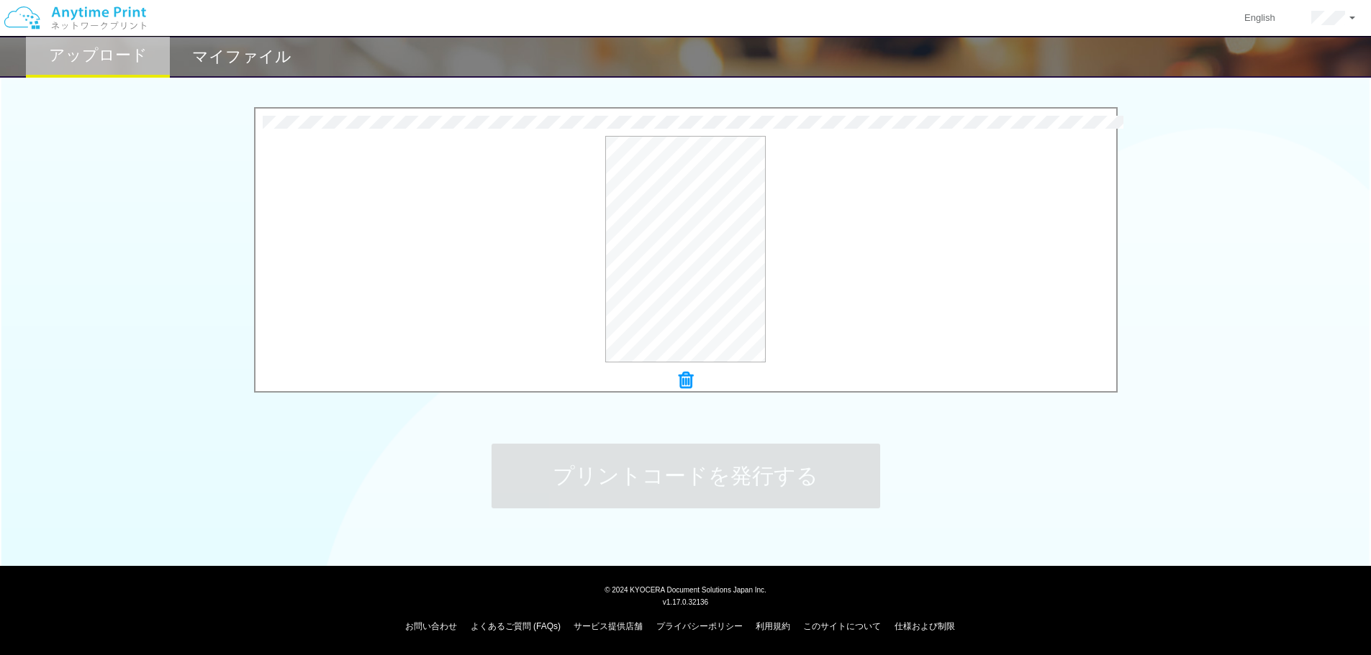
scroll to position [0, 0]
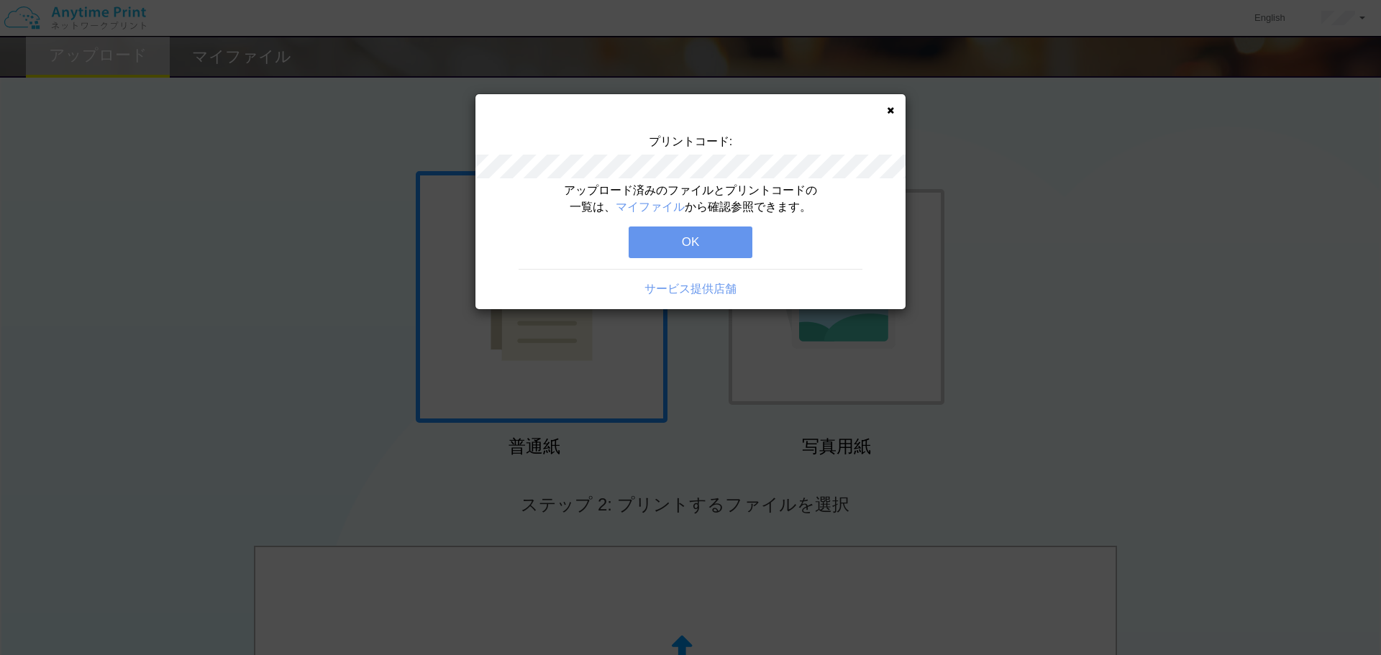
click at [685, 248] on button "OK" at bounding box center [691, 243] width 124 height 32
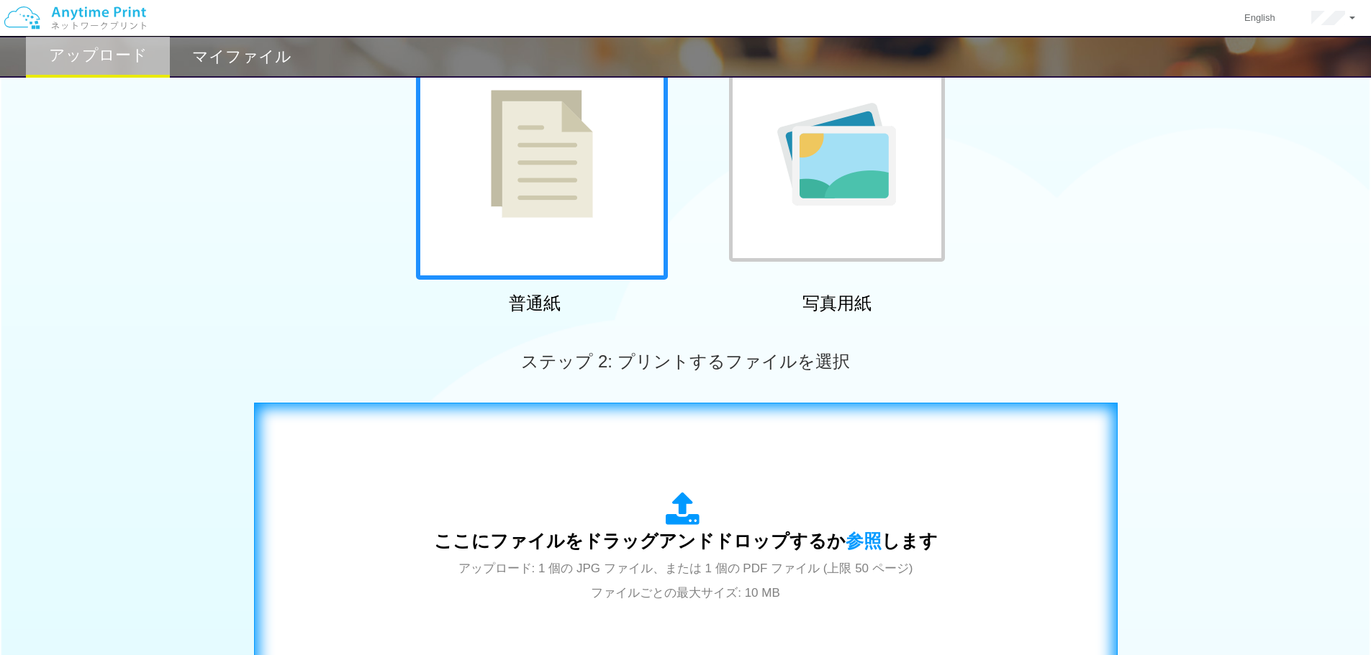
scroll to position [144, 0]
click at [735, 478] on div "ここにファイルをドラッグアンドドロップするか 参照 します アップロード: 1 個の JPG ファイル、または 1 個の PDF ファイル (上限 50 ペー…" at bounding box center [685, 547] width 833 height 260
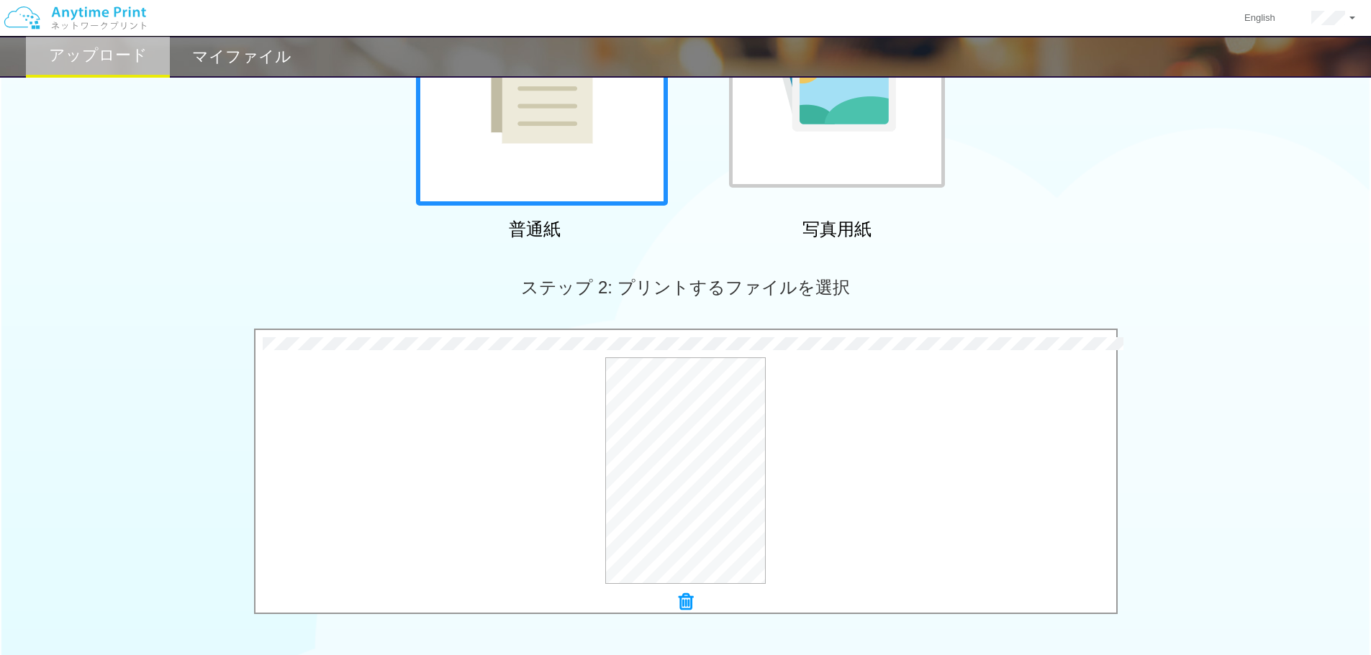
scroll to position [439, 0]
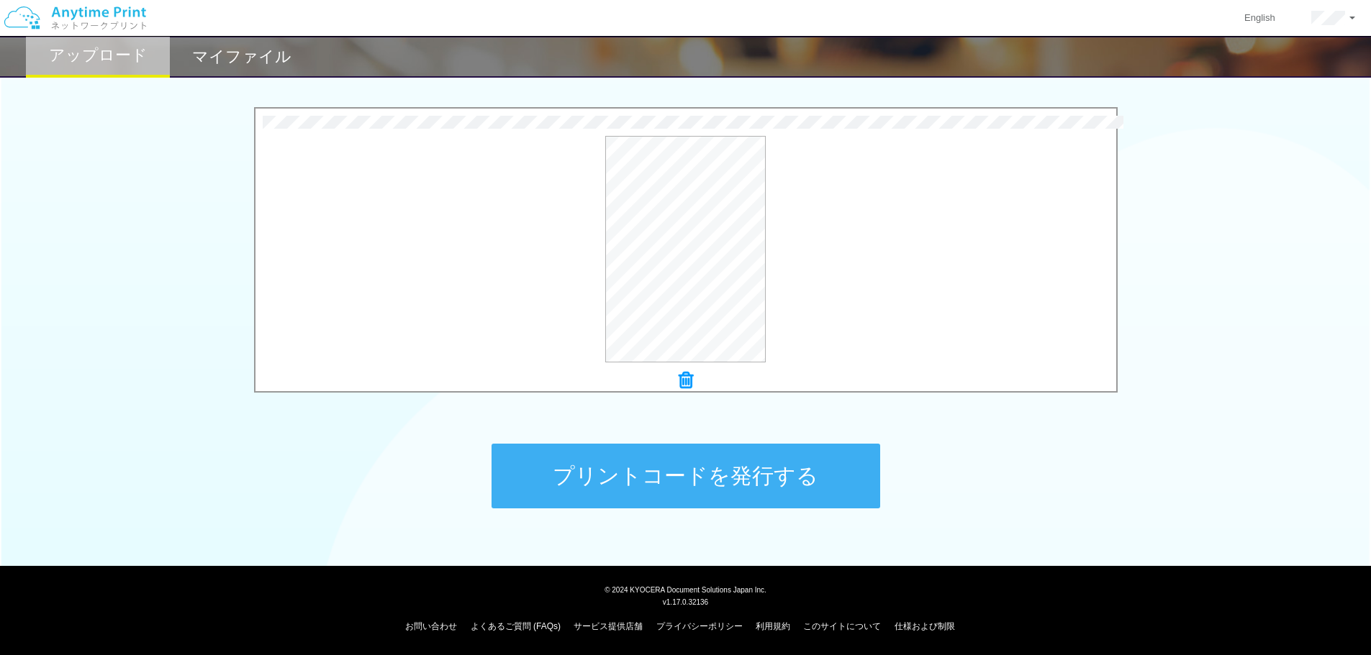
click at [689, 476] on button "プリントコードを発行する" at bounding box center [685, 476] width 389 height 65
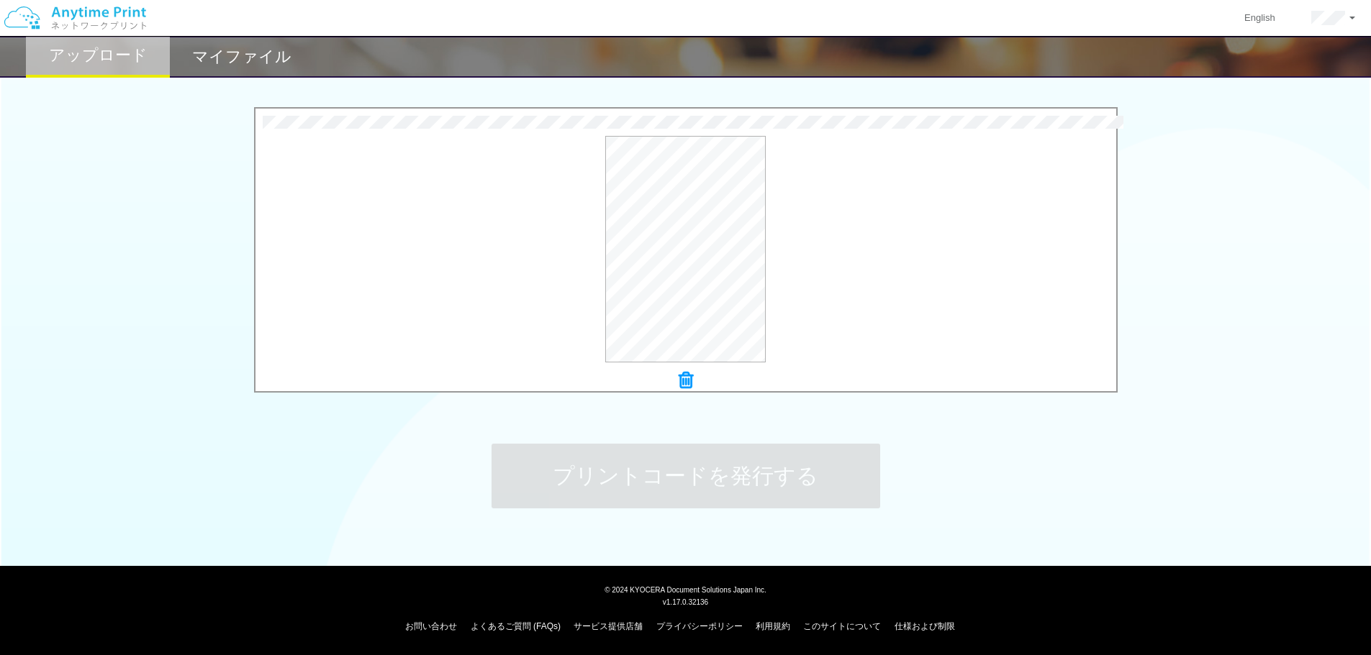
scroll to position [0, 0]
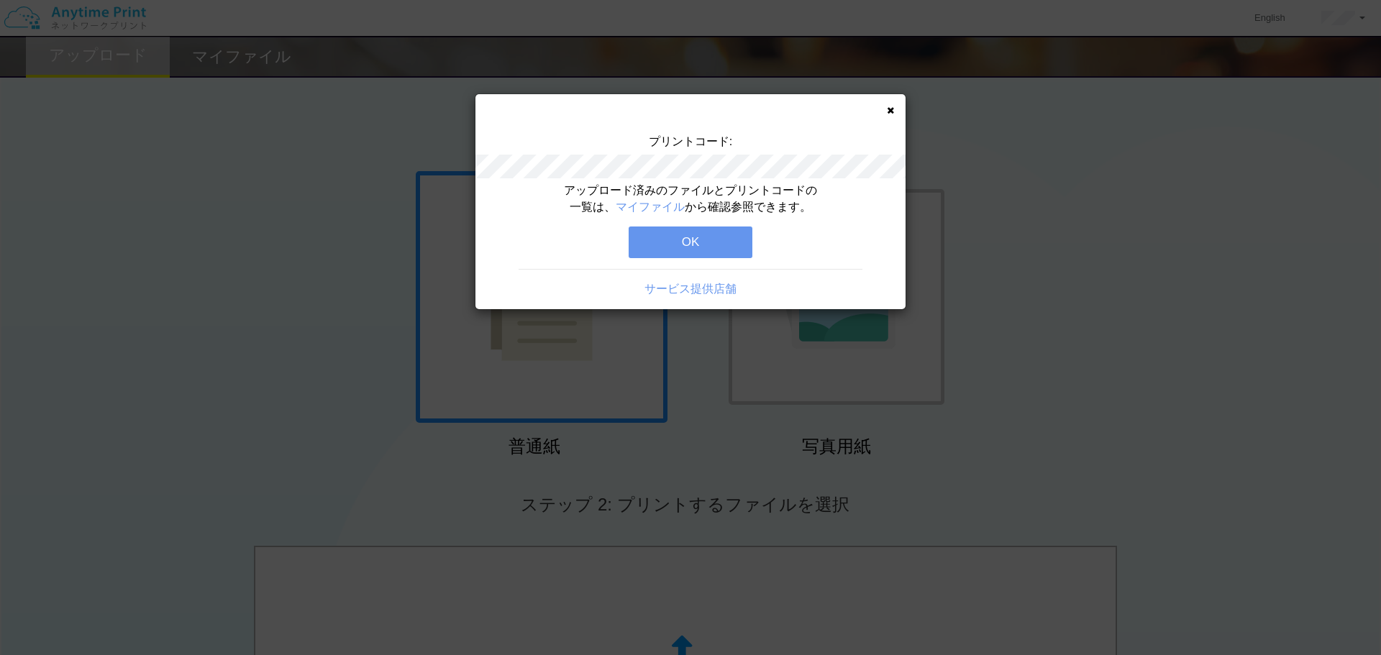
click at [706, 243] on button "OK" at bounding box center [691, 243] width 124 height 32
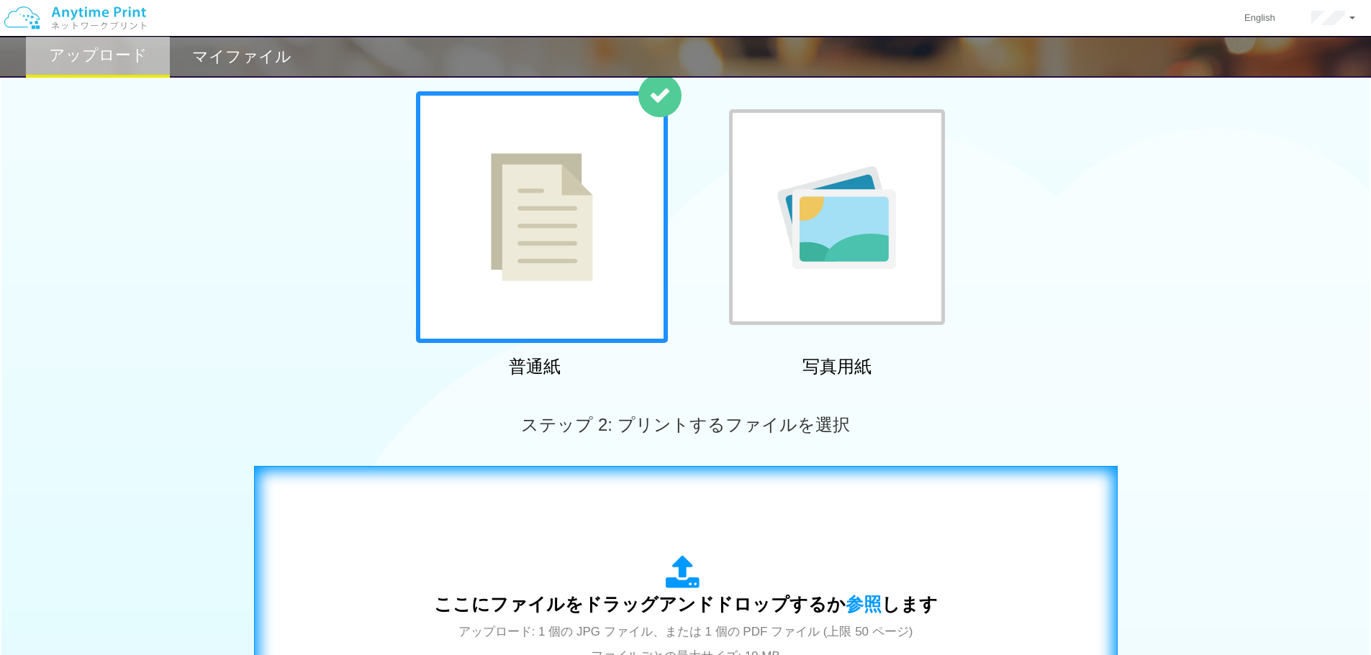
scroll to position [288, 0]
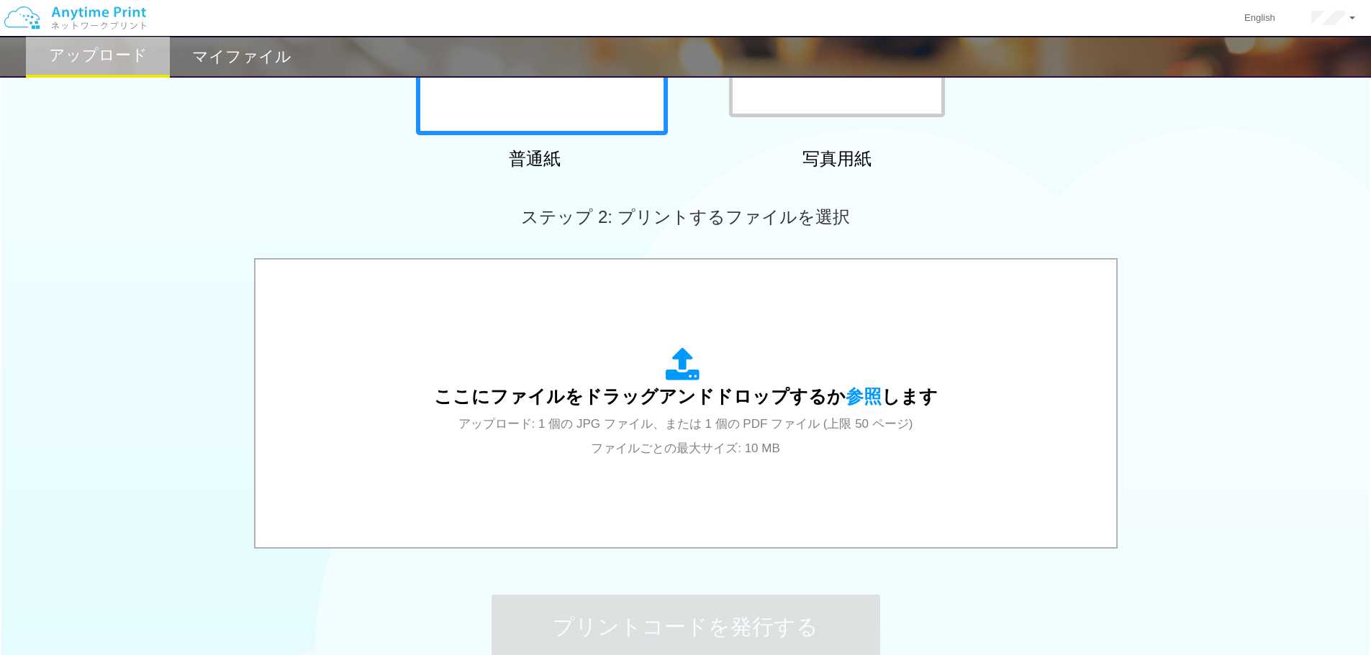
click at [245, 498] on div "ここにファイルをドラッグアンドドロップするか 参照 します アップロード: 1 個の JPG ファイル、または 1 個の PDF ファイル (上限 50 ペー…" at bounding box center [685, 405] width 1371 height 294
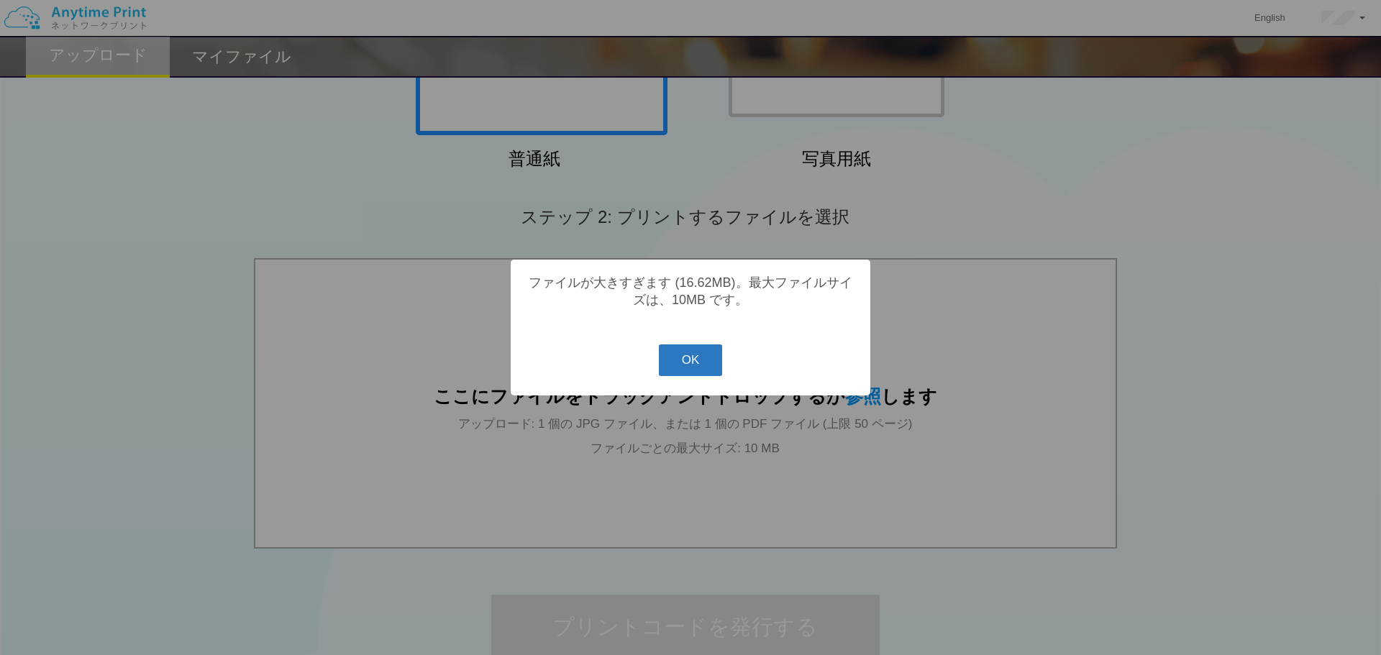
click at [689, 365] on button "OK" at bounding box center [691, 361] width 64 height 32
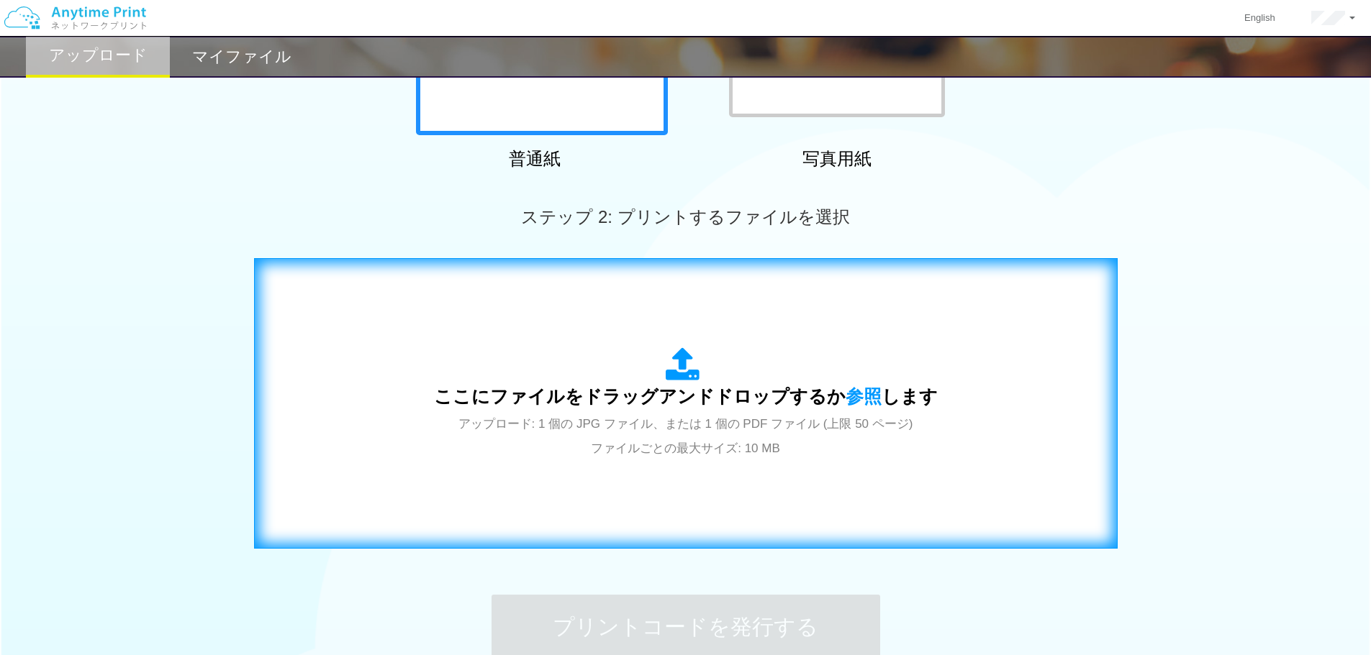
click at [353, 393] on div "ここにファイルをドラッグアンドドロップするか 参照 します アップロード: 1 個の JPG ファイル、または 1 個の PDF ファイル (上限 50 ペー…" at bounding box center [685, 403] width 833 height 260
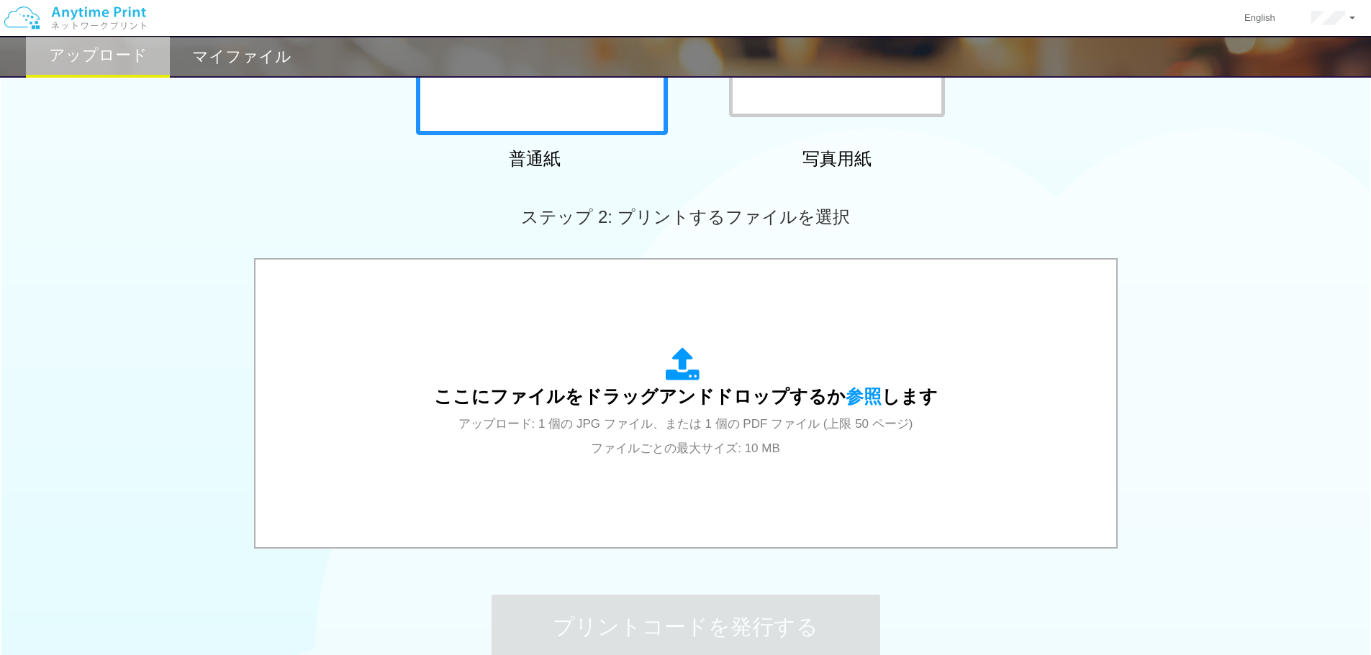
click at [1140, 424] on div "16.6 MB 除籍謄本.pdf dropzone.dictFileTooBig Check Error ここにファイルをドラッグアンドドロップするか 参照 …" at bounding box center [685, 405] width 1371 height 294
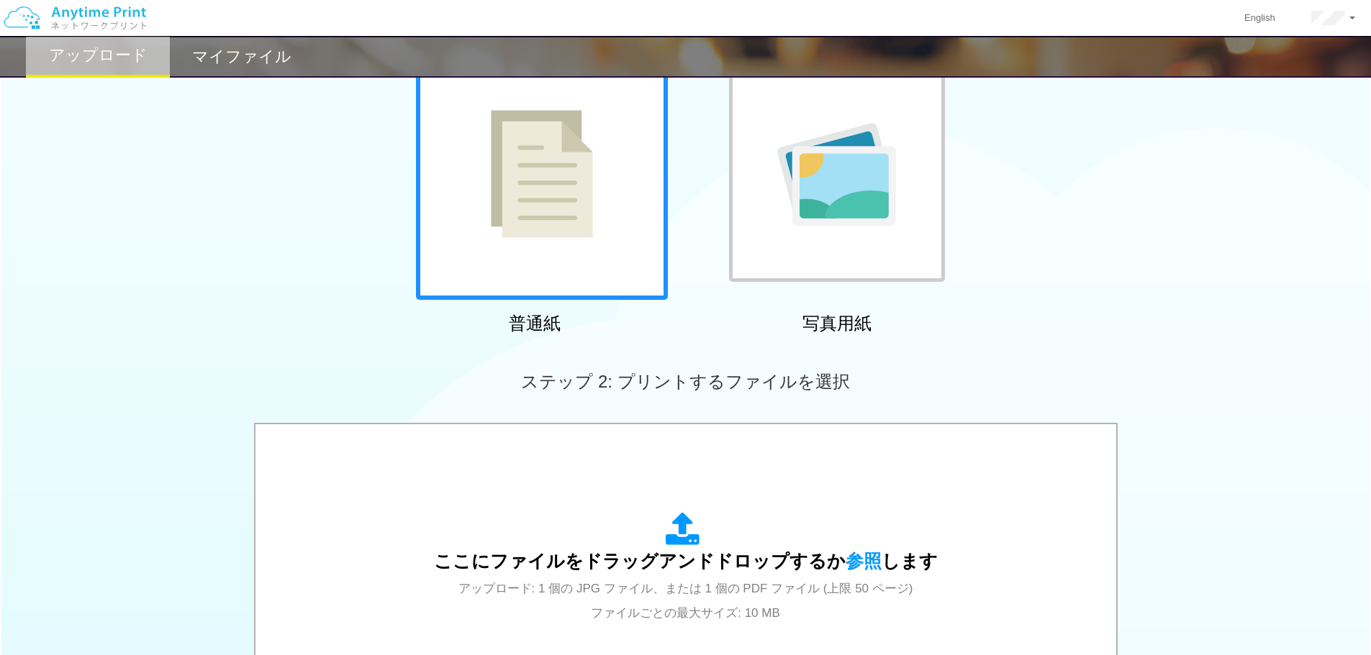
scroll to position [360, 0]
